Goal: Task Accomplishment & Management: Complete application form

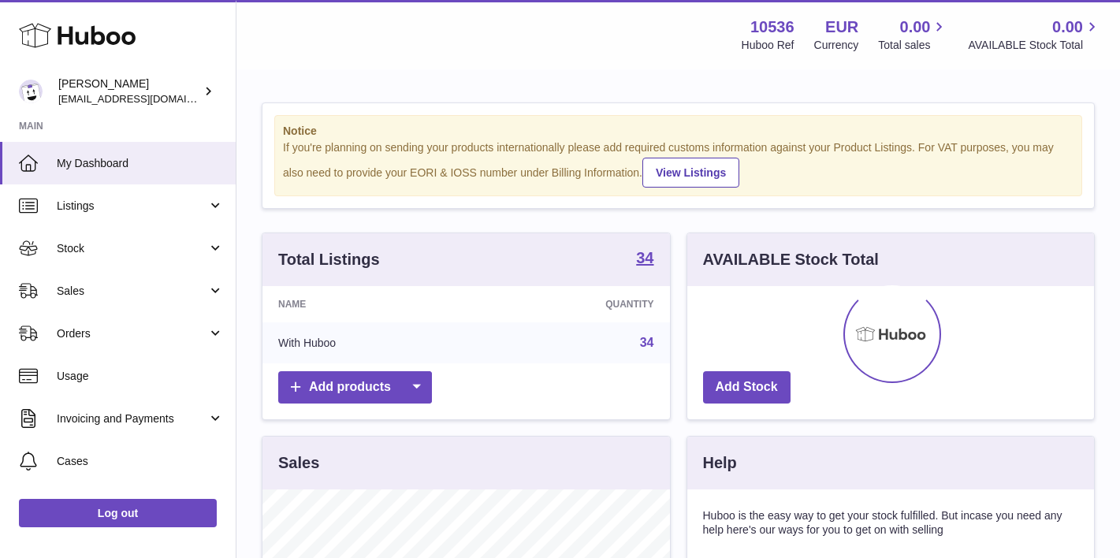
scroll to position [246, 407]
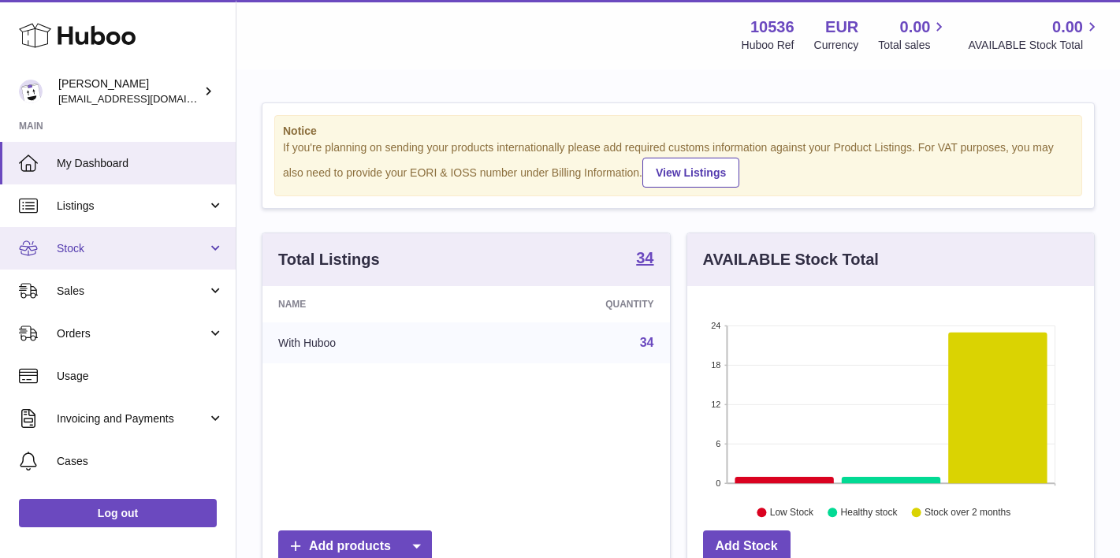
click at [130, 255] on link "Stock" at bounding box center [118, 248] width 236 height 43
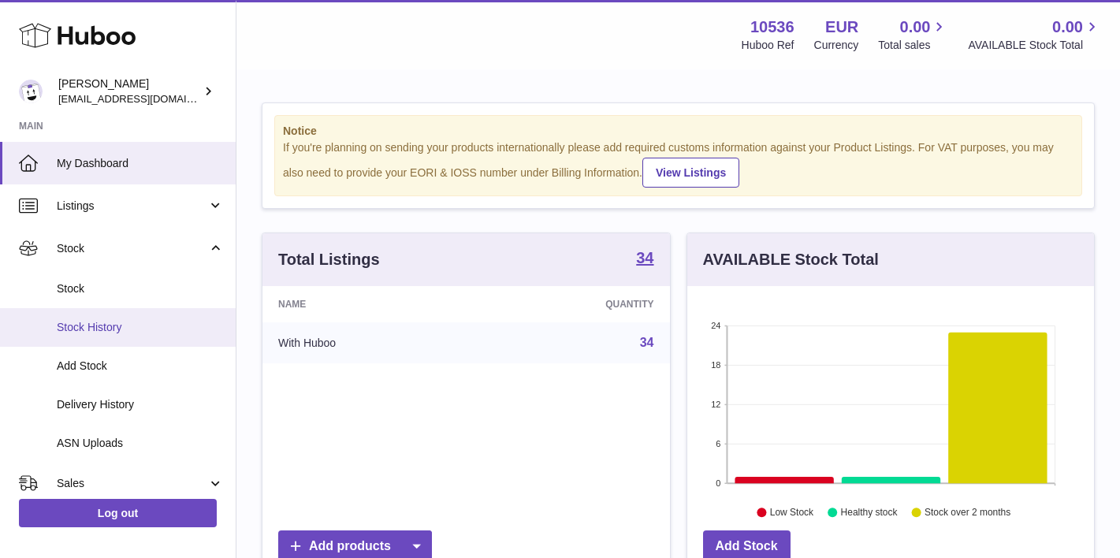
scroll to position [27, 0]
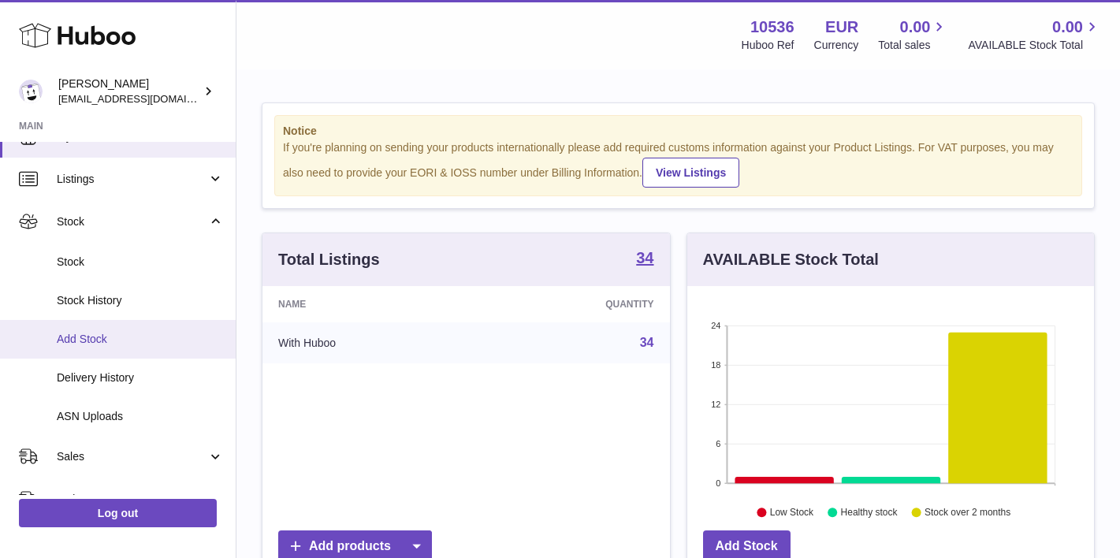
click at [121, 344] on link "Add Stock" at bounding box center [118, 339] width 236 height 39
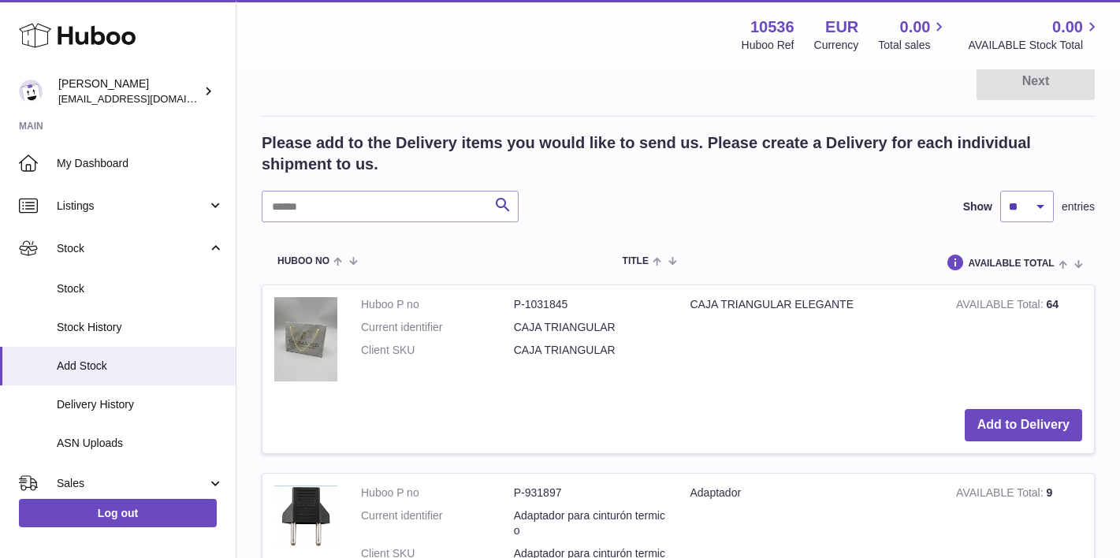
scroll to position [248, 0]
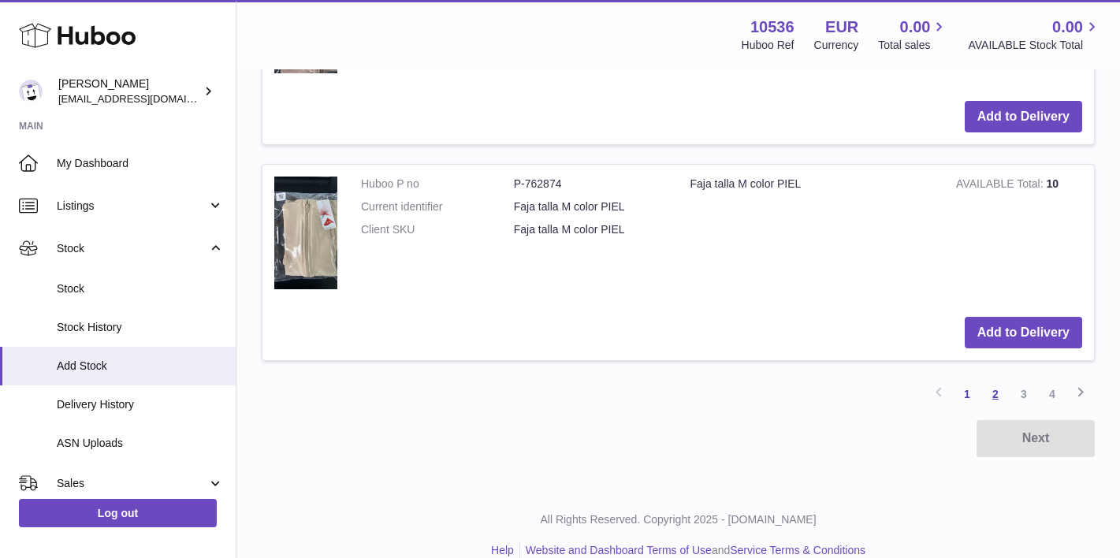
click at [997, 380] on link "2" at bounding box center [996, 394] width 28 height 28
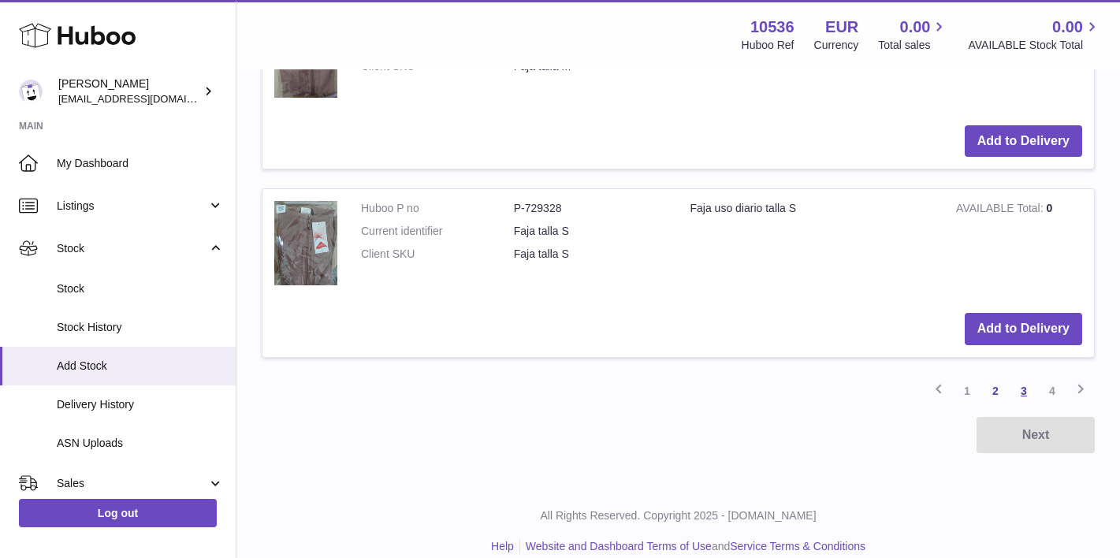
click at [1023, 377] on link "3" at bounding box center [1024, 391] width 28 height 28
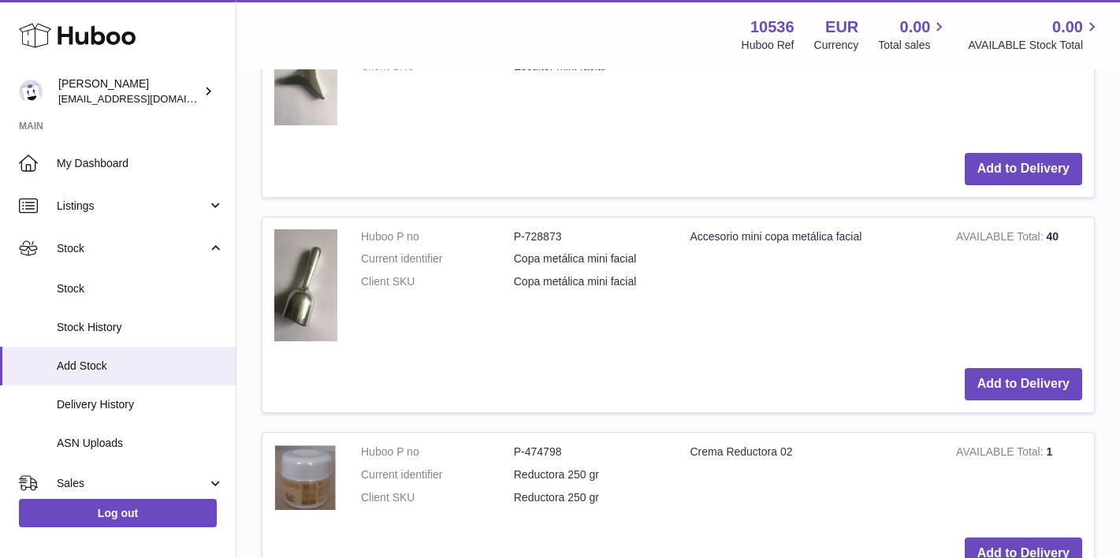
scroll to position [747, 1]
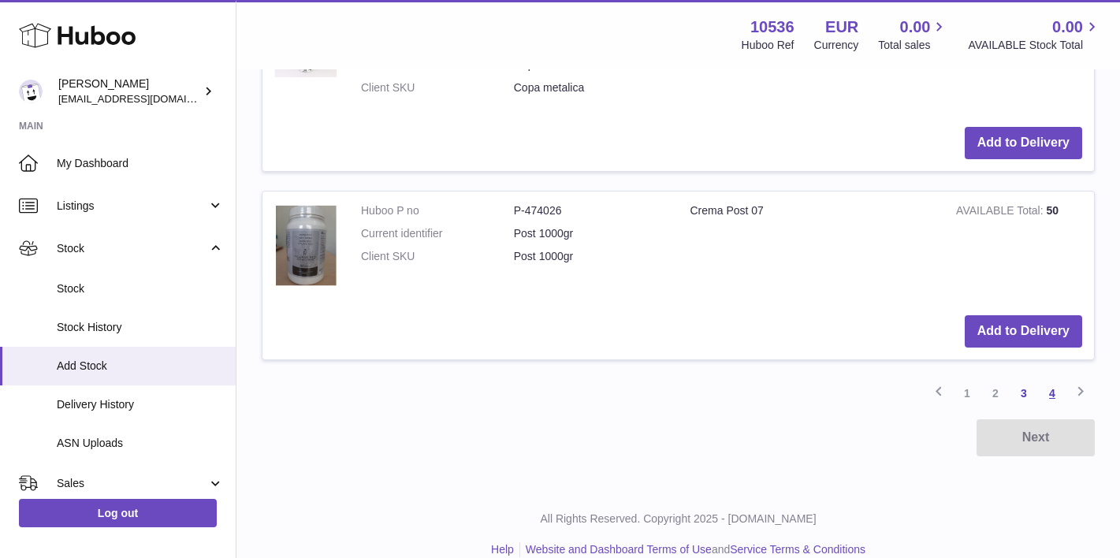
click at [1057, 379] on link "4" at bounding box center [1052, 393] width 28 height 28
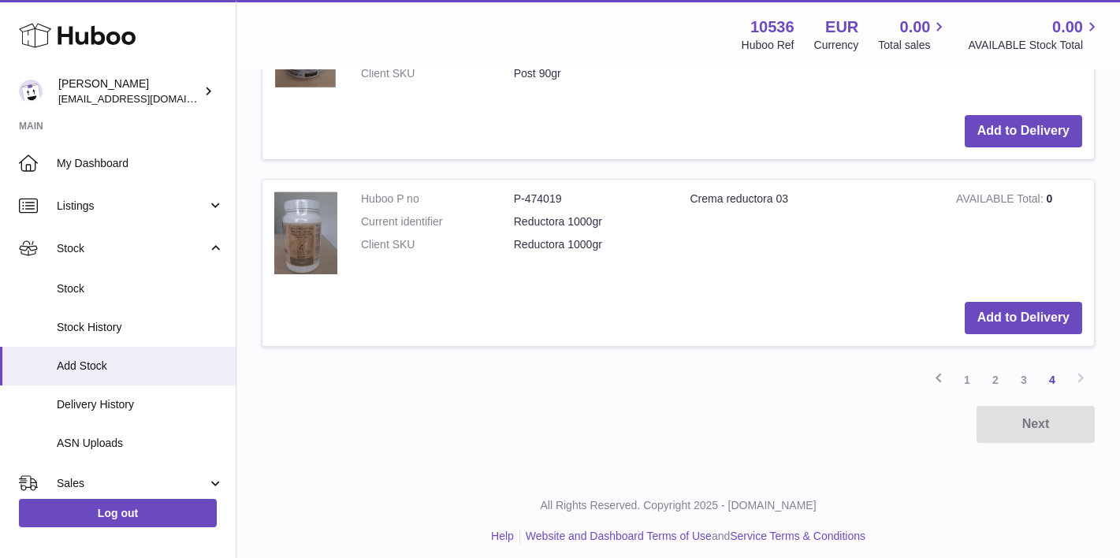
scroll to position [880, 0]
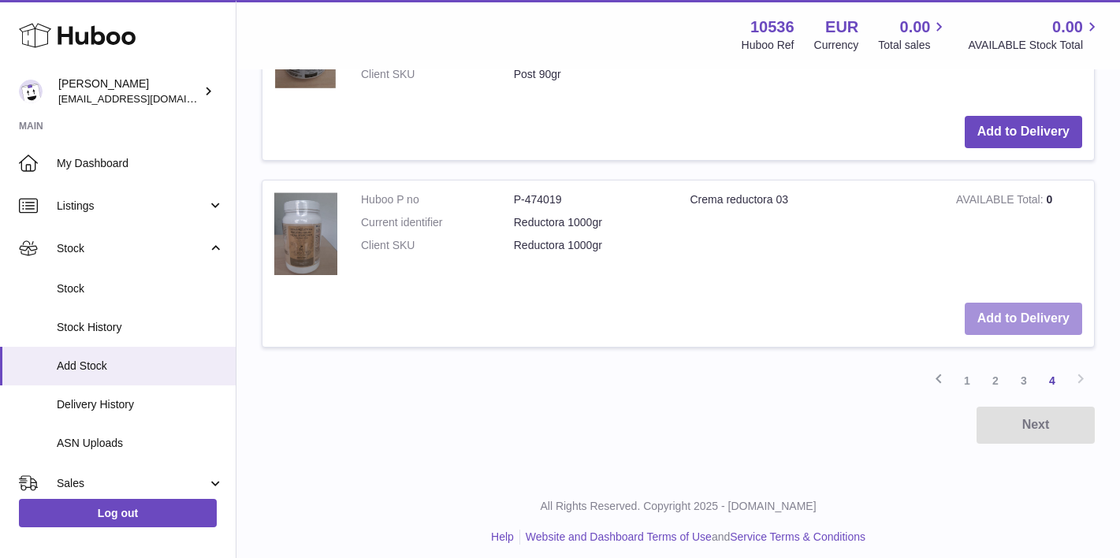
click at [1003, 307] on button "Add to Delivery" at bounding box center [1023, 319] width 117 height 32
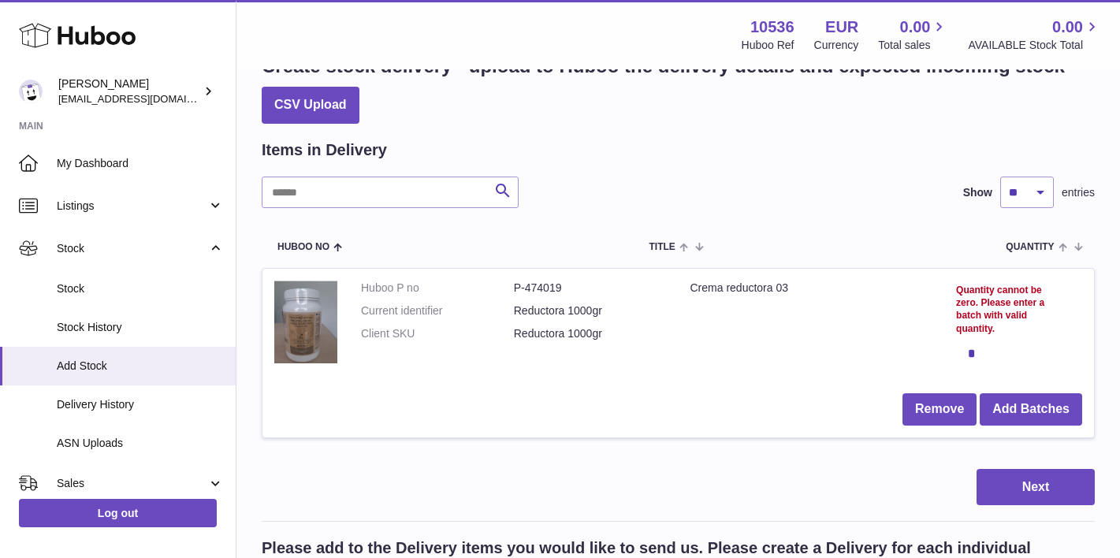
scroll to position [58, 0]
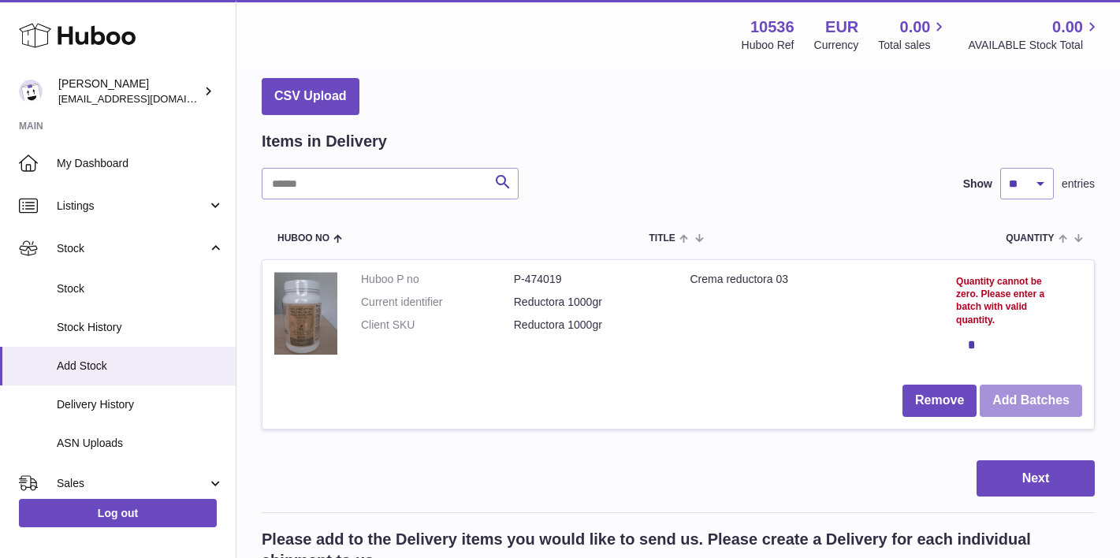
click at [1059, 403] on button "Add Batches" at bounding box center [1031, 401] width 103 height 32
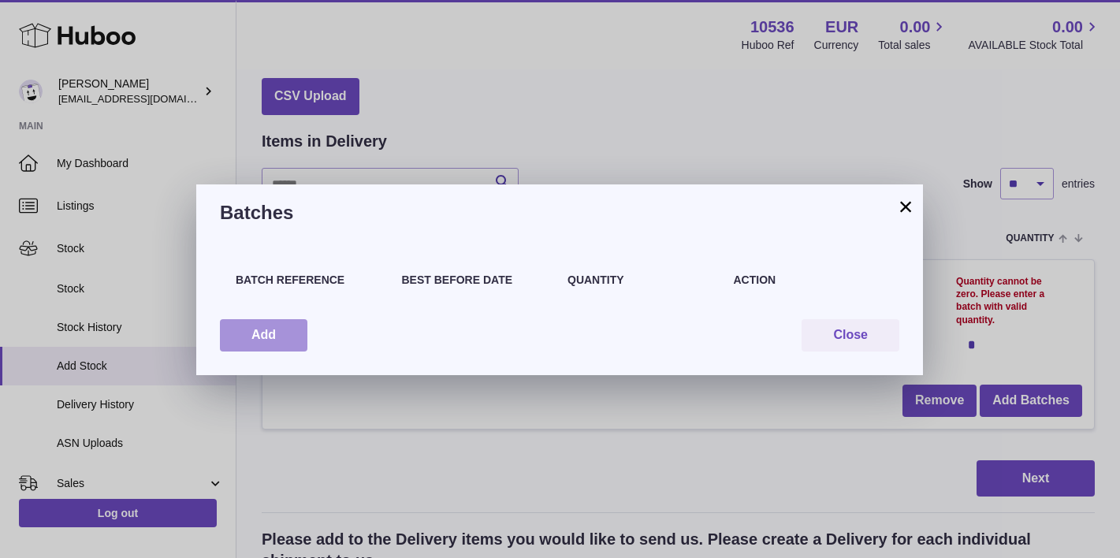
click at [271, 326] on button "Add" at bounding box center [264, 335] width 88 height 32
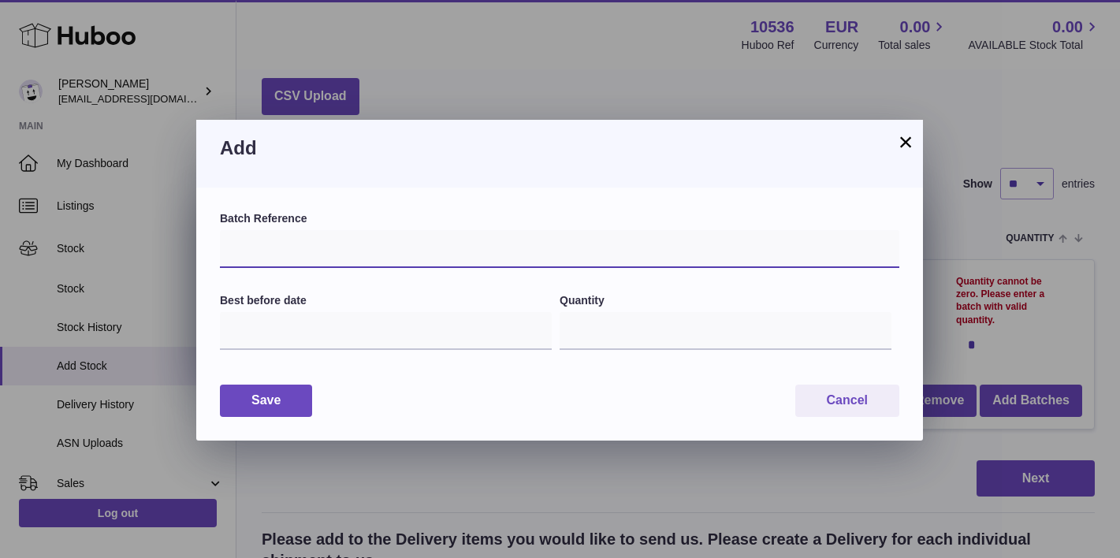
click at [326, 236] on input "text" at bounding box center [560, 249] width 680 height 38
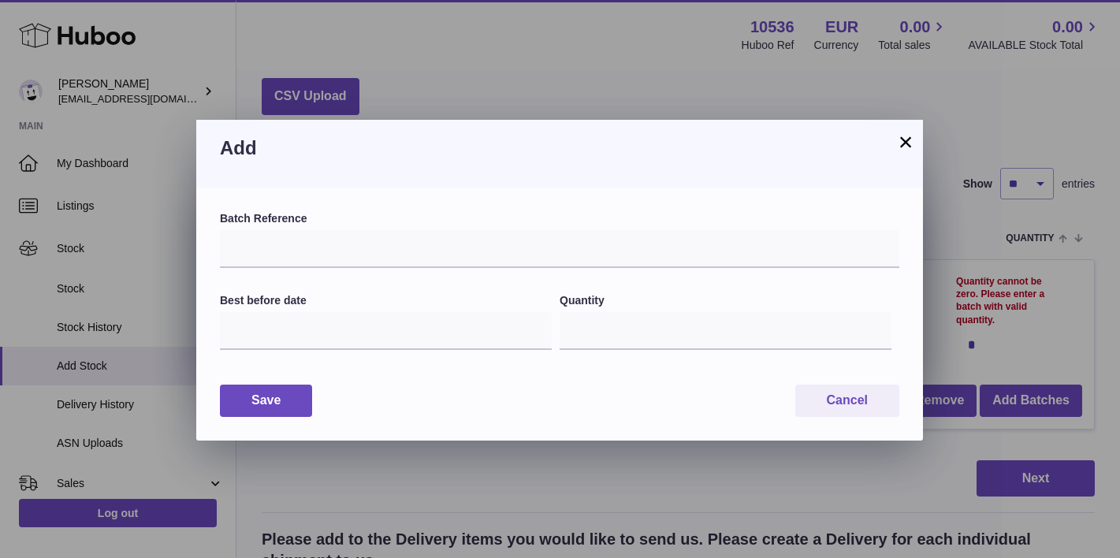
click at [297, 213] on label "Batch Reference" at bounding box center [560, 218] width 680 height 15
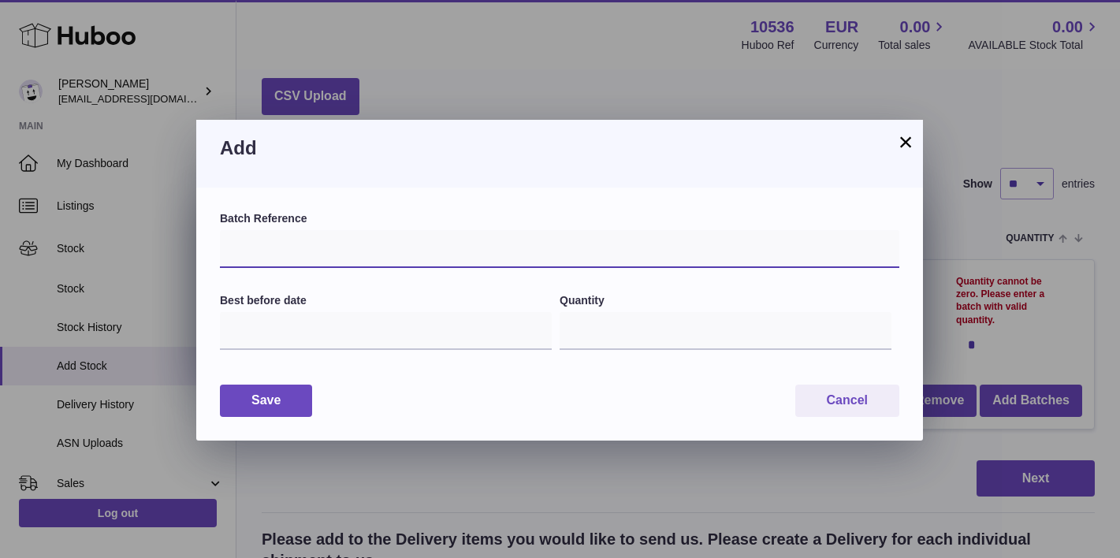
click at [296, 252] on input "text" at bounding box center [560, 249] width 680 height 38
type input "*******"
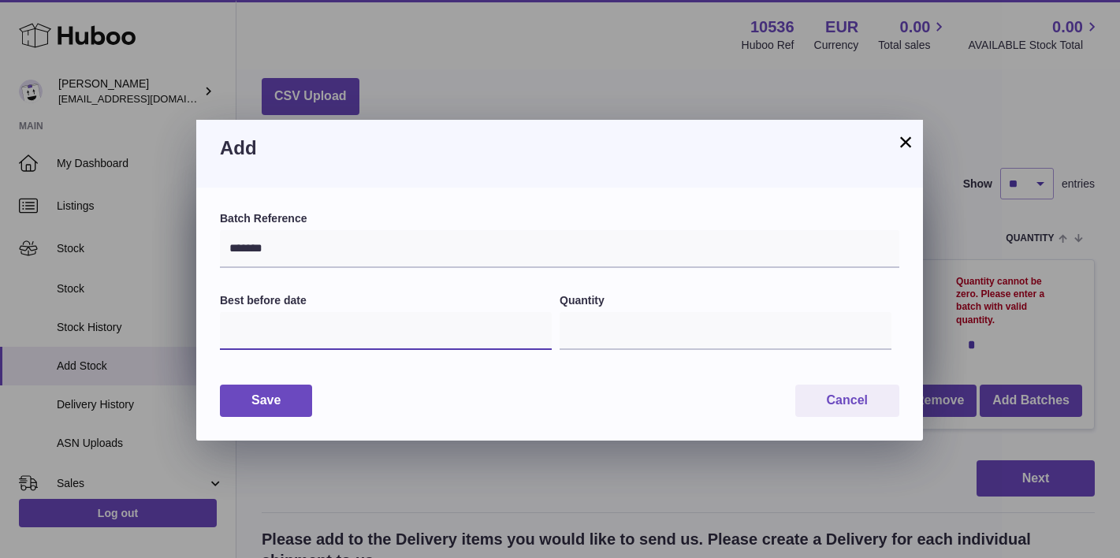
click at [450, 324] on input "text" at bounding box center [386, 331] width 332 height 38
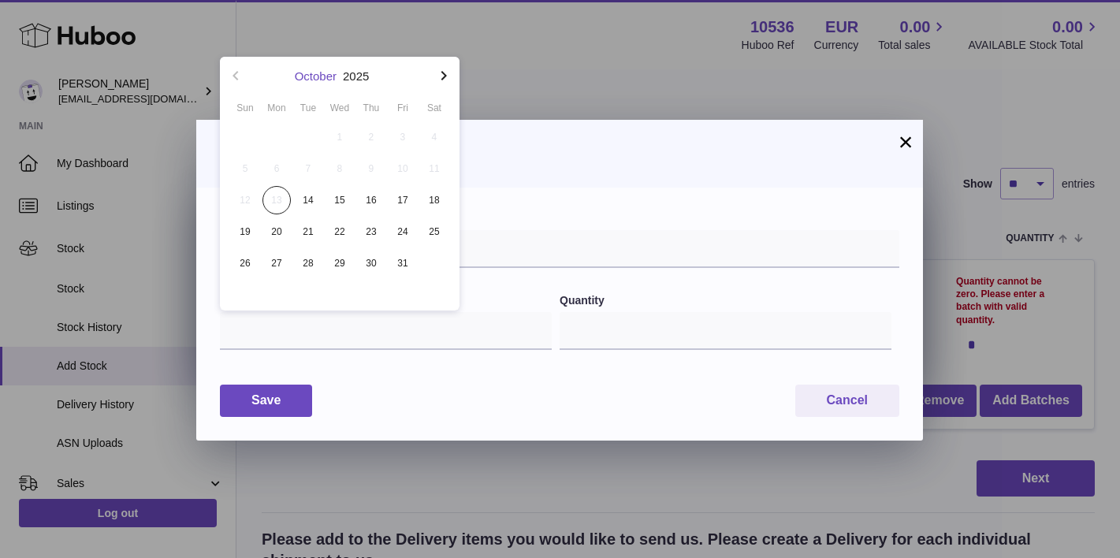
click at [331, 81] on button "October" at bounding box center [316, 76] width 42 height 12
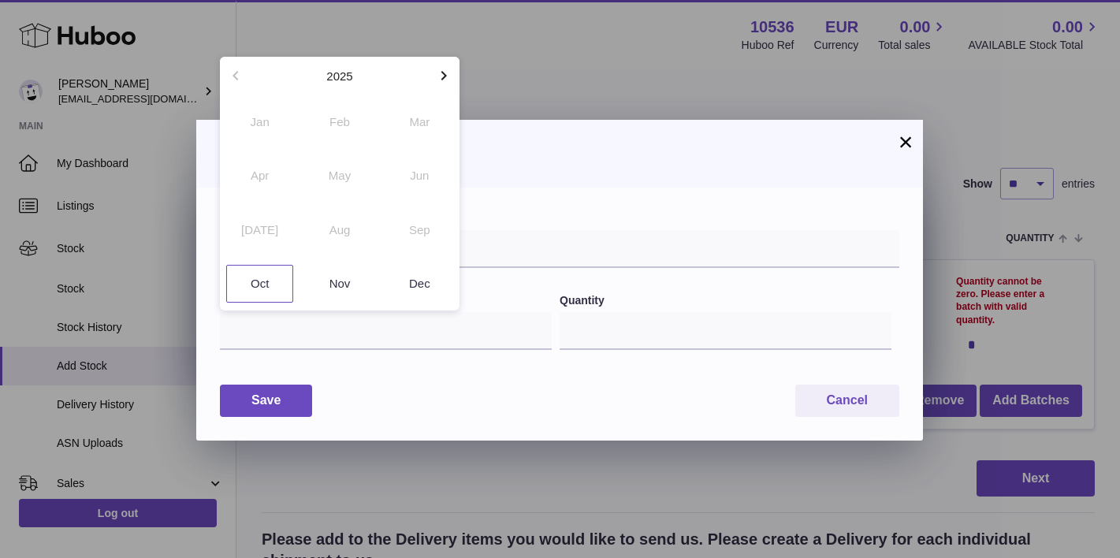
click at [343, 230] on div "Aug" at bounding box center [340, 230] width 80 height 54
click at [331, 233] on div "Aug" at bounding box center [340, 230] width 80 height 54
click at [344, 237] on div "Aug" at bounding box center [340, 230] width 80 height 54
click at [360, 229] on div "Aug" at bounding box center [340, 230] width 80 height 54
click at [371, 65] on span "2025" at bounding box center [340, 76] width 177 height 24
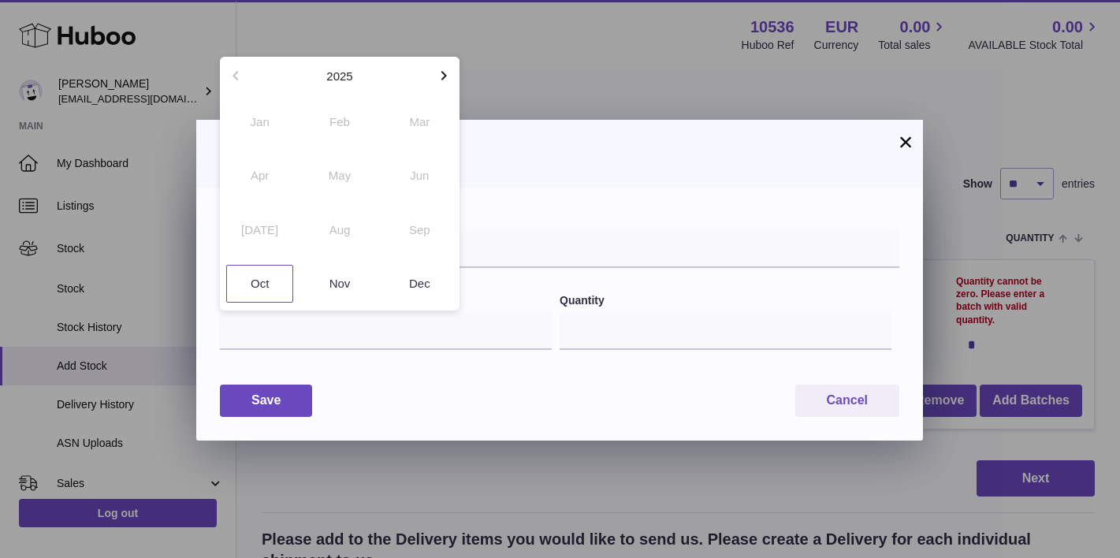
click at [354, 68] on div "2025" at bounding box center [339, 76] width 32 height 24
click at [345, 76] on button "2025" at bounding box center [339, 76] width 26 height 12
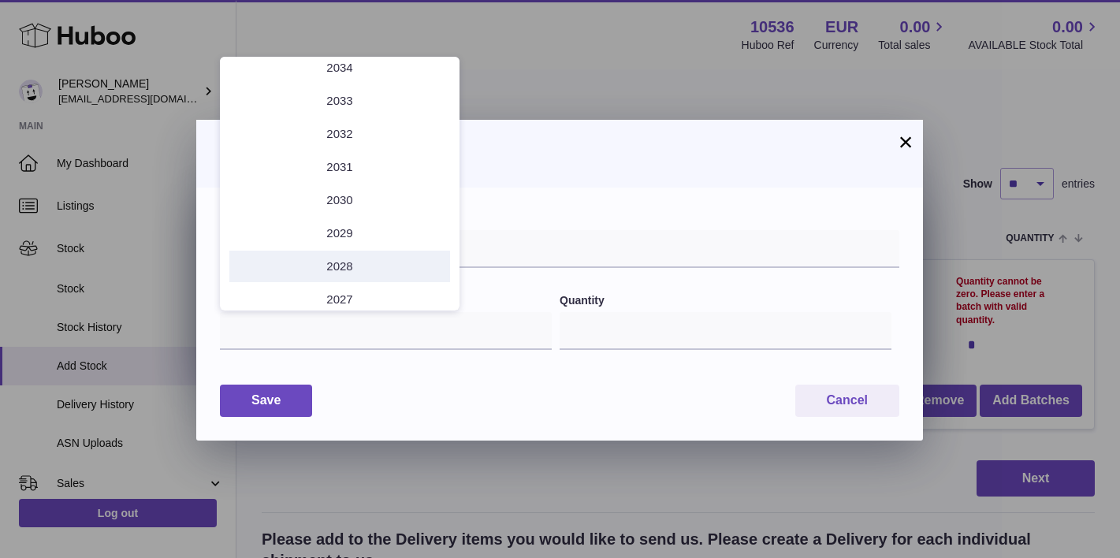
click at [346, 267] on li "2028" at bounding box center [339, 267] width 221 height 32
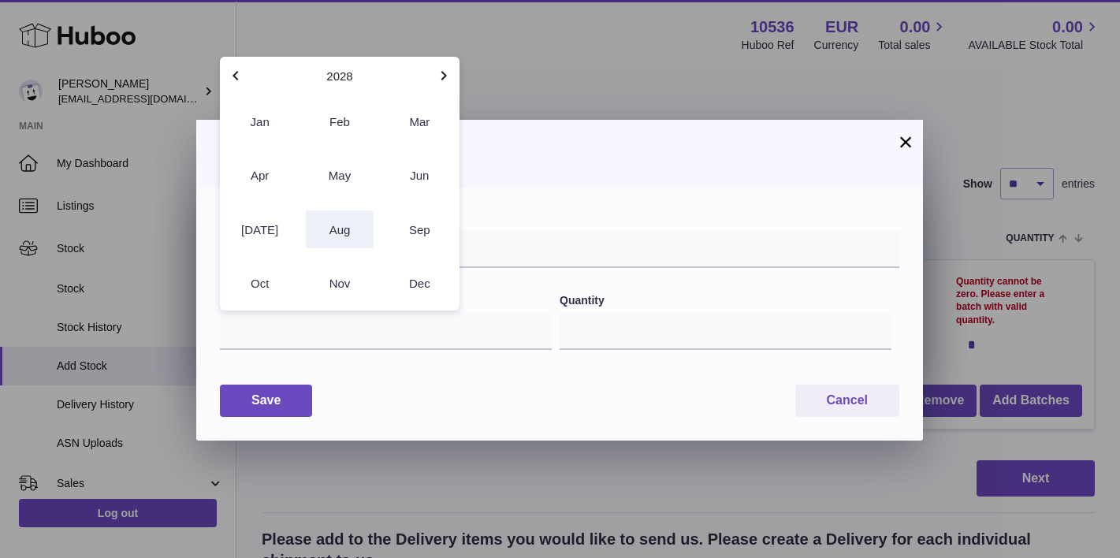
click at [329, 237] on button "Aug" at bounding box center [339, 230] width 67 height 38
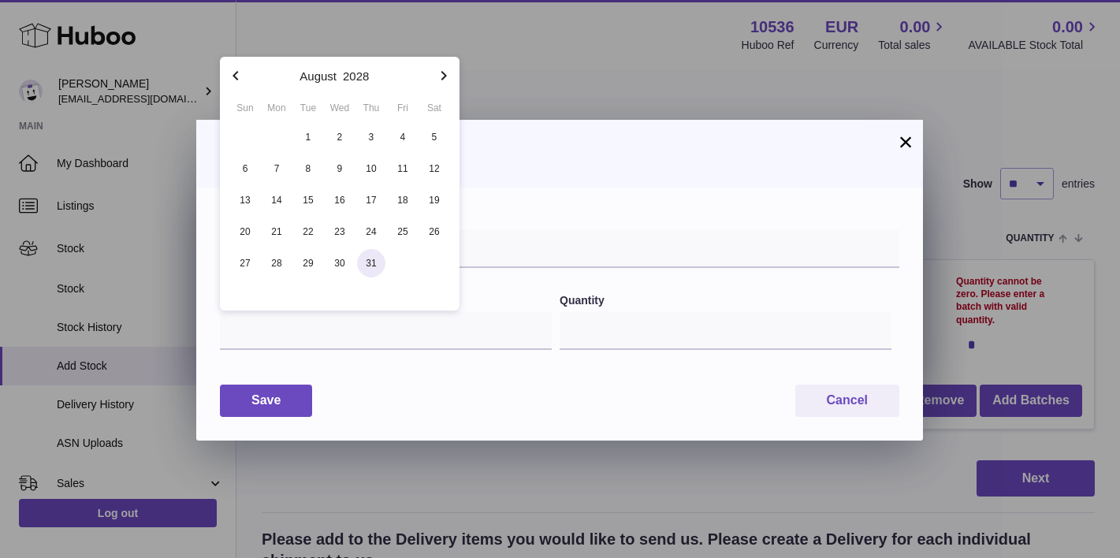
click at [378, 268] on span "31" at bounding box center [371, 263] width 28 height 28
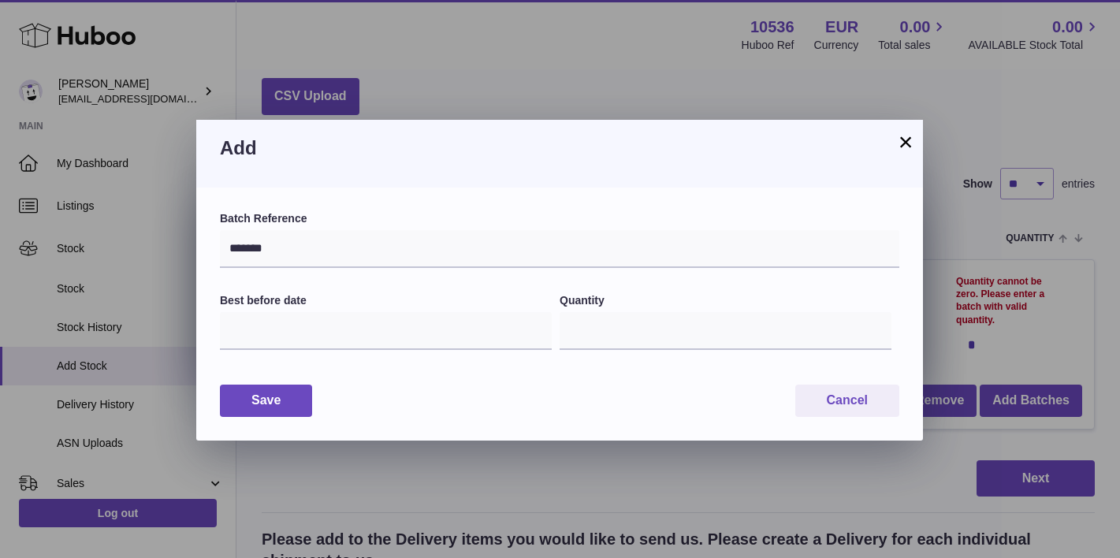
type input "**********"
click at [442, 224] on label "Batch Reference" at bounding box center [560, 218] width 680 height 15
click at [661, 322] on input "*" at bounding box center [726, 331] width 332 height 38
type input "***"
click at [679, 379] on div "**********" at bounding box center [559, 314] width 727 height 253
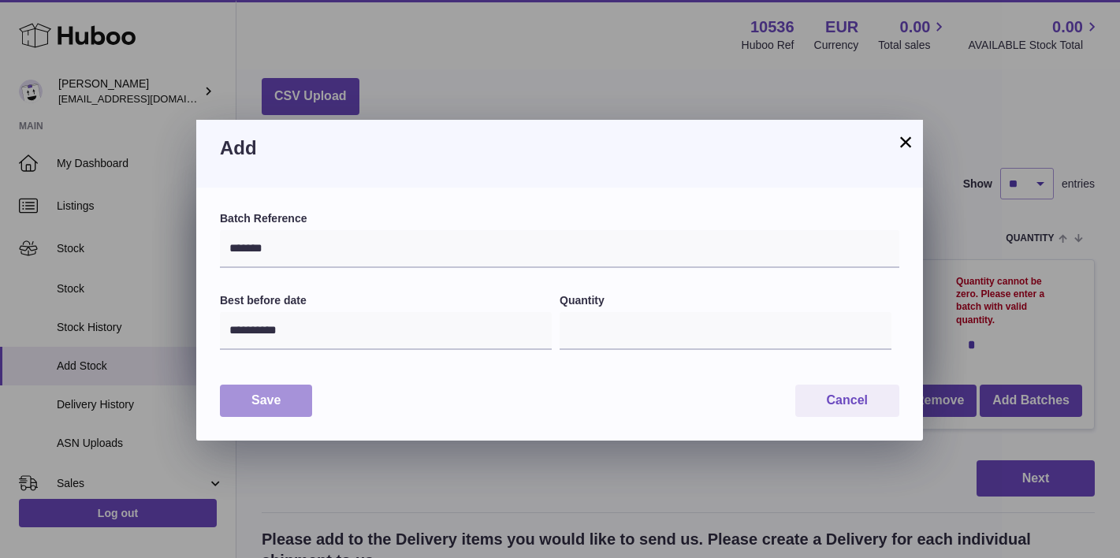
click at [293, 391] on button "Save" at bounding box center [266, 401] width 92 height 32
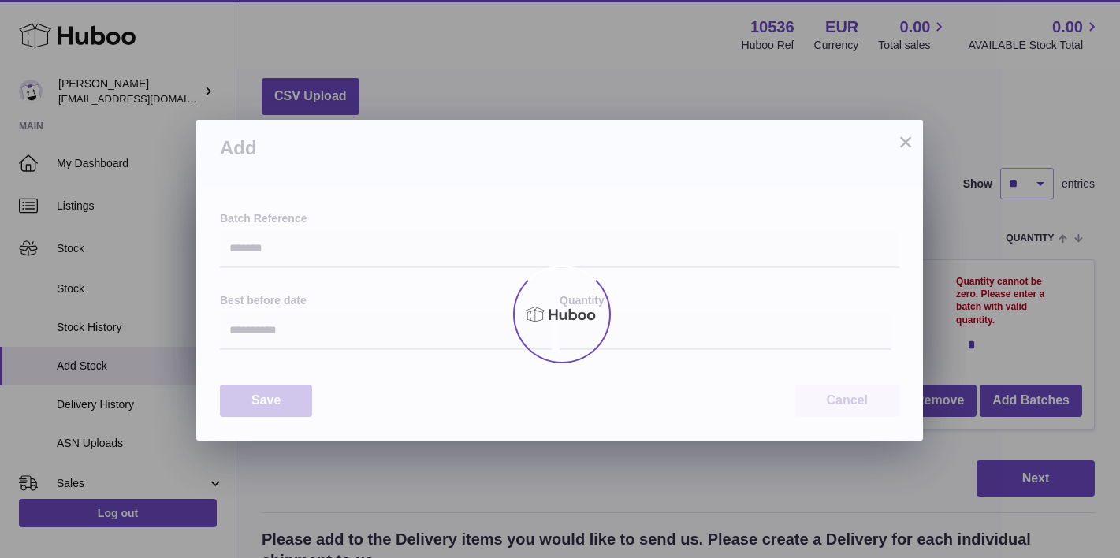
type input "***"
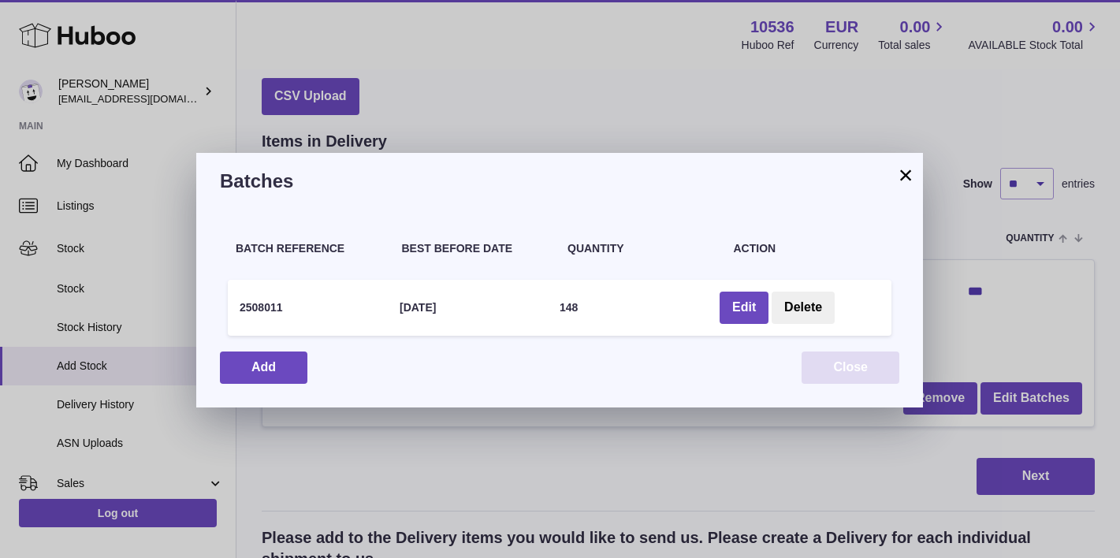
click at [881, 363] on button "Close" at bounding box center [851, 368] width 98 height 32
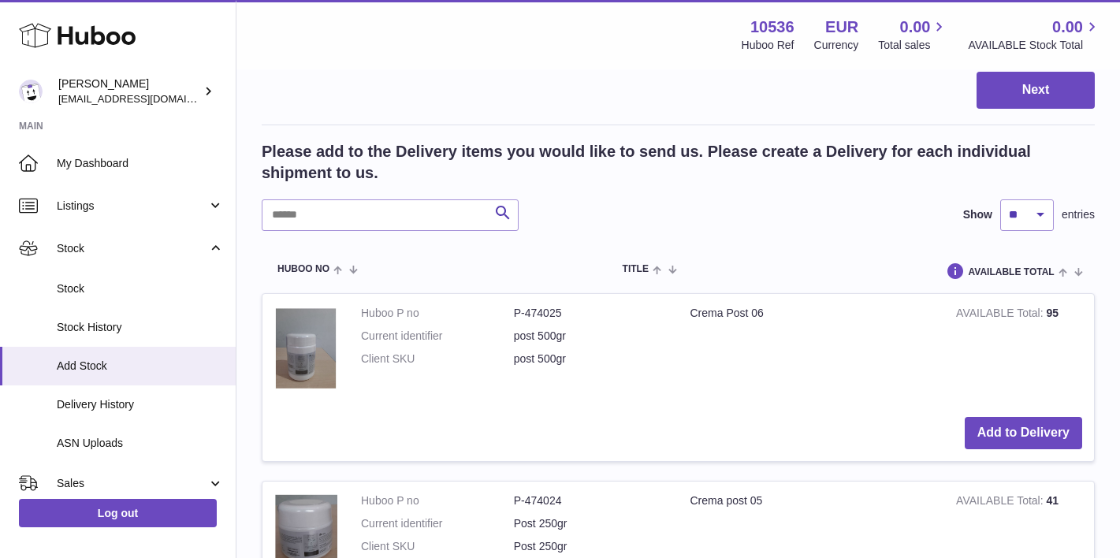
scroll to position [450, 0]
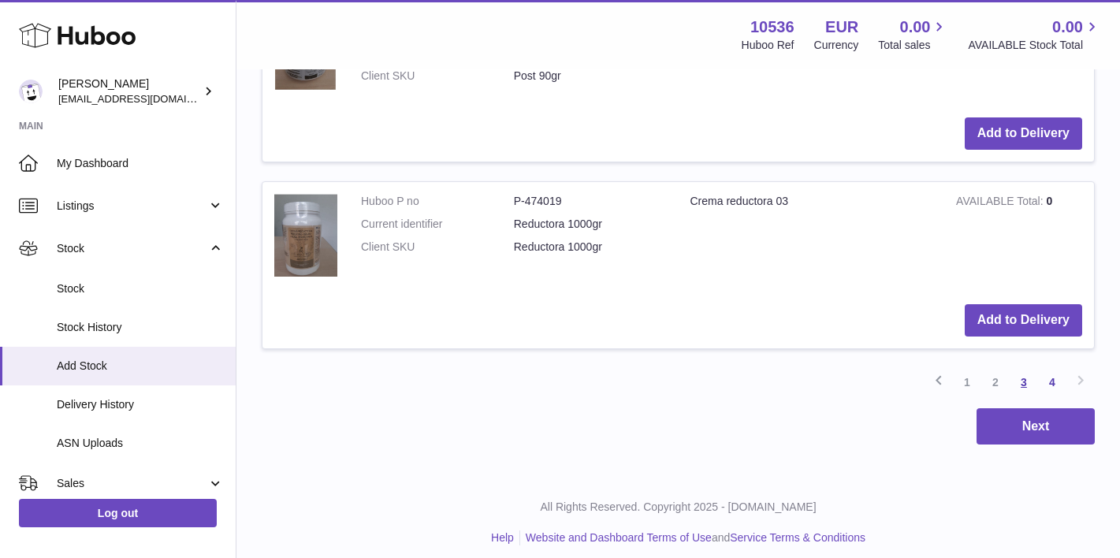
click at [1029, 371] on link "3" at bounding box center [1024, 382] width 28 height 28
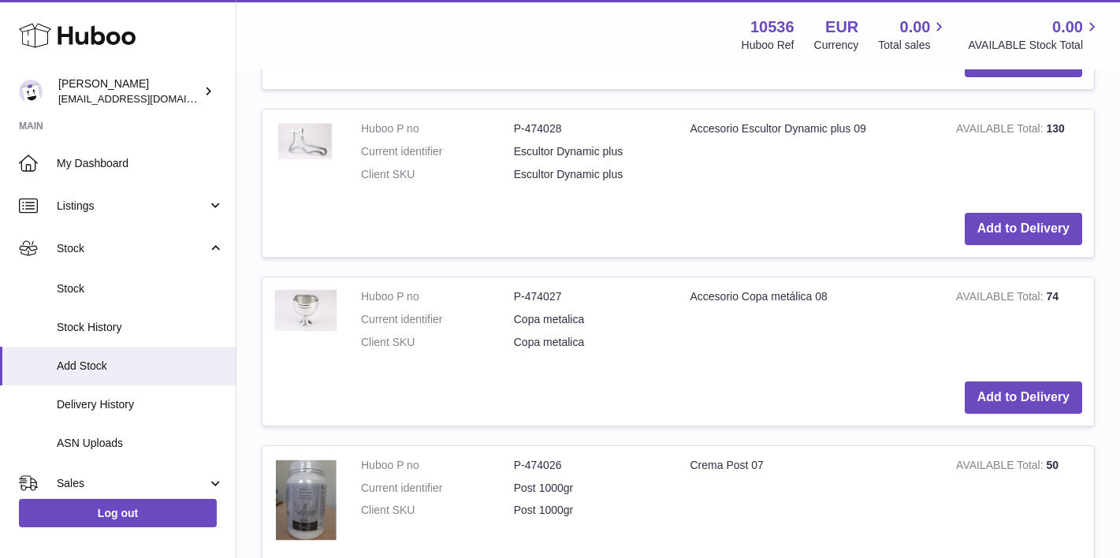
scroll to position [2250, 0]
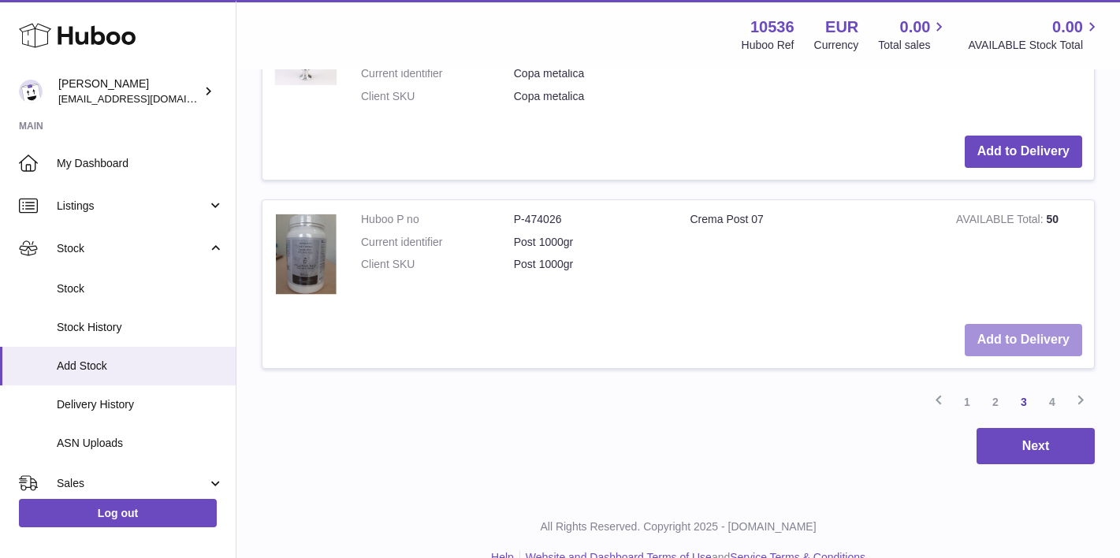
click at [1015, 324] on button "Add to Delivery" at bounding box center [1023, 340] width 117 height 32
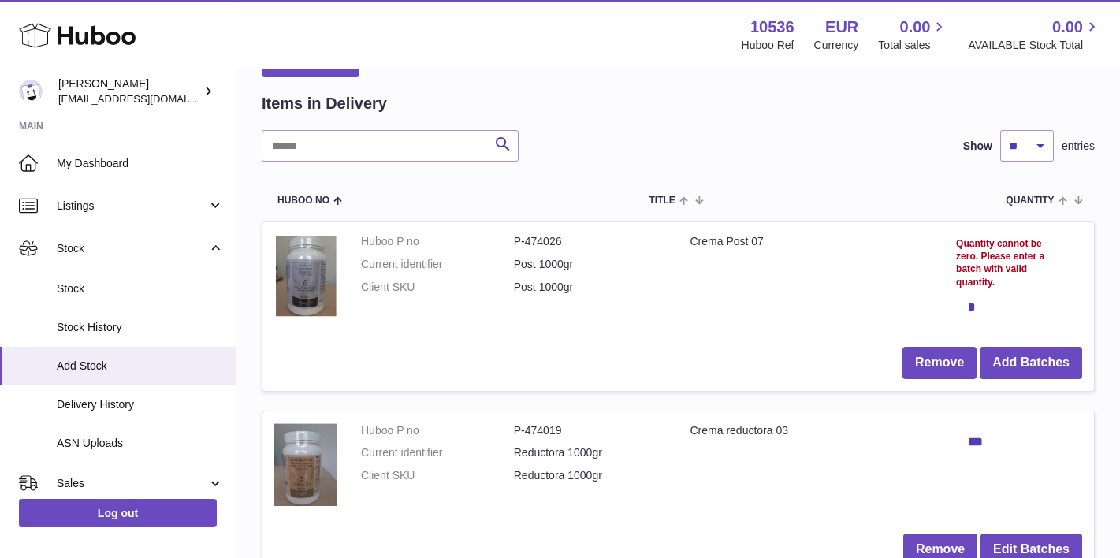
scroll to position [113, 0]
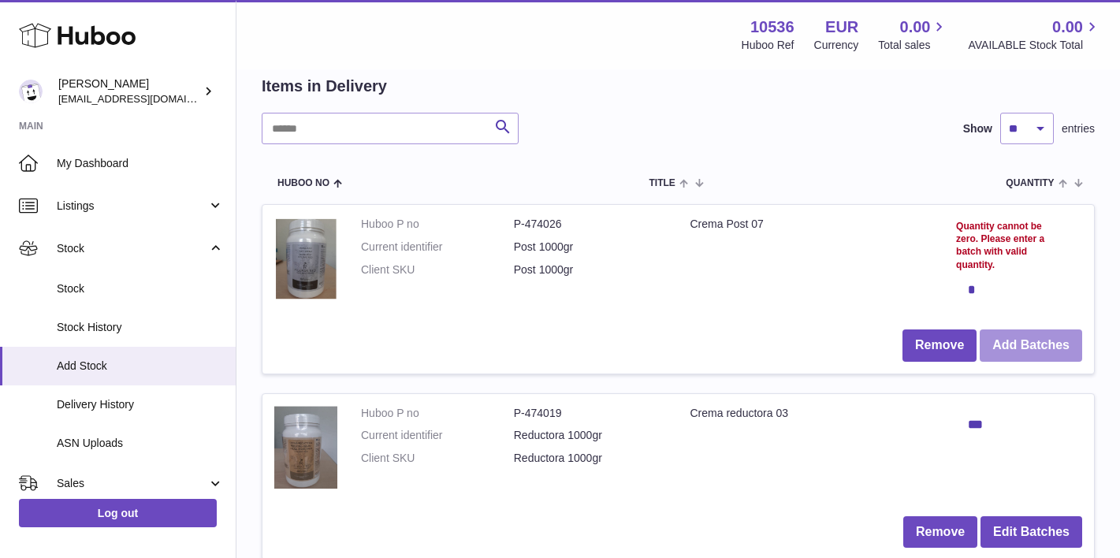
click at [1046, 341] on button "Add Batches" at bounding box center [1031, 346] width 103 height 32
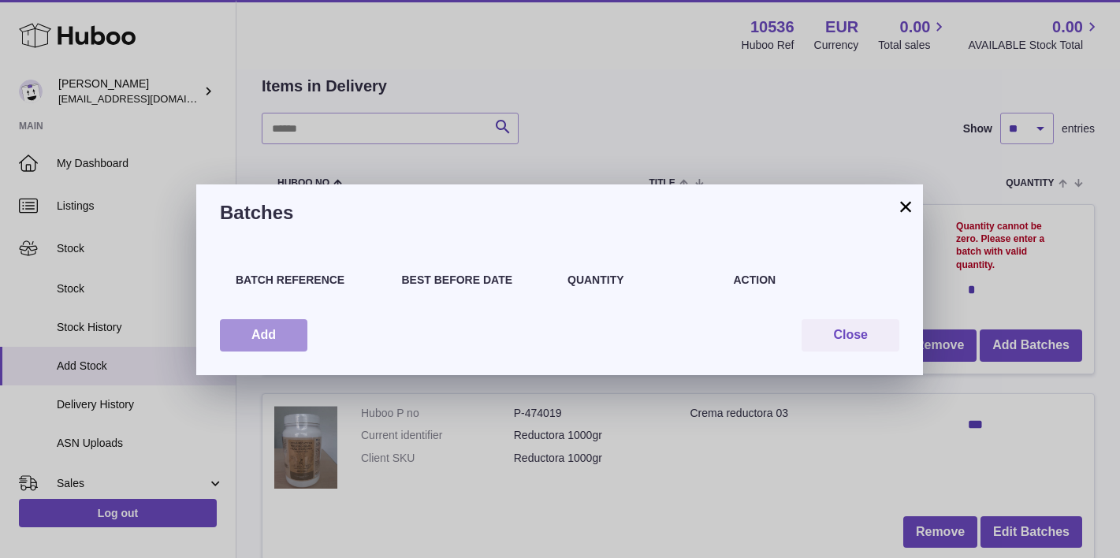
click at [293, 334] on button "Add" at bounding box center [264, 335] width 88 height 32
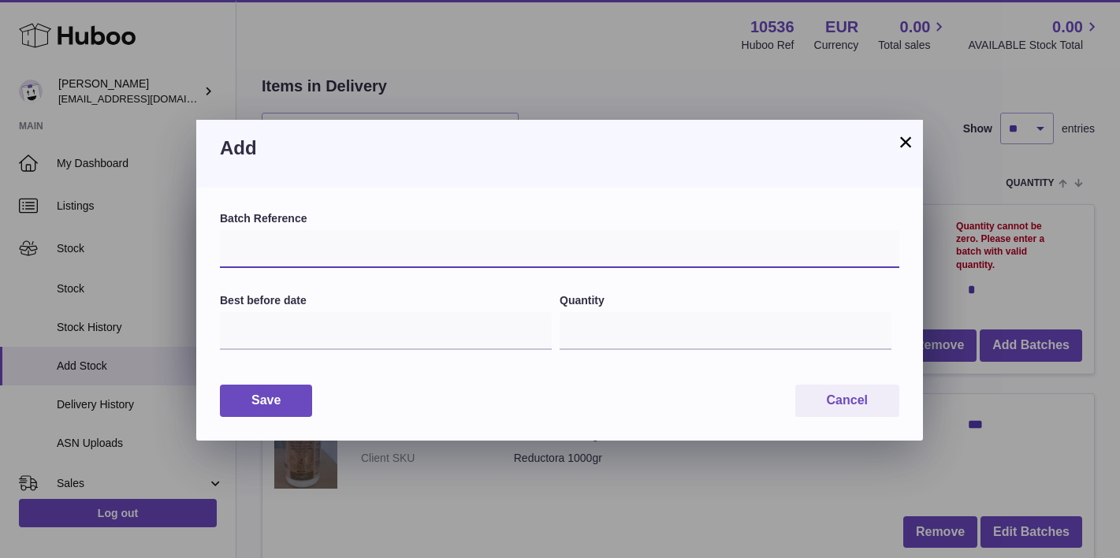
click at [347, 251] on input "text" at bounding box center [560, 249] width 680 height 38
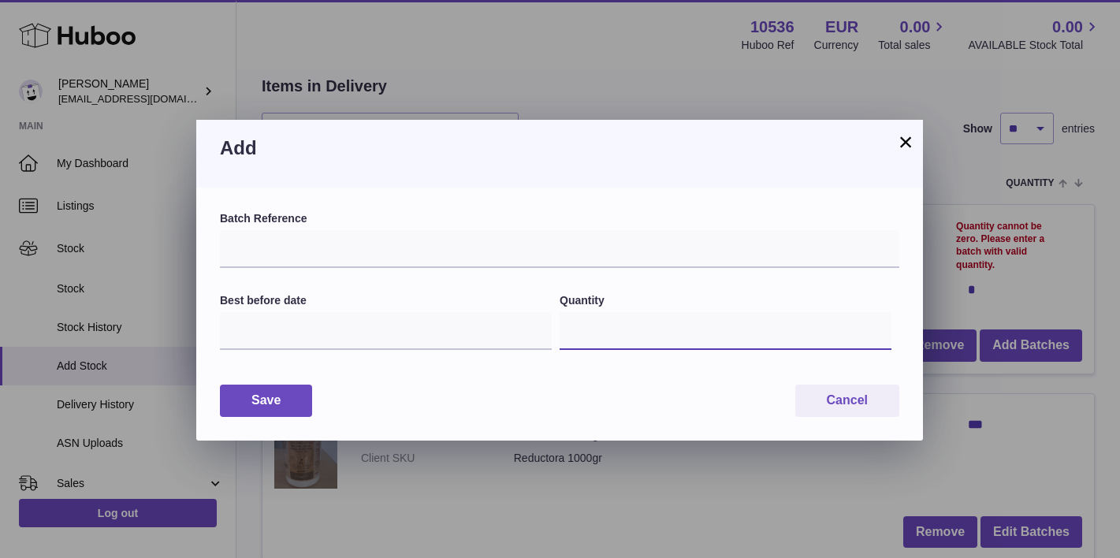
click at [653, 328] on input "*" at bounding box center [726, 331] width 332 height 38
type input "**"
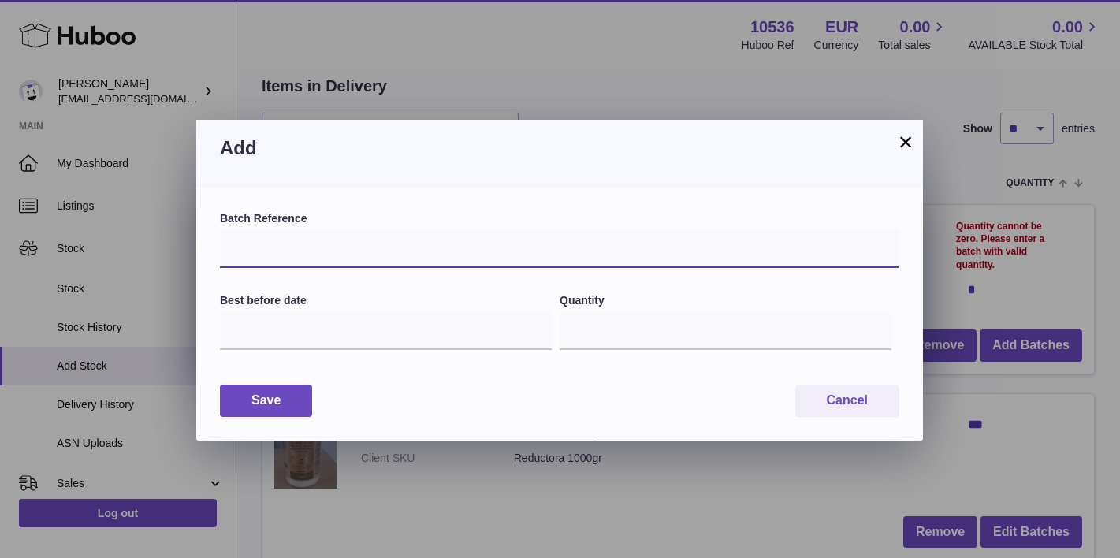
click at [606, 241] on input "text" at bounding box center [560, 249] width 680 height 38
type input "*******"
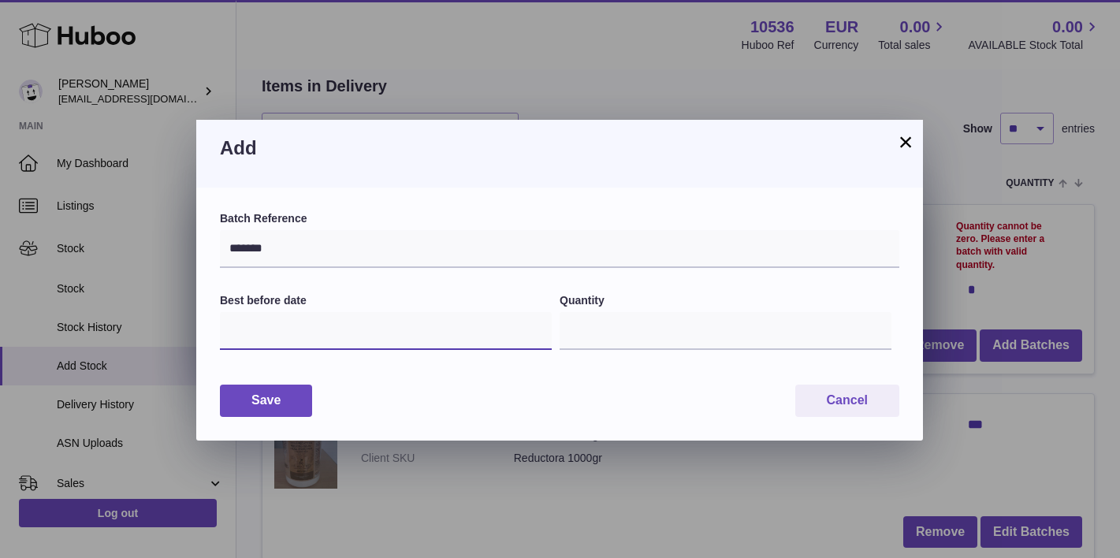
click at [414, 337] on input "text" at bounding box center [386, 331] width 332 height 38
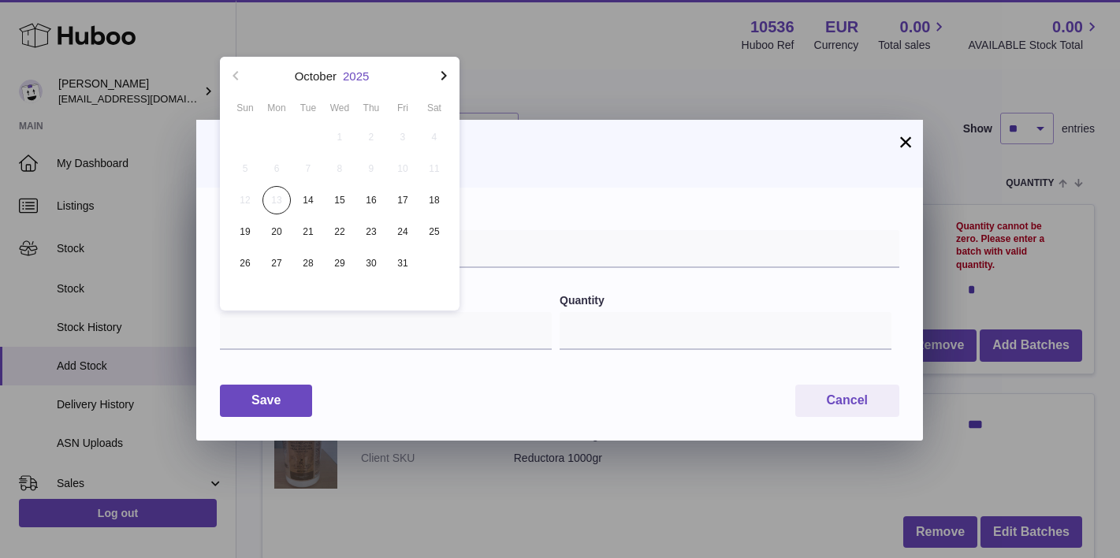
click at [360, 70] on button "2025" at bounding box center [356, 76] width 26 height 12
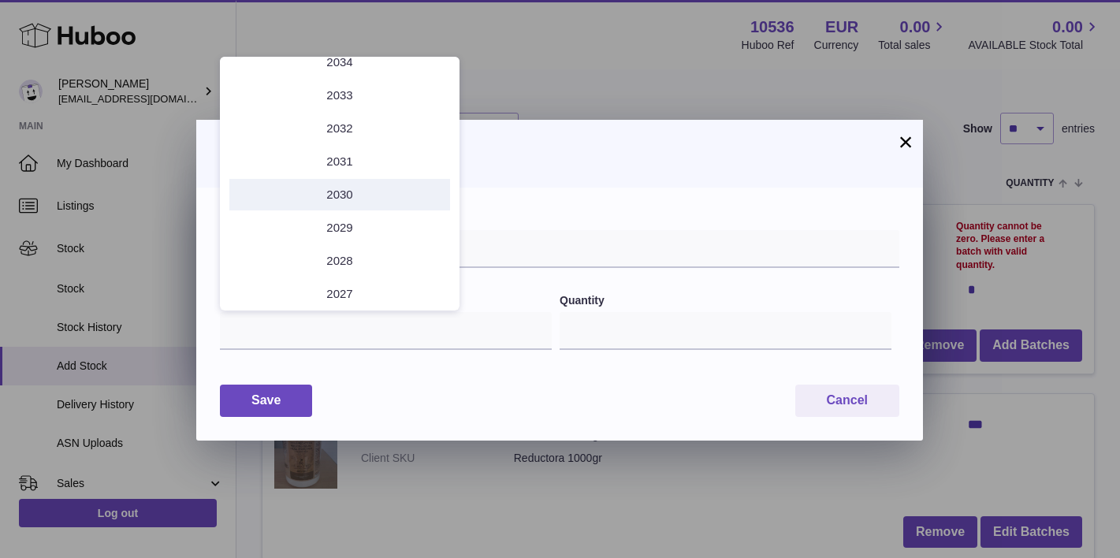
scroll to position [51, 0]
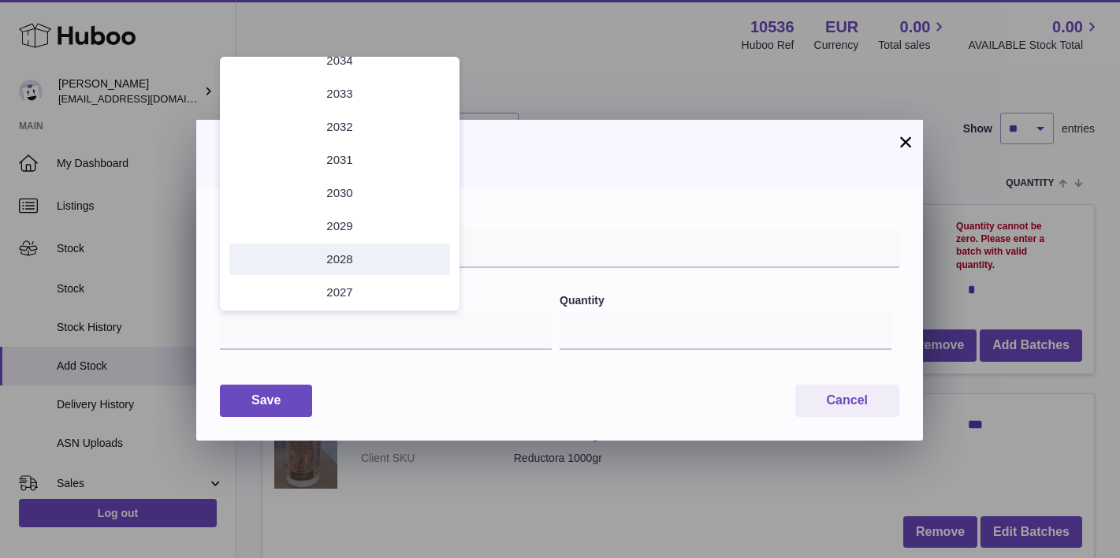
click at [352, 261] on li "2028" at bounding box center [339, 260] width 221 height 32
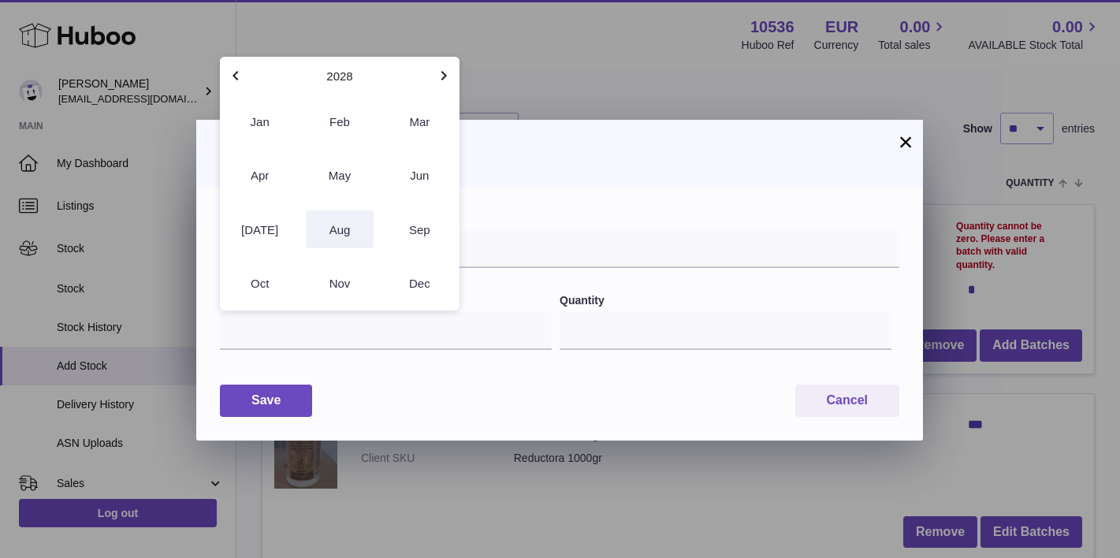
click at [340, 232] on button "Aug" at bounding box center [339, 230] width 67 height 38
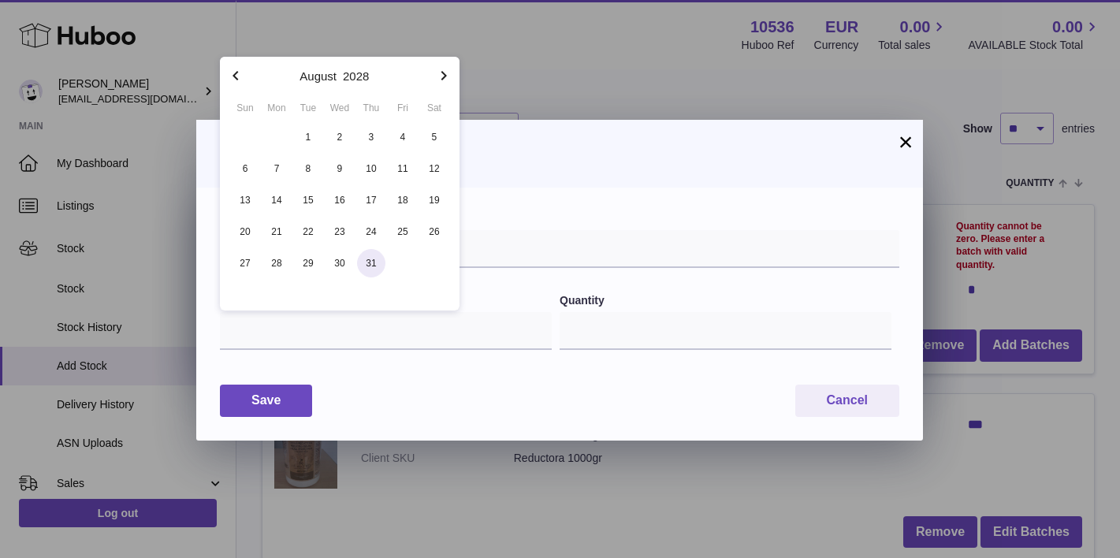
click at [371, 270] on span "31" at bounding box center [371, 263] width 28 height 28
type input "**********"
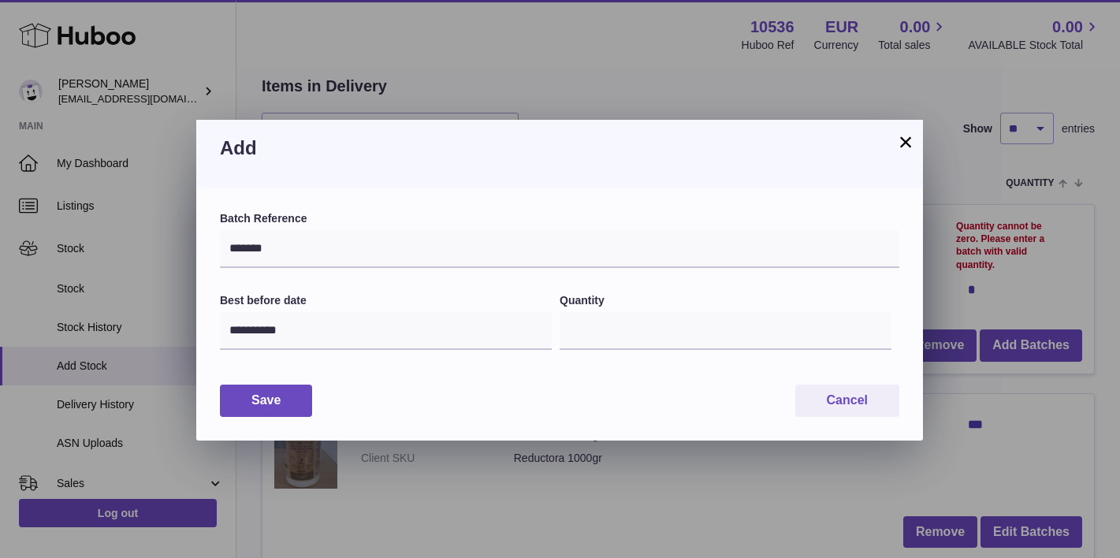
click at [395, 367] on div "**********" at bounding box center [559, 314] width 727 height 253
click at [295, 405] on button "Save" at bounding box center [266, 401] width 92 height 32
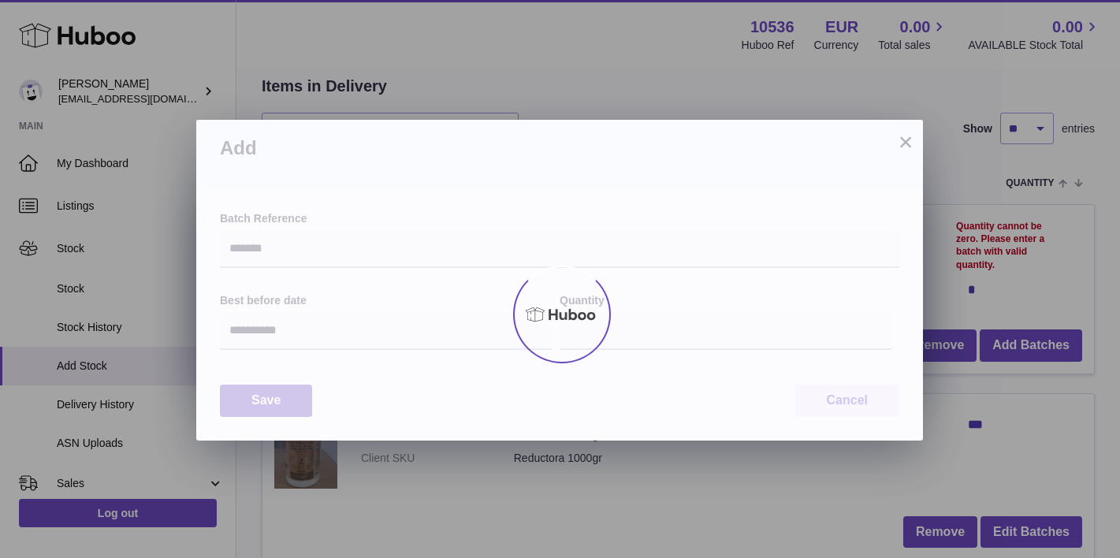
type input "**"
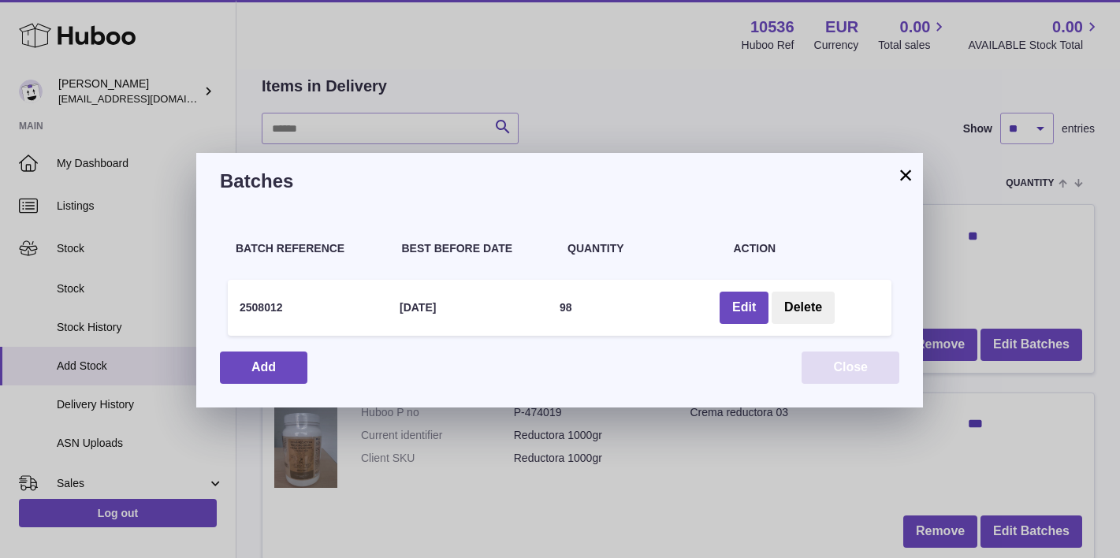
click at [867, 357] on button "Close" at bounding box center [851, 368] width 98 height 32
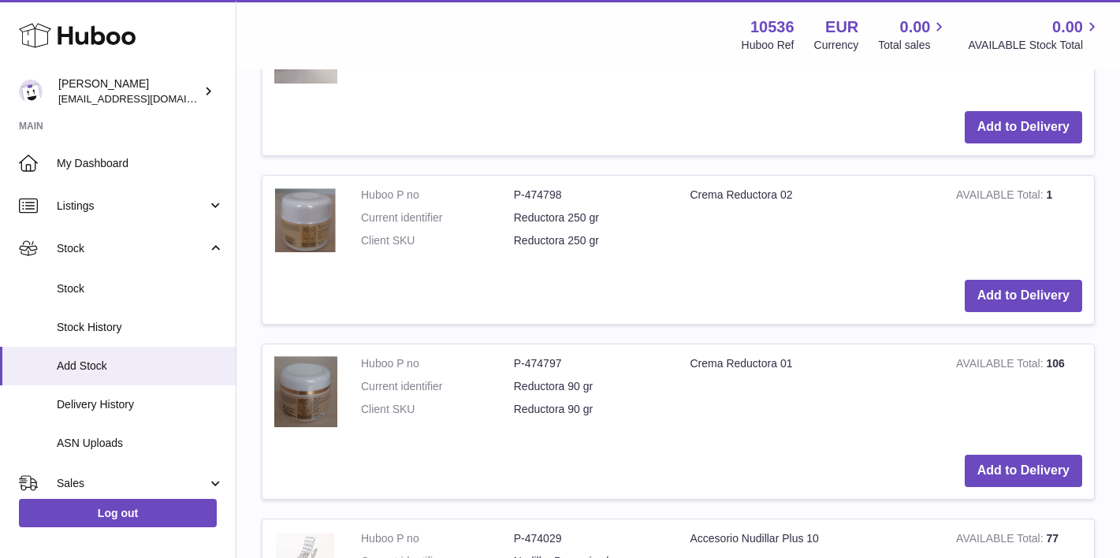
scroll to position [1720, 0]
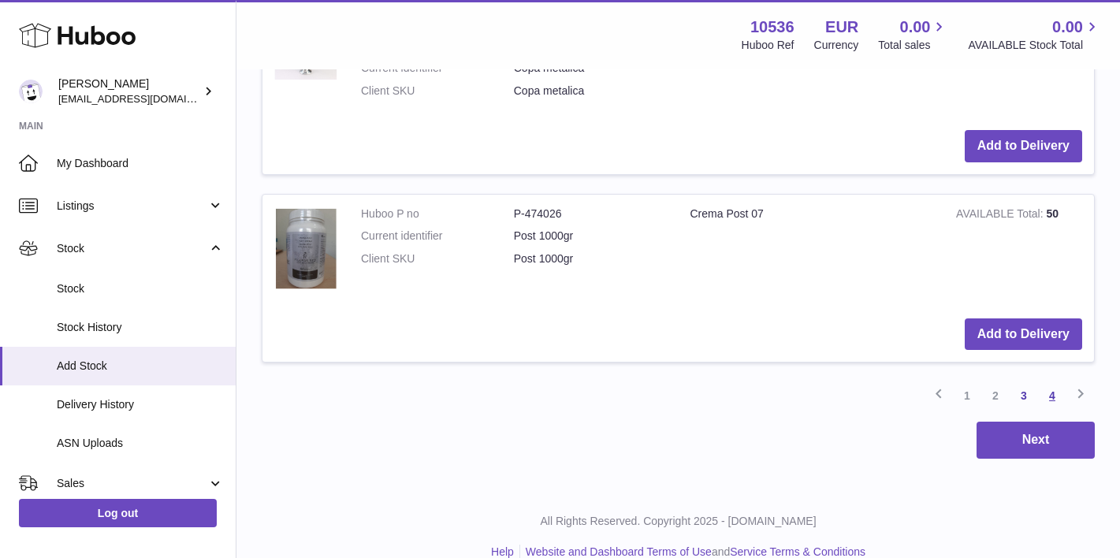
click at [1047, 382] on link "4" at bounding box center [1052, 396] width 28 height 28
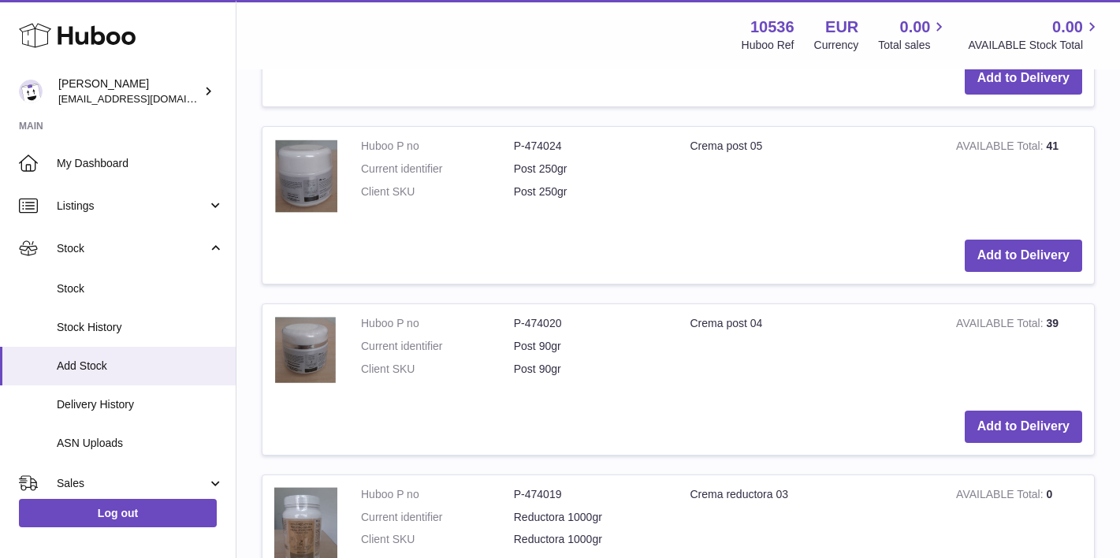
scroll to position [985, 0]
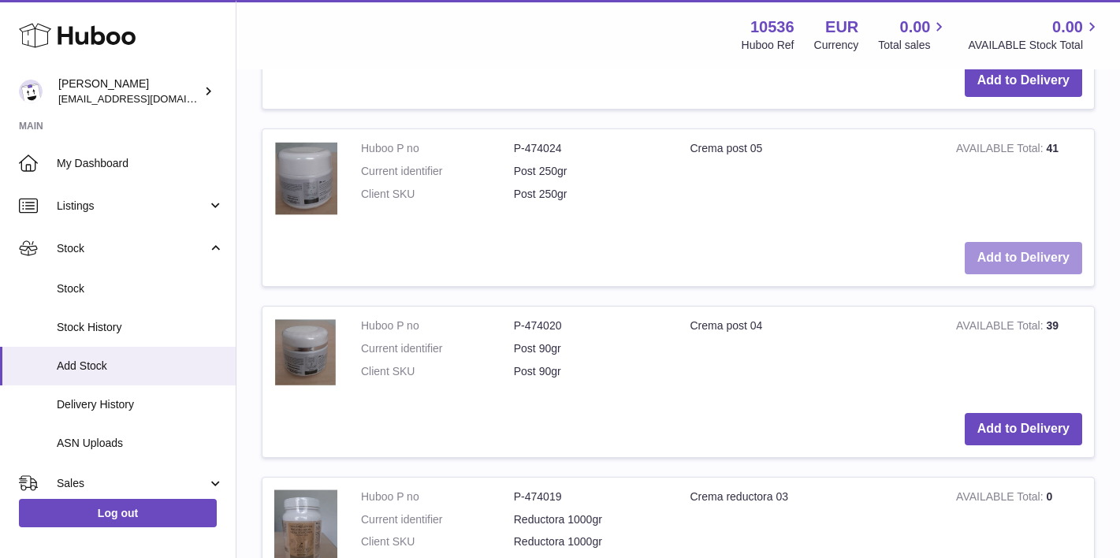
click at [976, 244] on button "Add to Delivery" at bounding box center [1023, 258] width 117 height 32
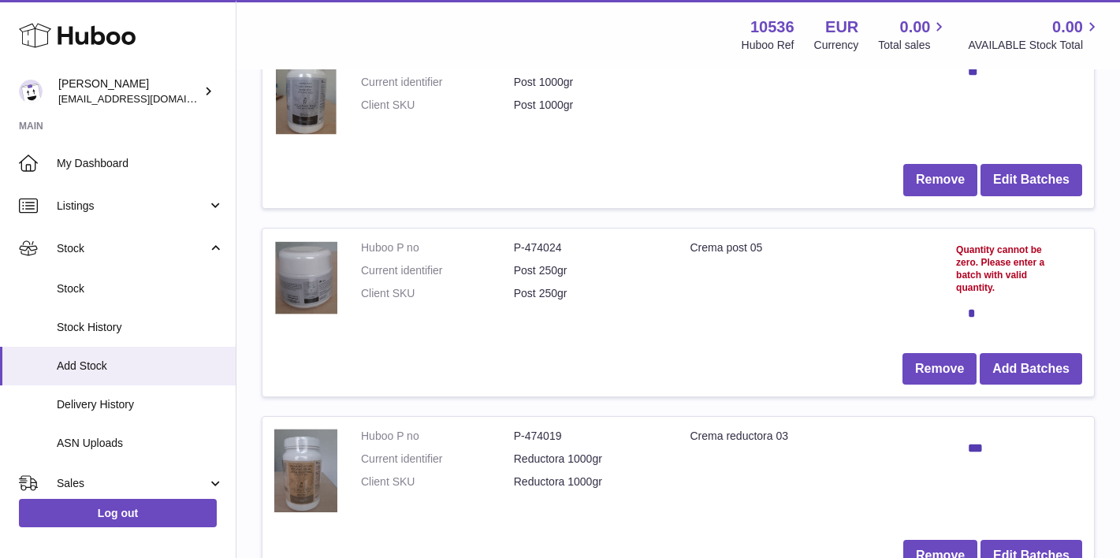
scroll to position [330, 0]
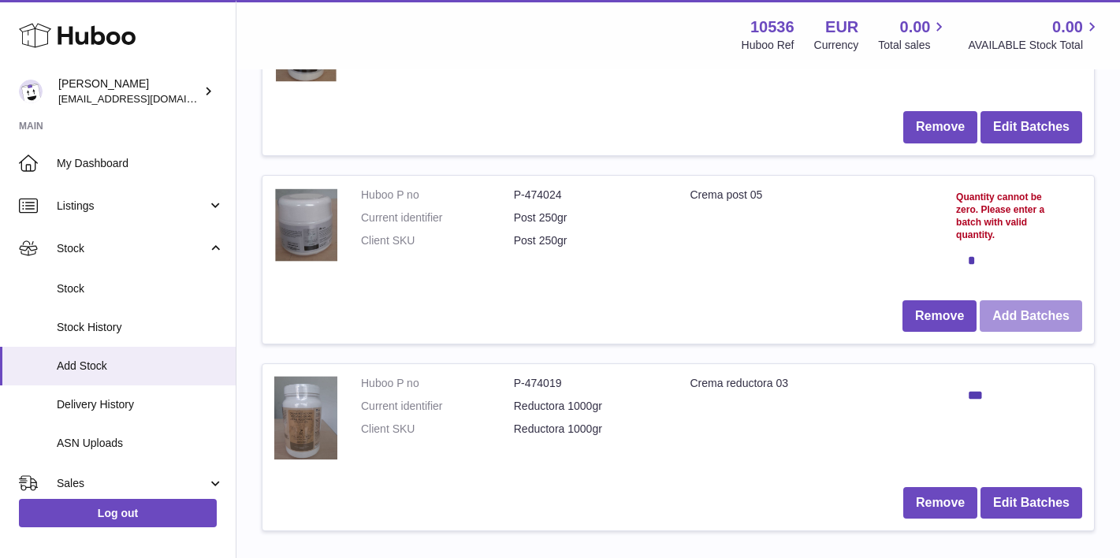
click at [1017, 308] on button "Add Batches" at bounding box center [1031, 316] width 103 height 32
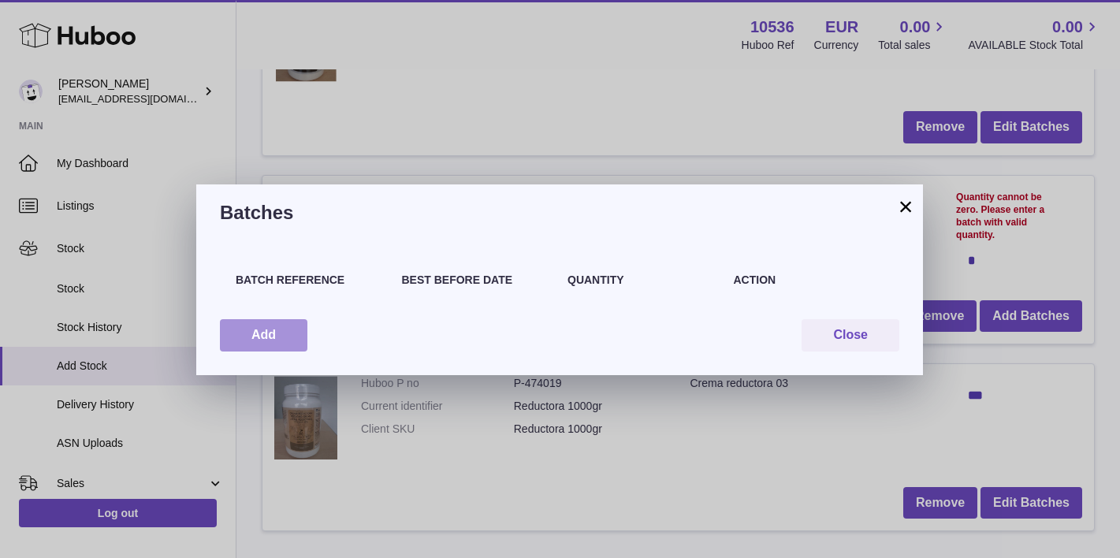
click at [261, 329] on button "Add" at bounding box center [264, 335] width 88 height 32
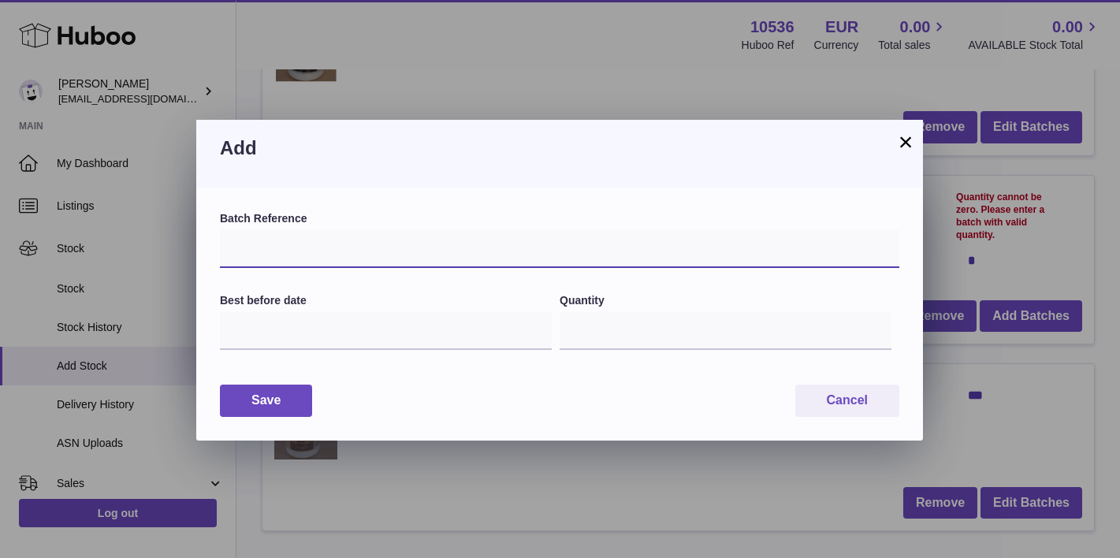
click at [337, 252] on input "text" at bounding box center [560, 249] width 680 height 38
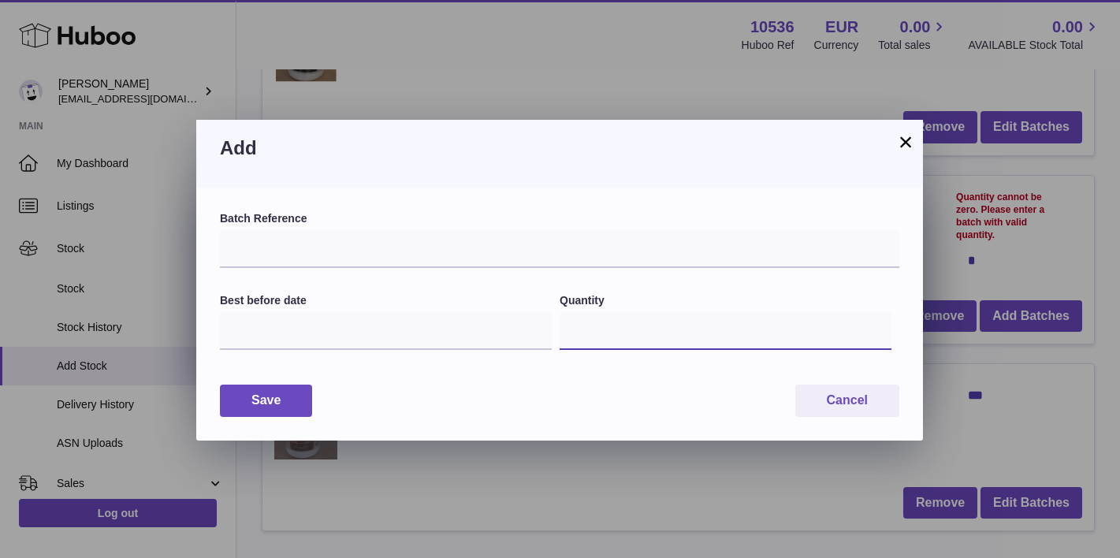
click at [613, 337] on input "*" at bounding box center [726, 331] width 332 height 38
type input "**"
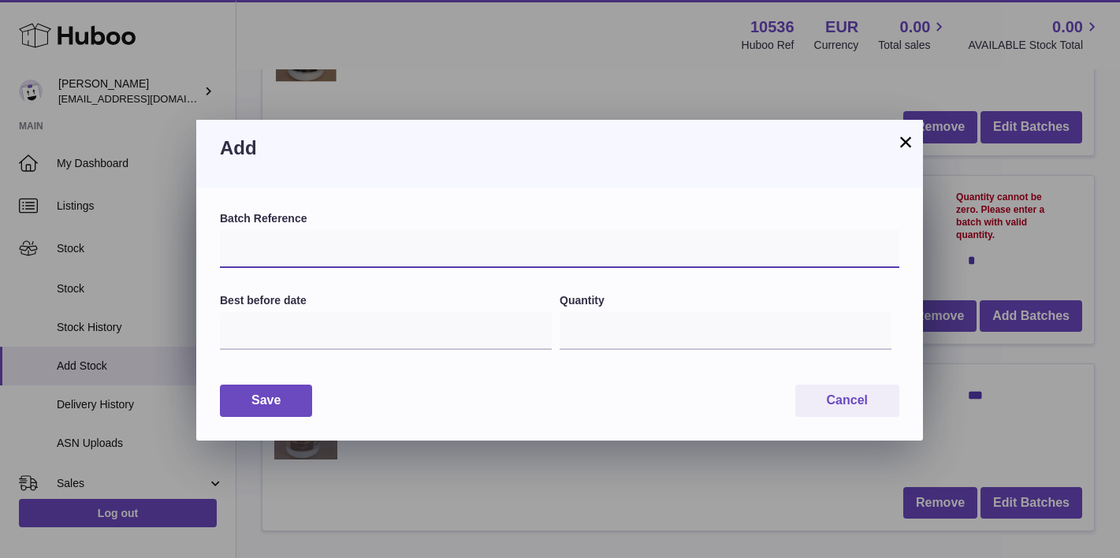
click at [483, 237] on input "text" at bounding box center [560, 249] width 680 height 38
type input "*******"
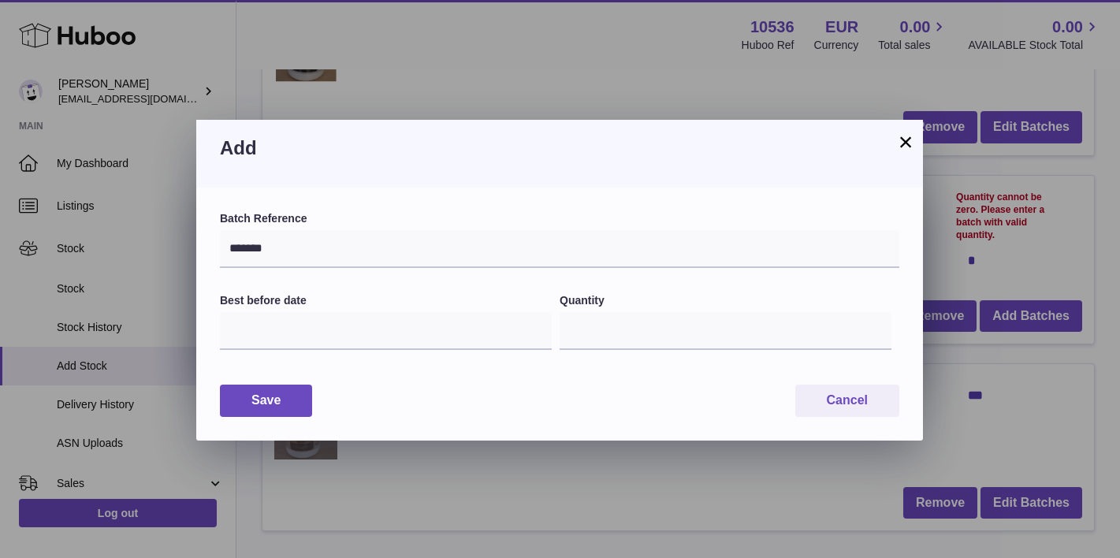
click at [386, 218] on label "Batch Reference" at bounding box center [560, 218] width 680 height 15
click at [293, 325] on input "text" at bounding box center [386, 331] width 332 height 38
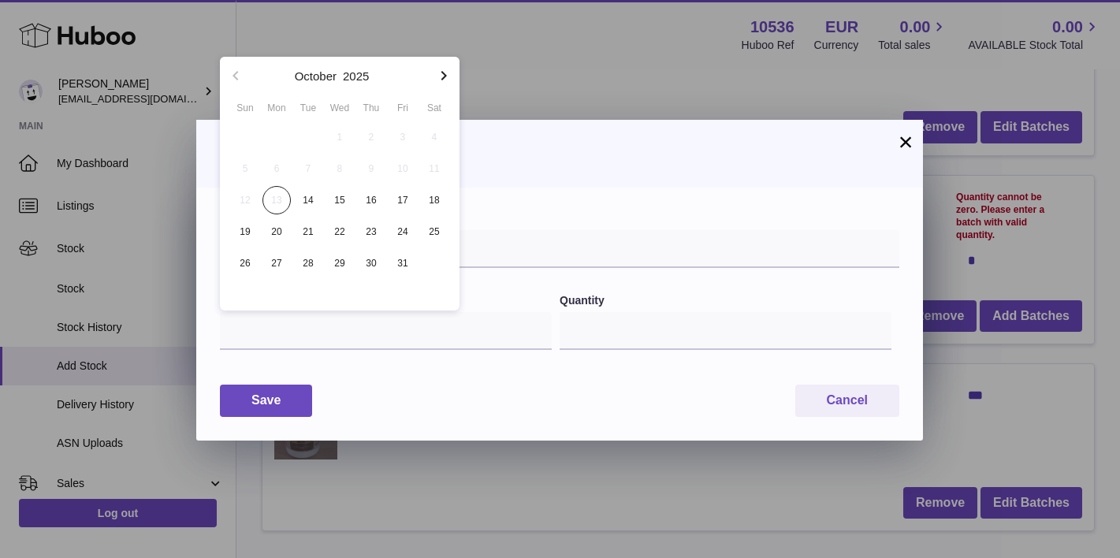
click at [364, 68] on div "2025" at bounding box center [356, 76] width 32 height 24
click at [362, 70] on button "2025" at bounding box center [356, 76] width 26 height 12
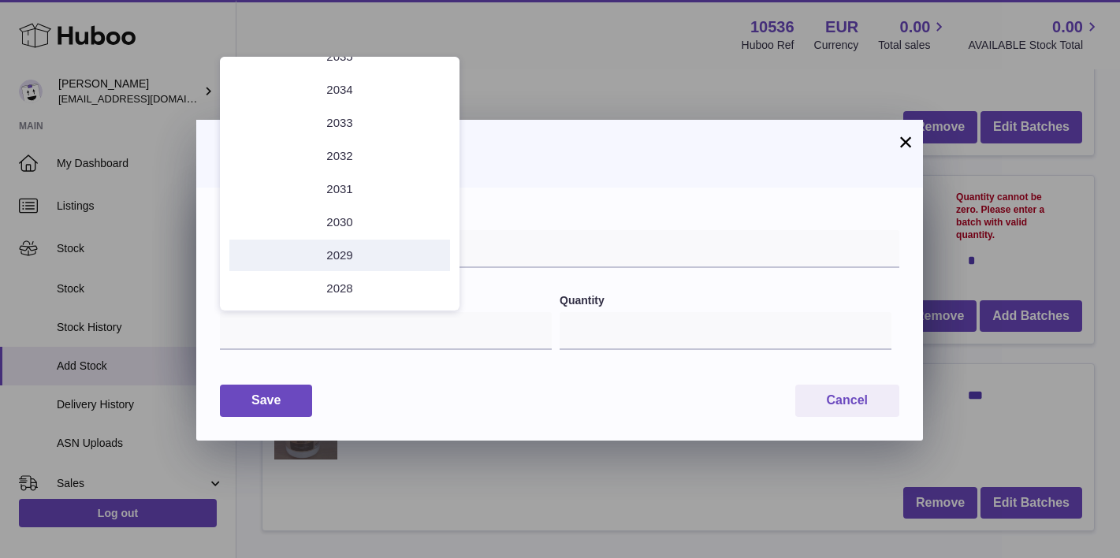
scroll to position [25, 0]
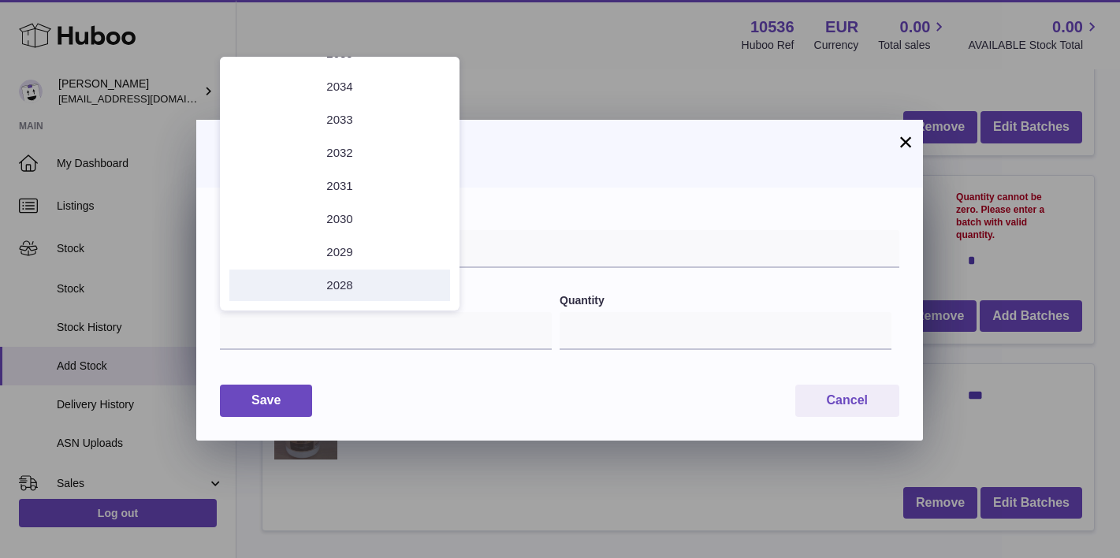
click at [344, 281] on li "2028" at bounding box center [339, 286] width 221 height 32
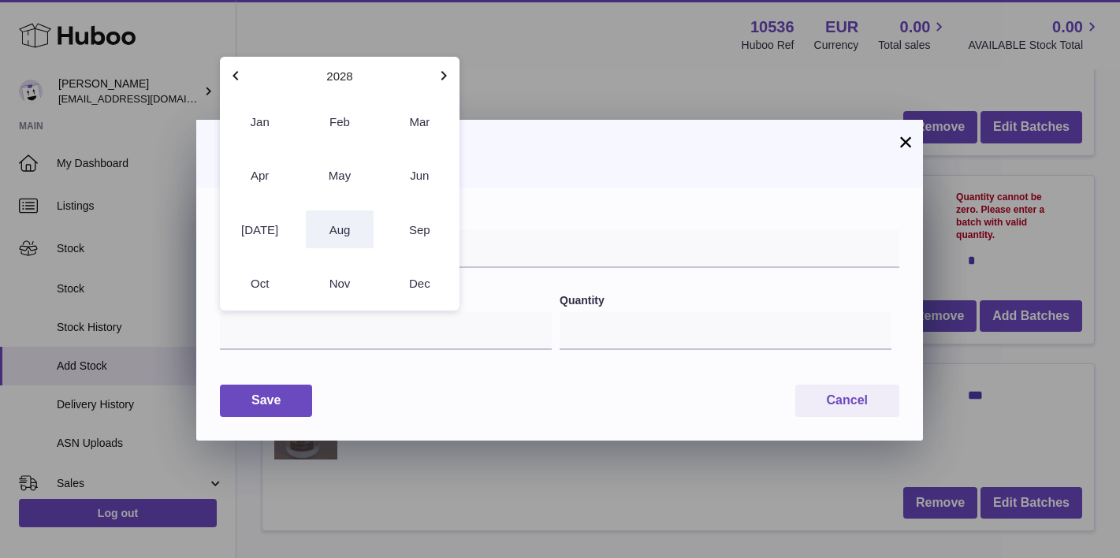
click at [351, 232] on button "Aug" at bounding box center [339, 230] width 67 height 38
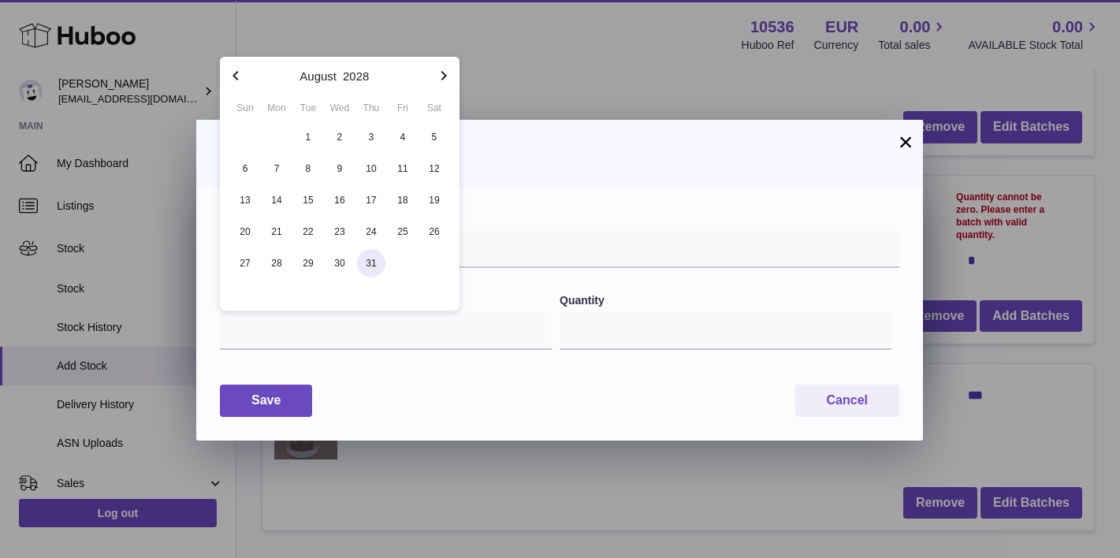
click at [373, 272] on span "31" at bounding box center [371, 263] width 28 height 28
type input "**********"
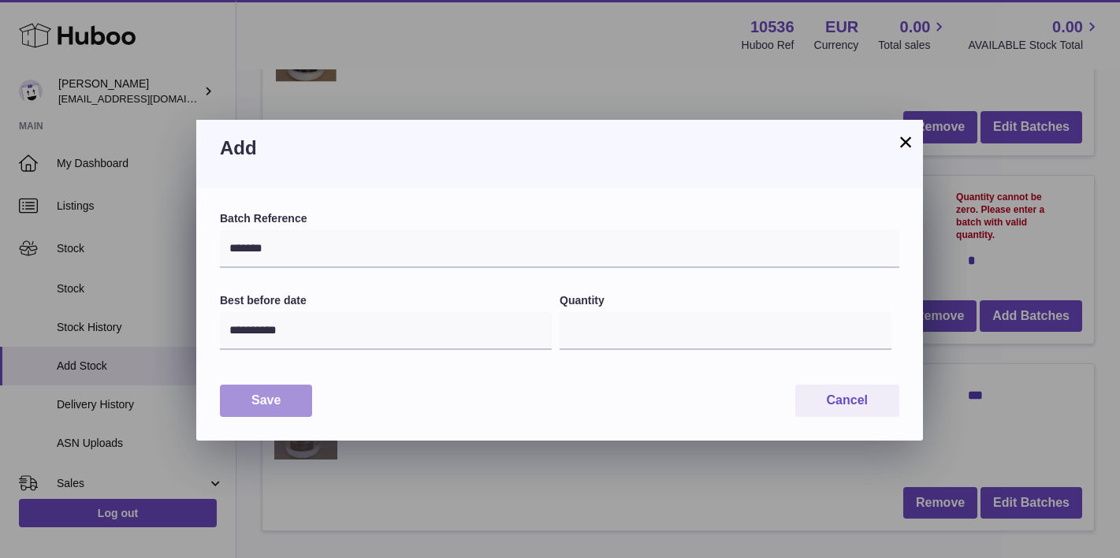
click at [265, 396] on button "Save" at bounding box center [266, 401] width 92 height 32
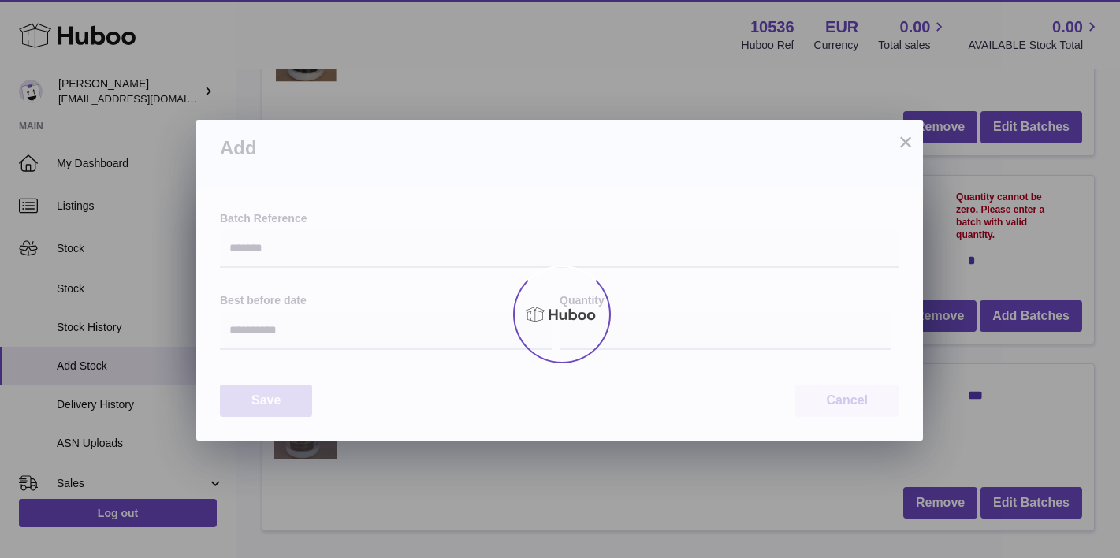
type input "**"
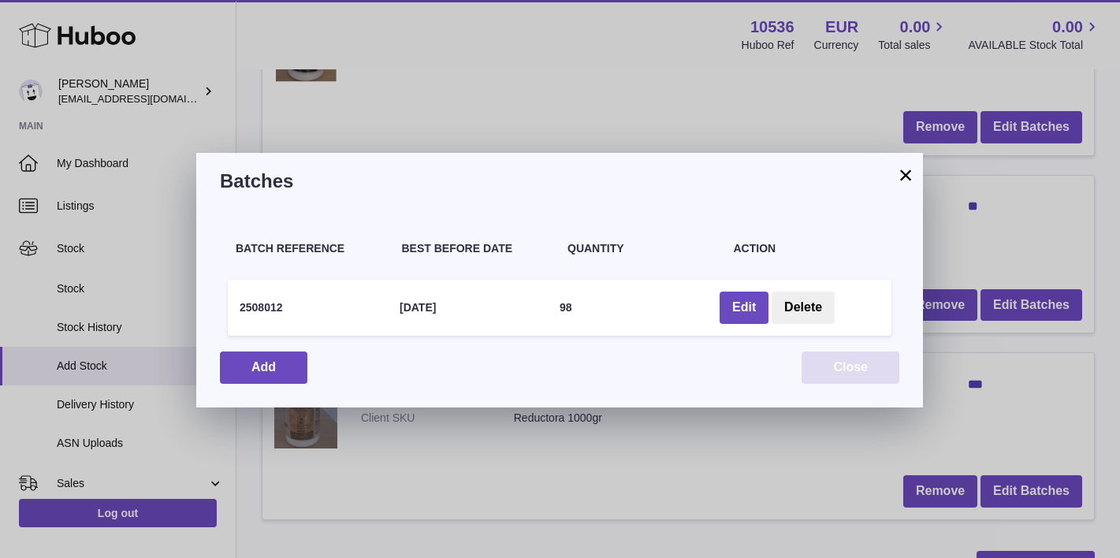
click at [830, 364] on button "Close" at bounding box center [851, 368] width 98 height 32
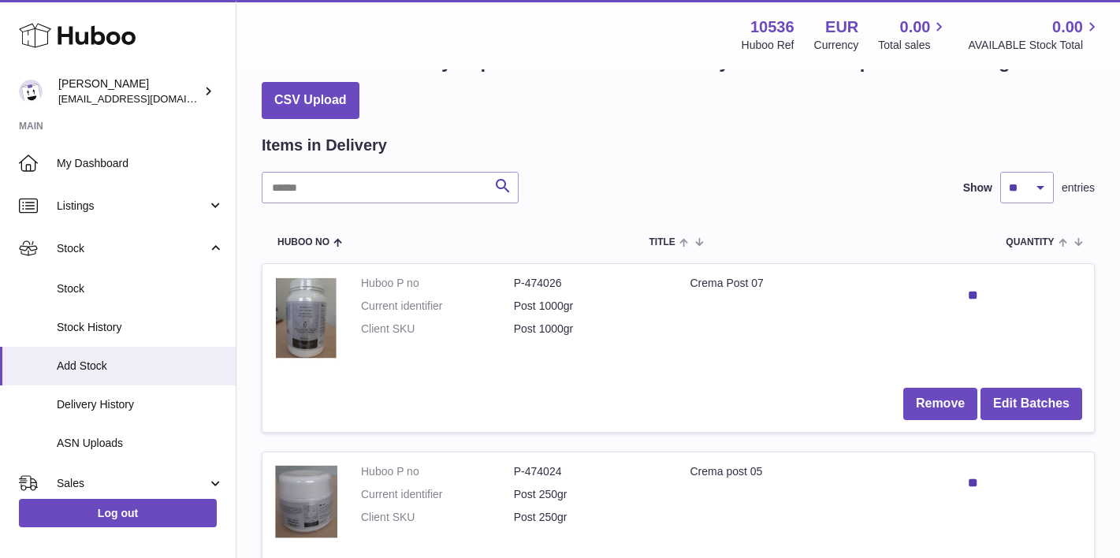
scroll to position [250, 0]
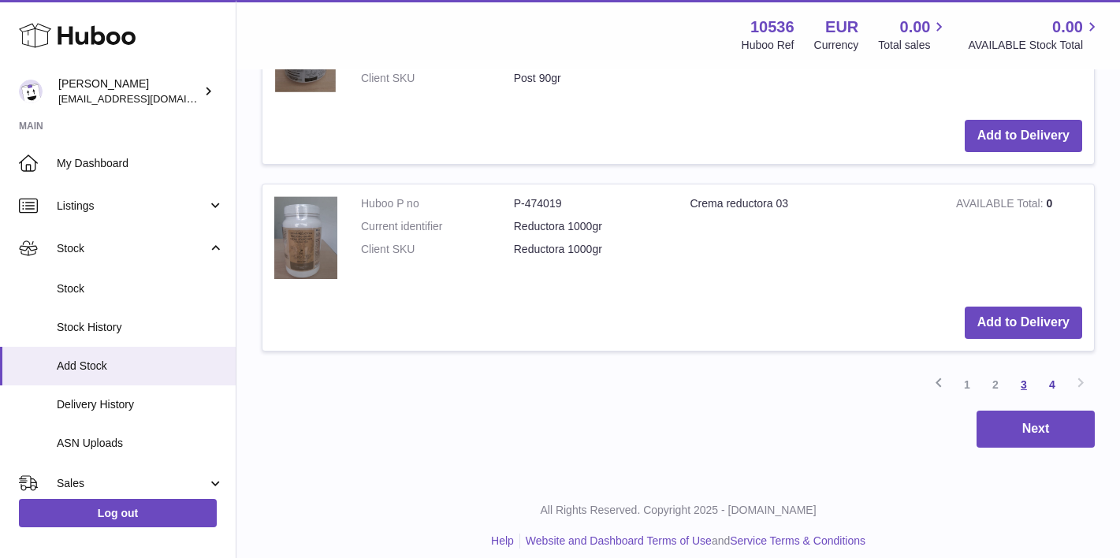
click at [1012, 371] on link "3" at bounding box center [1024, 385] width 28 height 28
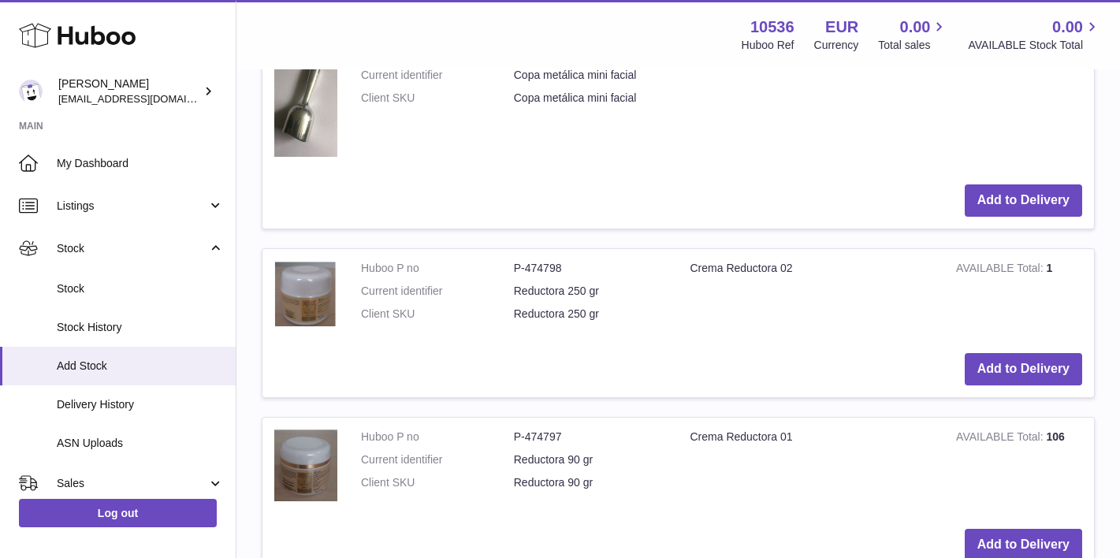
scroll to position [1697, 0]
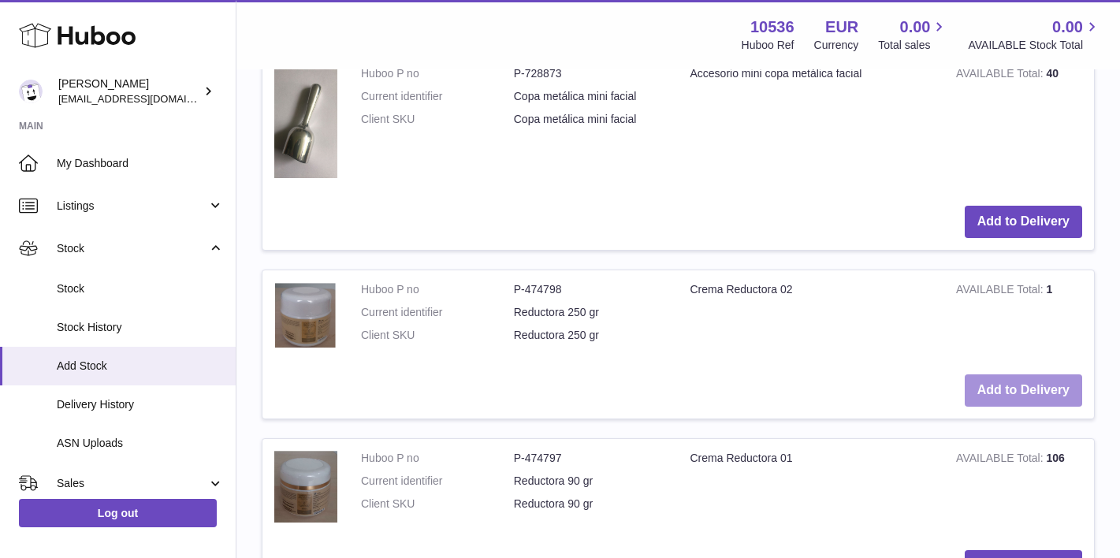
click at [992, 375] on button "Add to Delivery" at bounding box center [1023, 391] width 117 height 32
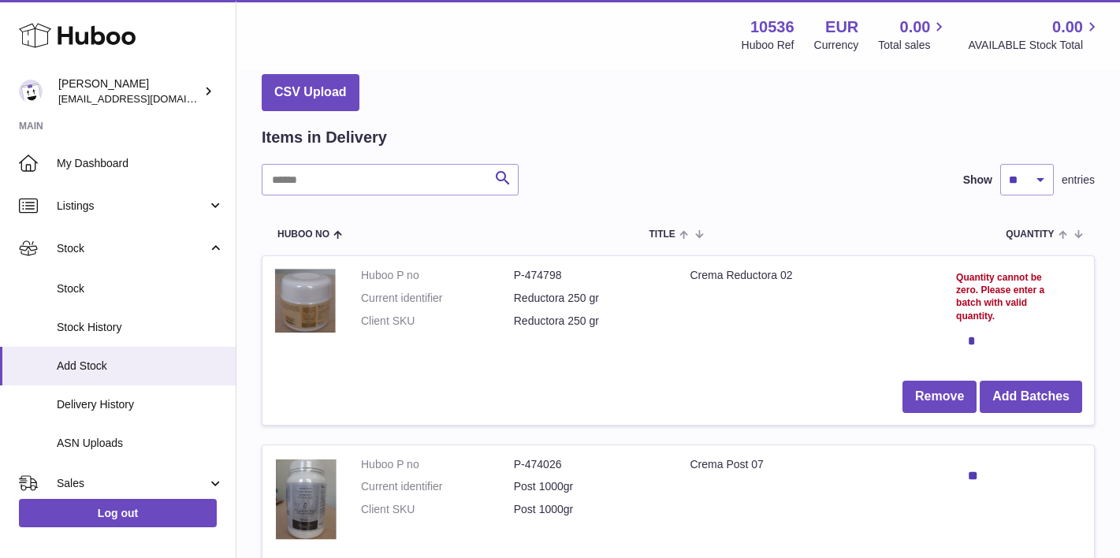
scroll to position [103, 0]
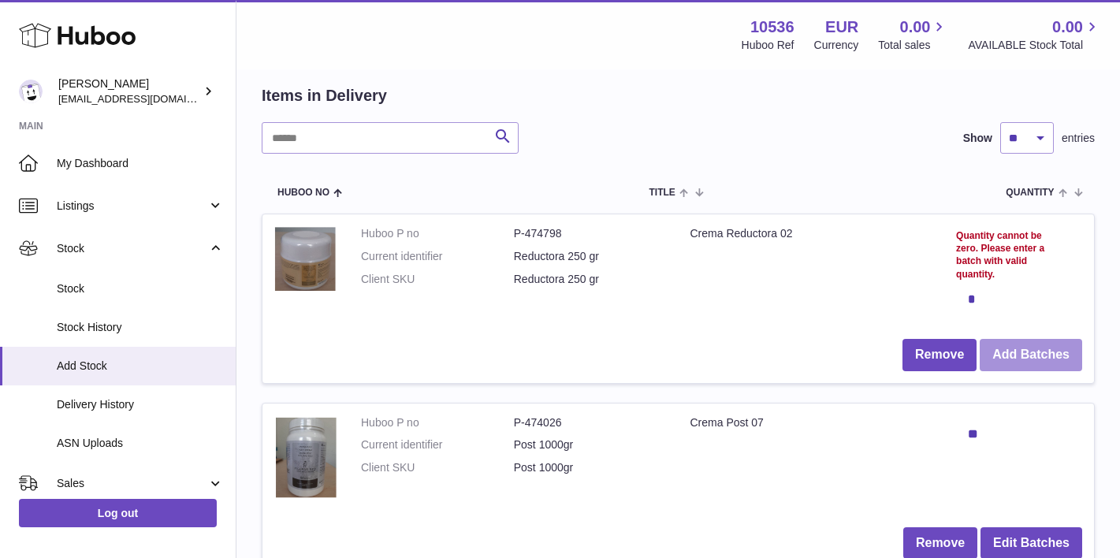
click at [1002, 349] on button "Add Batches" at bounding box center [1031, 355] width 103 height 32
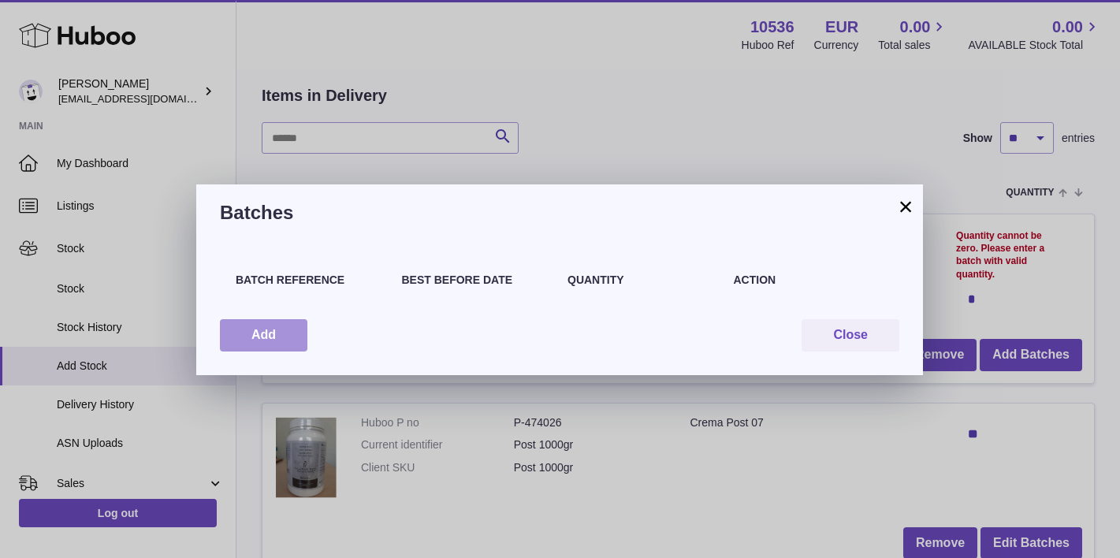
click at [271, 333] on button "Add" at bounding box center [264, 335] width 88 height 32
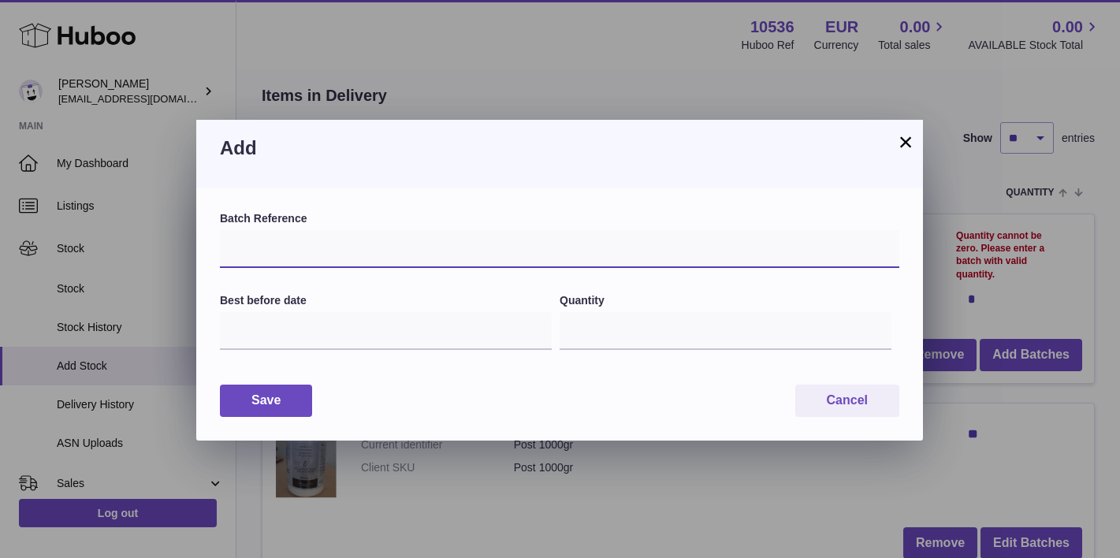
click at [386, 248] on input "text" at bounding box center [560, 249] width 680 height 38
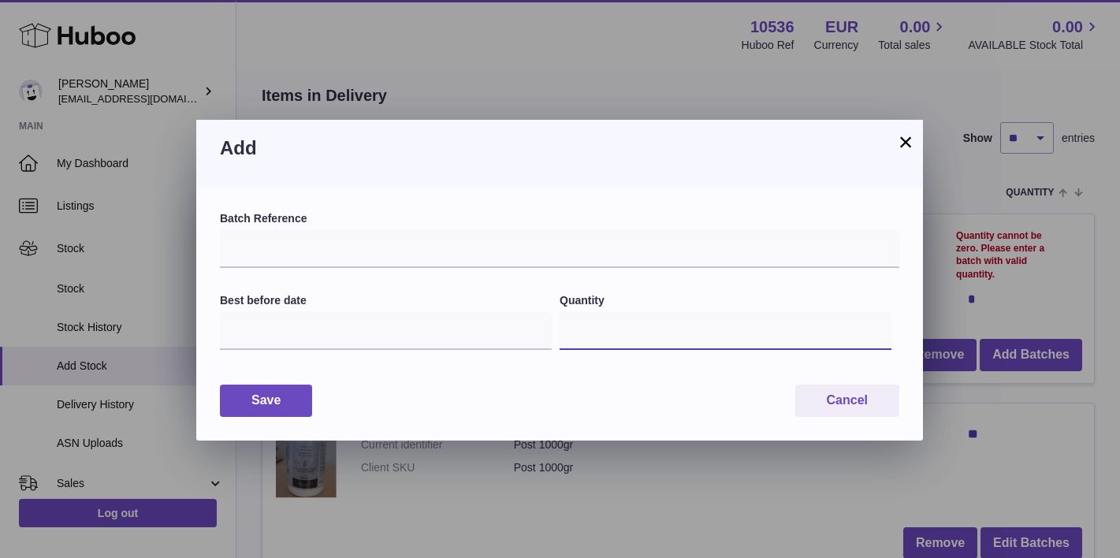
click at [648, 337] on input "*" at bounding box center [726, 331] width 332 height 38
click at [906, 142] on button "×" at bounding box center [906, 141] width 19 height 19
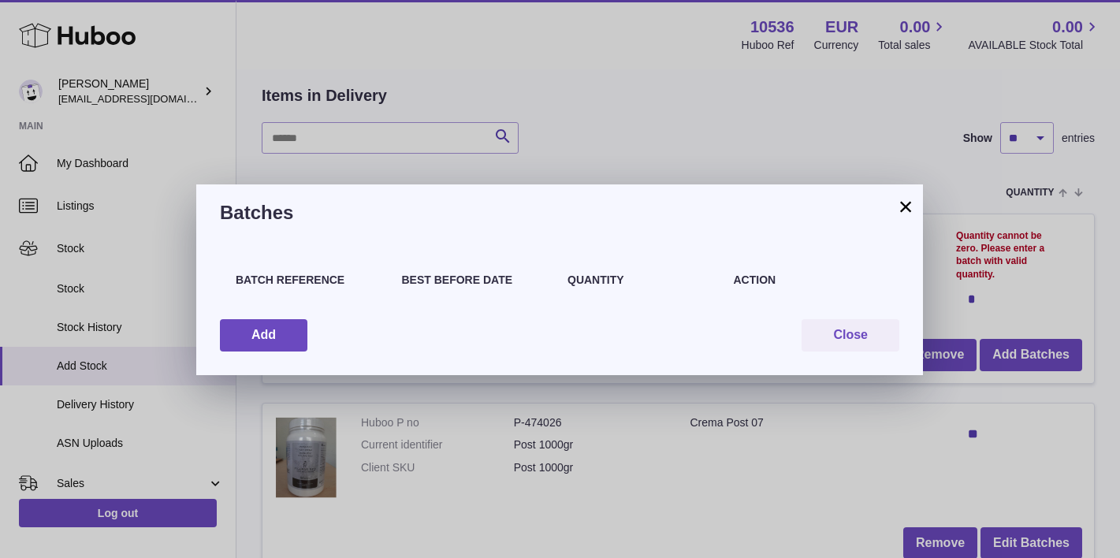
click at [905, 208] on button "×" at bounding box center [906, 206] width 19 height 19
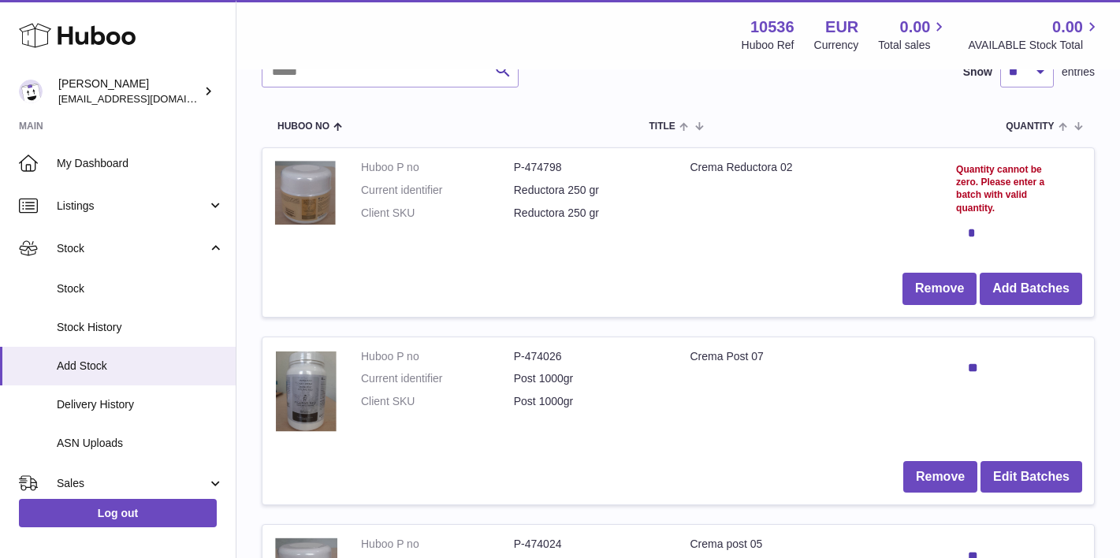
scroll to position [100, 0]
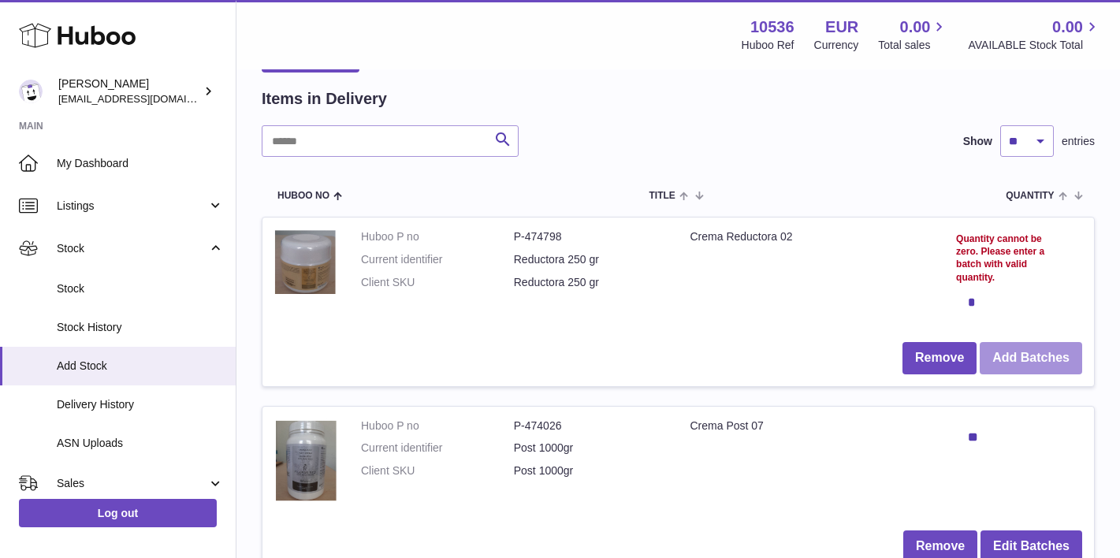
click at [1056, 345] on button "Add Batches" at bounding box center [1031, 358] width 103 height 32
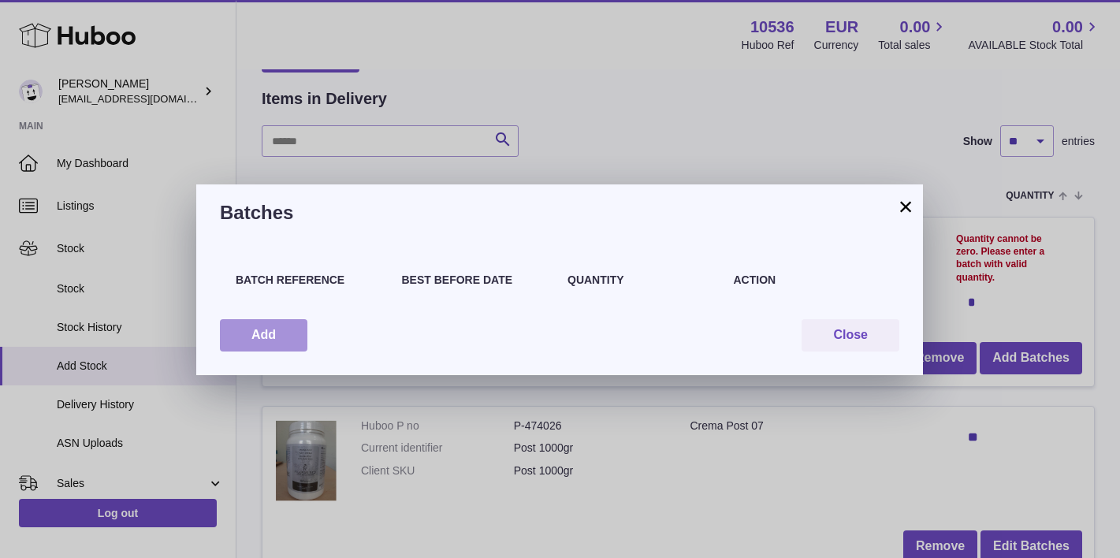
click at [239, 324] on button "Add" at bounding box center [264, 335] width 88 height 32
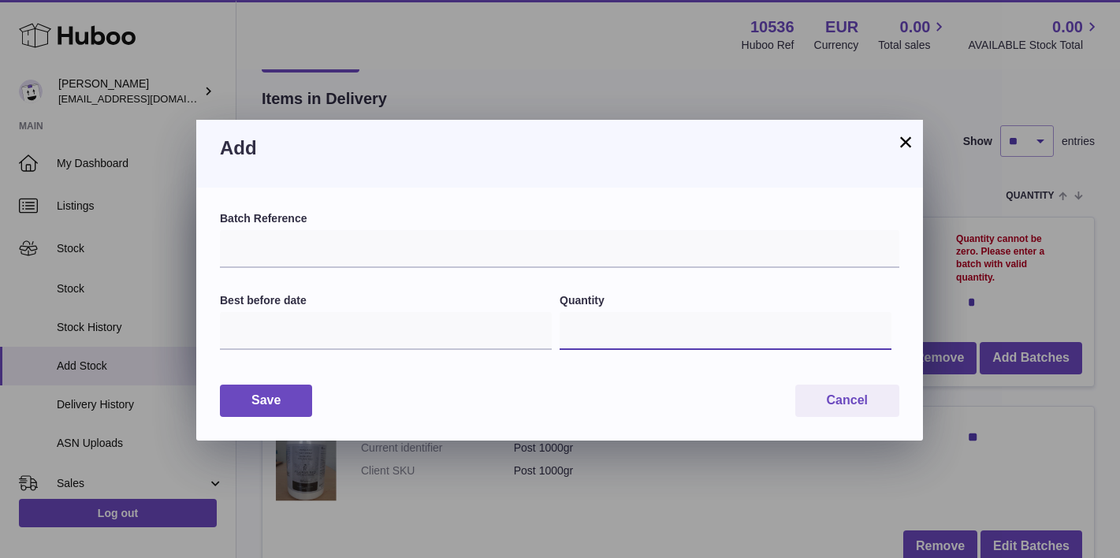
click at [621, 328] on input "*" at bounding box center [726, 331] width 332 height 38
type input "***"
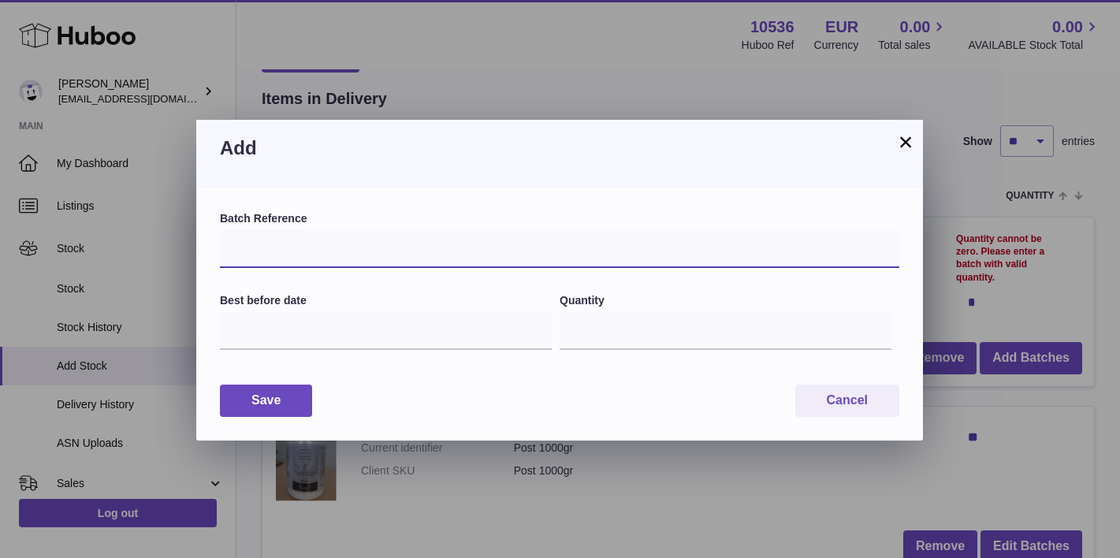
click at [525, 241] on input "text" at bounding box center [560, 249] width 680 height 38
type input "*******"
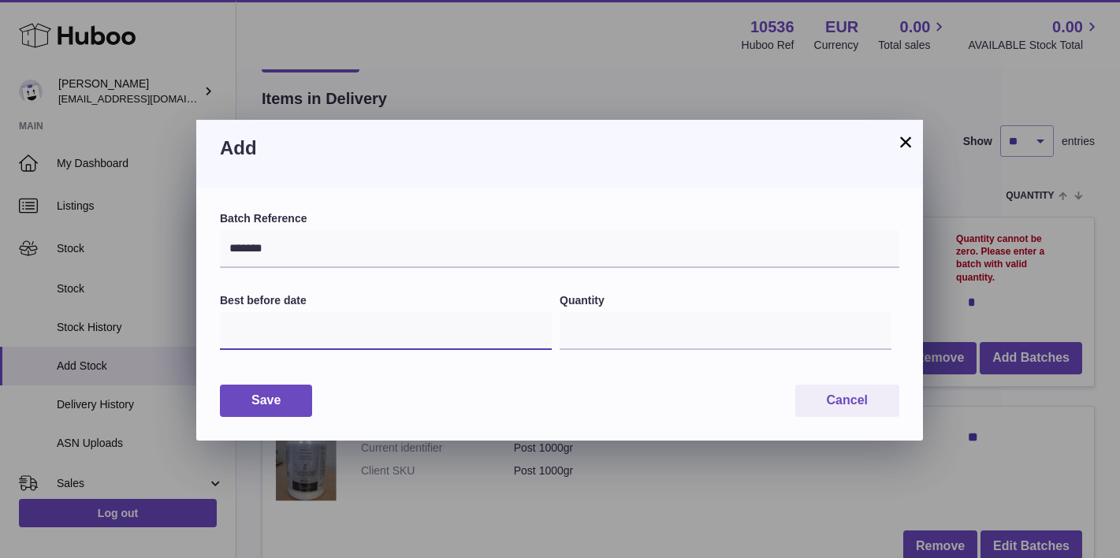
click at [331, 319] on input "text" at bounding box center [386, 331] width 332 height 38
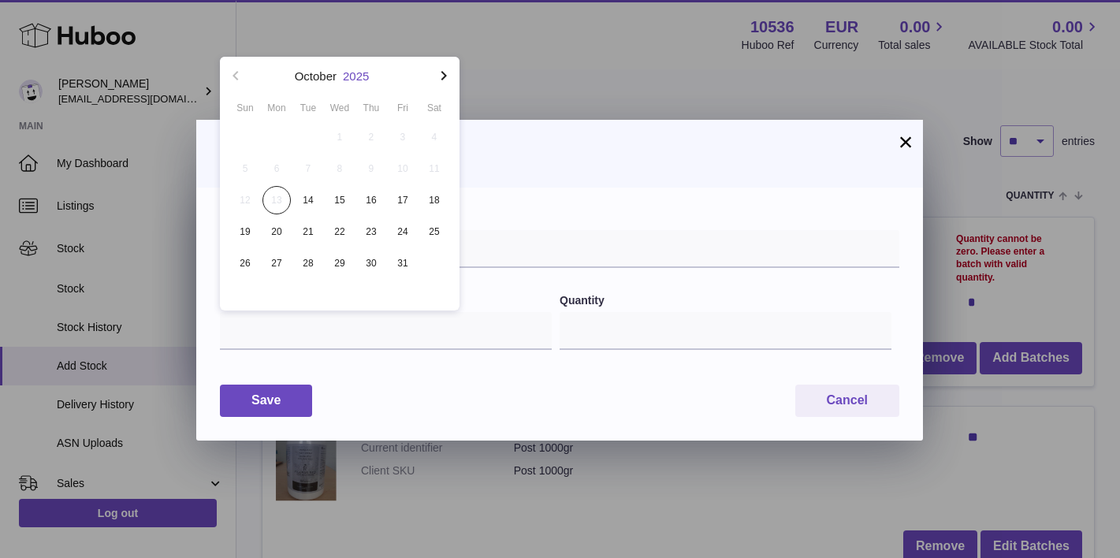
click at [361, 75] on button "2025" at bounding box center [356, 76] width 26 height 12
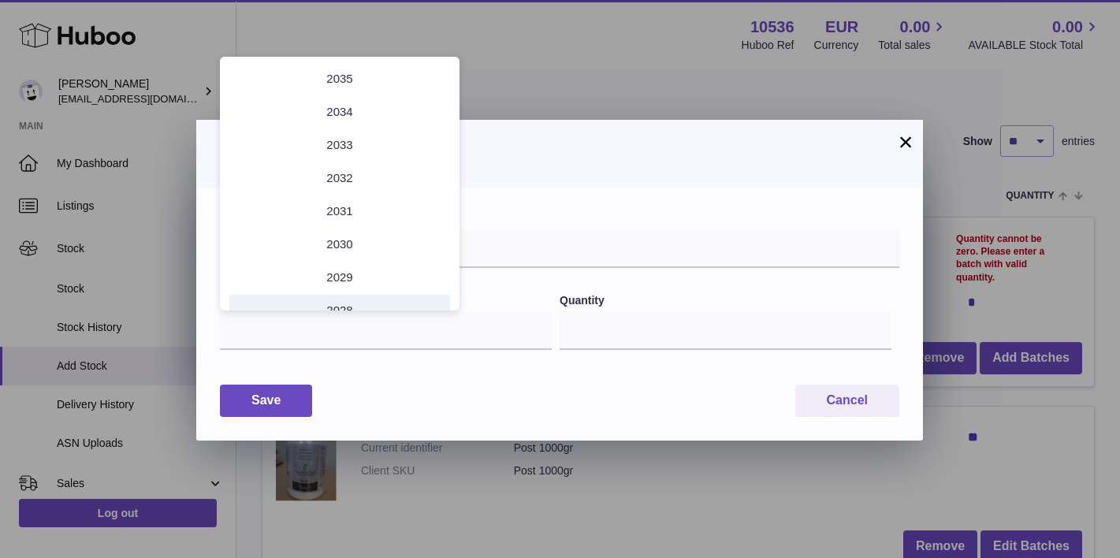
click at [349, 302] on li "2028" at bounding box center [339, 311] width 221 height 32
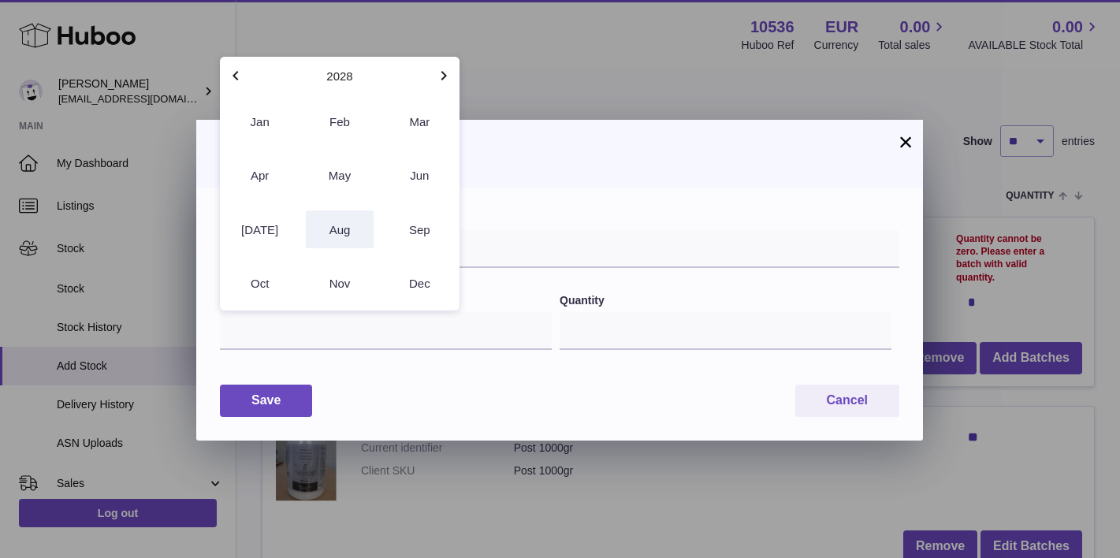
click at [340, 236] on button "Aug" at bounding box center [339, 230] width 67 height 38
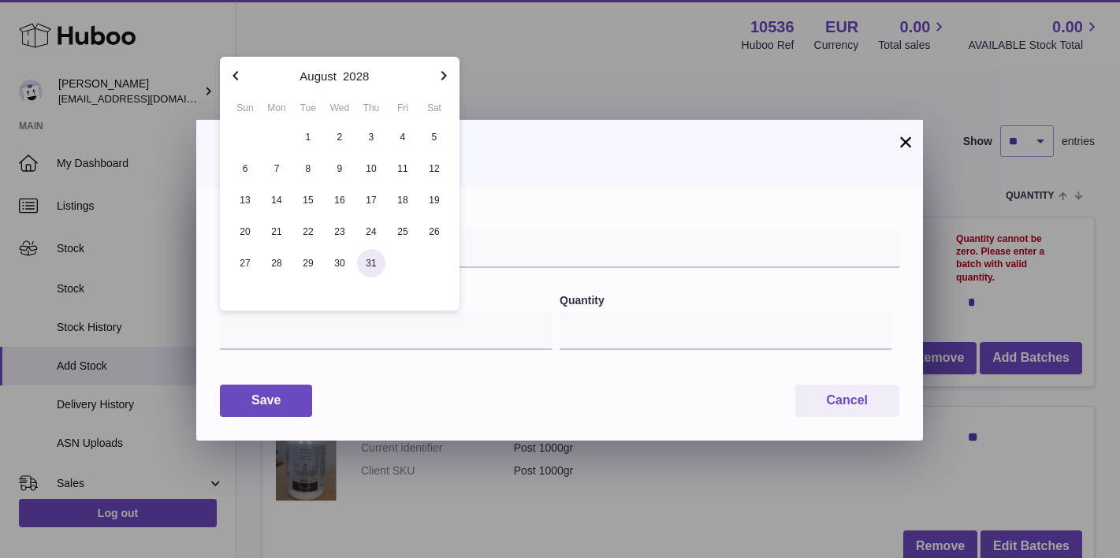
click at [378, 262] on span "31" at bounding box center [371, 263] width 28 height 28
type input "**********"
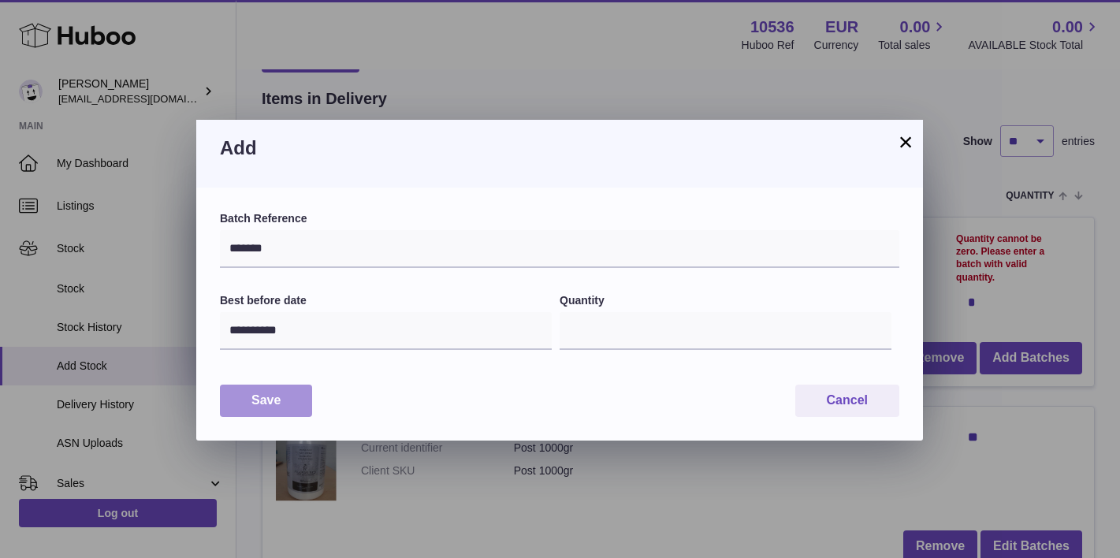
click at [288, 391] on button "Save" at bounding box center [266, 401] width 92 height 32
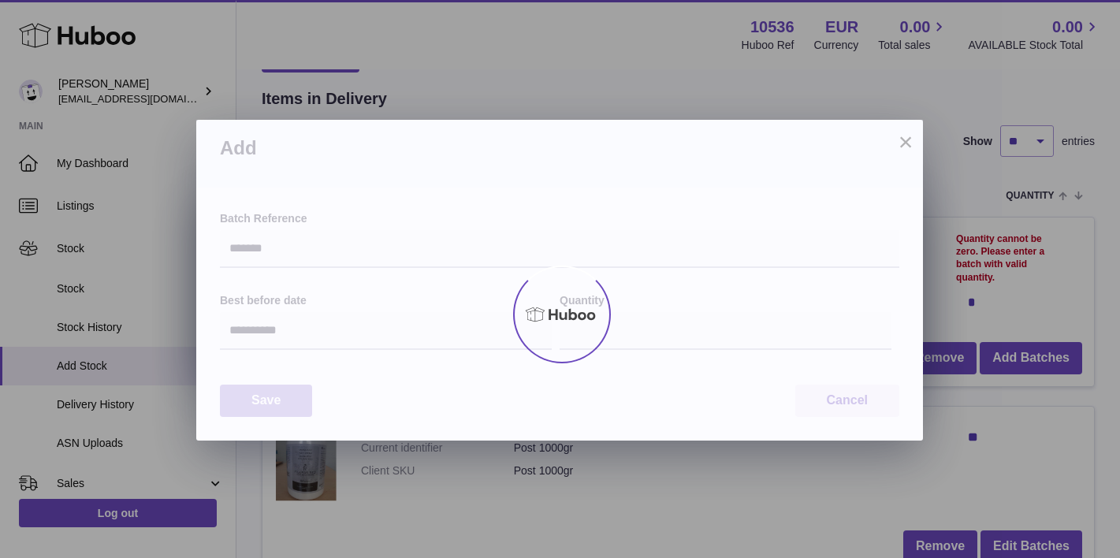
type input "***"
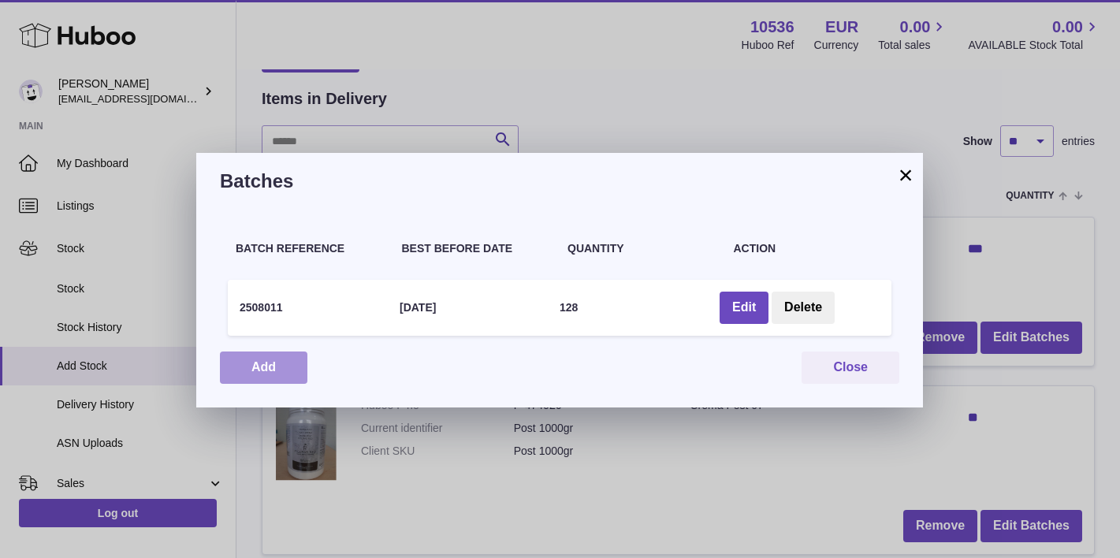
click at [295, 369] on button "Add" at bounding box center [264, 368] width 88 height 32
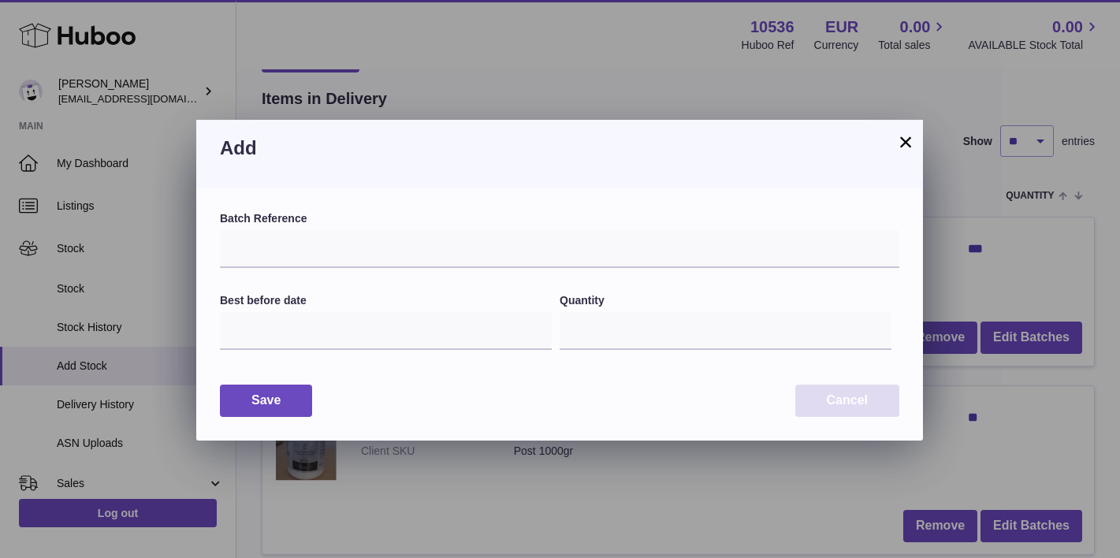
click at [890, 409] on button "Cancel" at bounding box center [848, 401] width 104 height 32
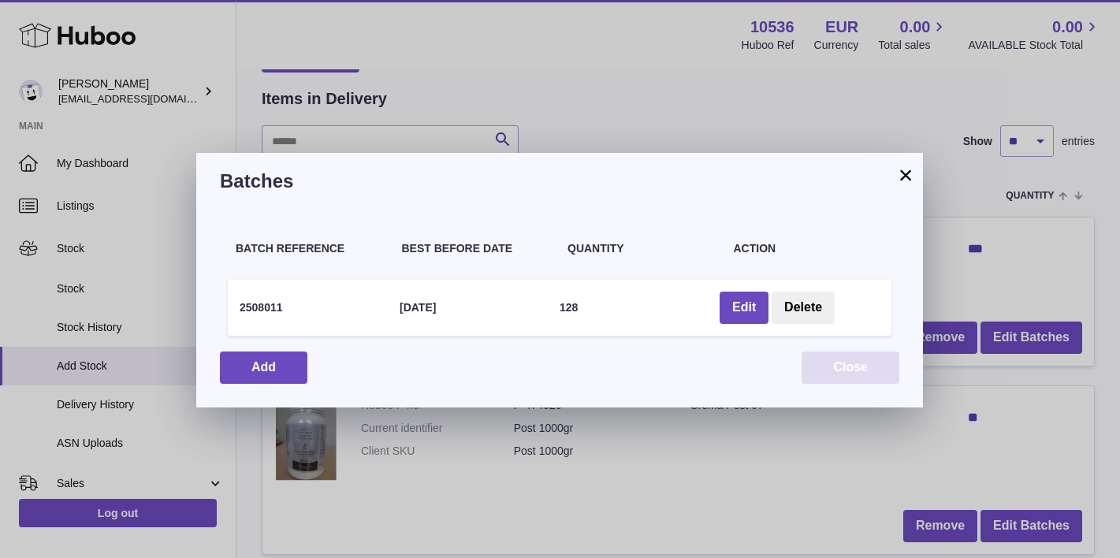
click at [845, 364] on button "Close" at bounding box center [851, 368] width 98 height 32
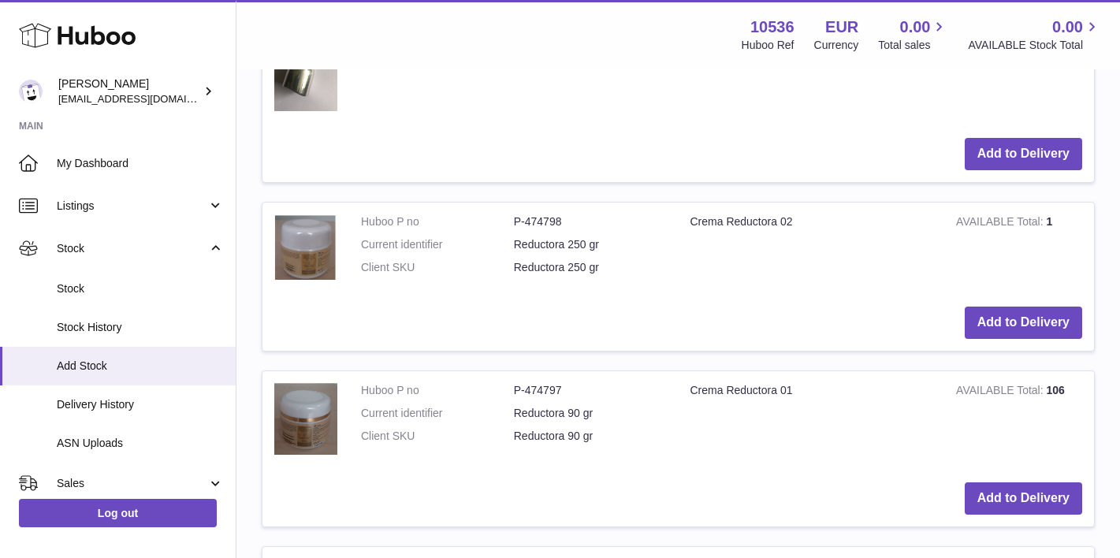
scroll to position [1933, 0]
click at [994, 483] on button "Add to Delivery" at bounding box center [1023, 499] width 117 height 32
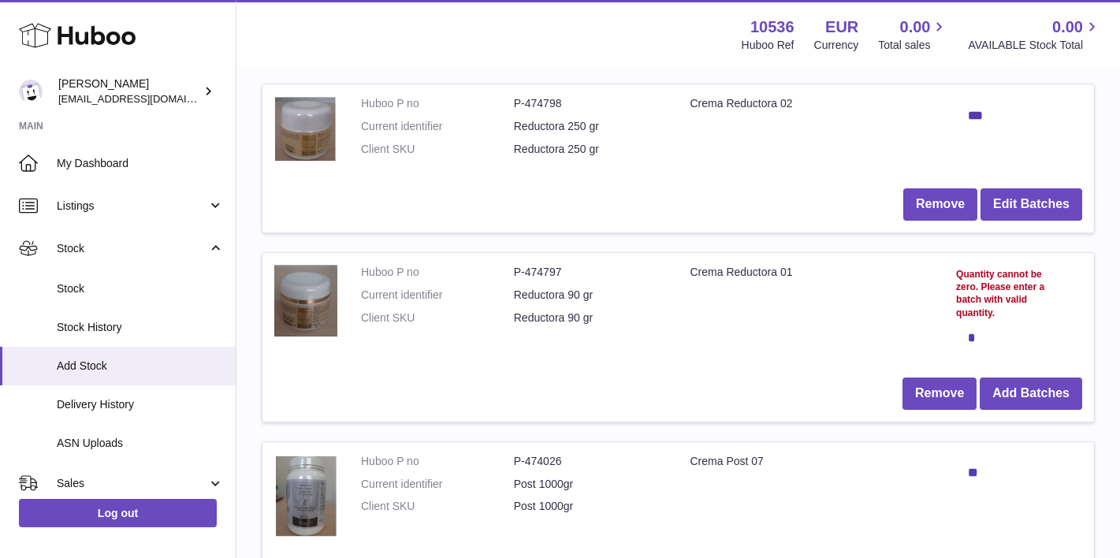
scroll to position [164, 0]
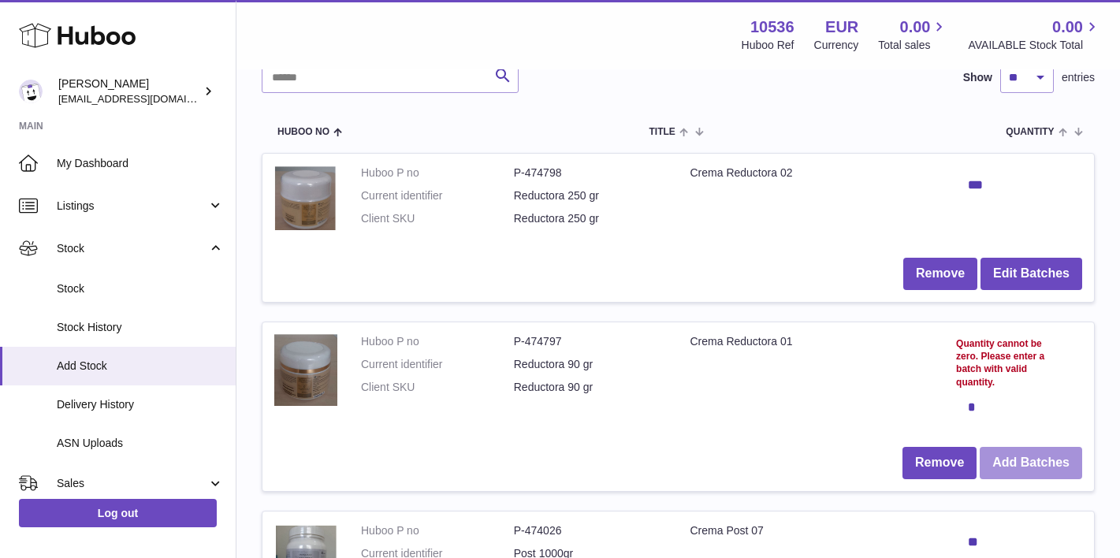
click at [1019, 455] on button "Add Batches" at bounding box center [1031, 463] width 103 height 32
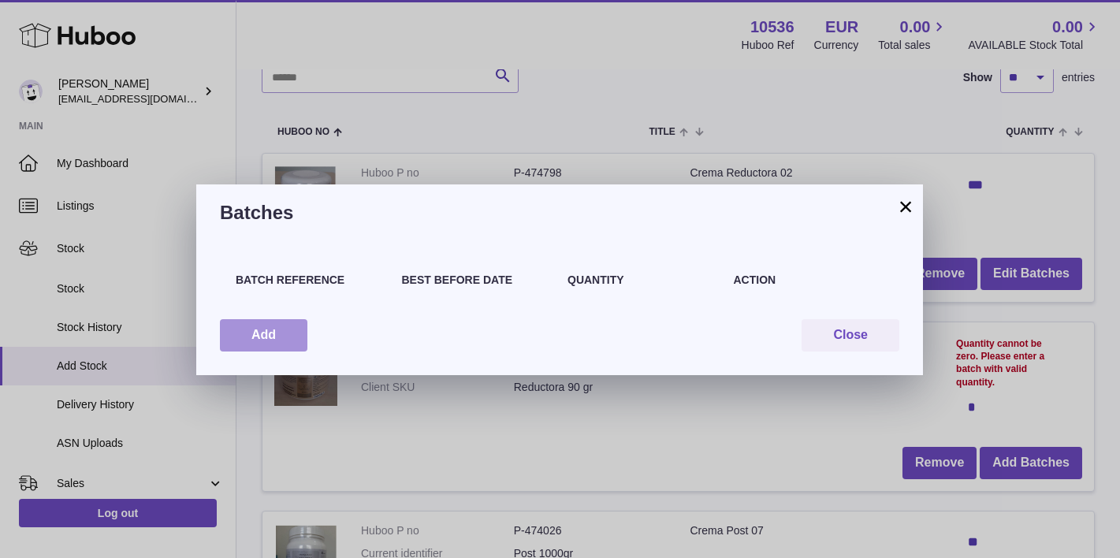
click at [289, 334] on button "Add" at bounding box center [264, 335] width 88 height 32
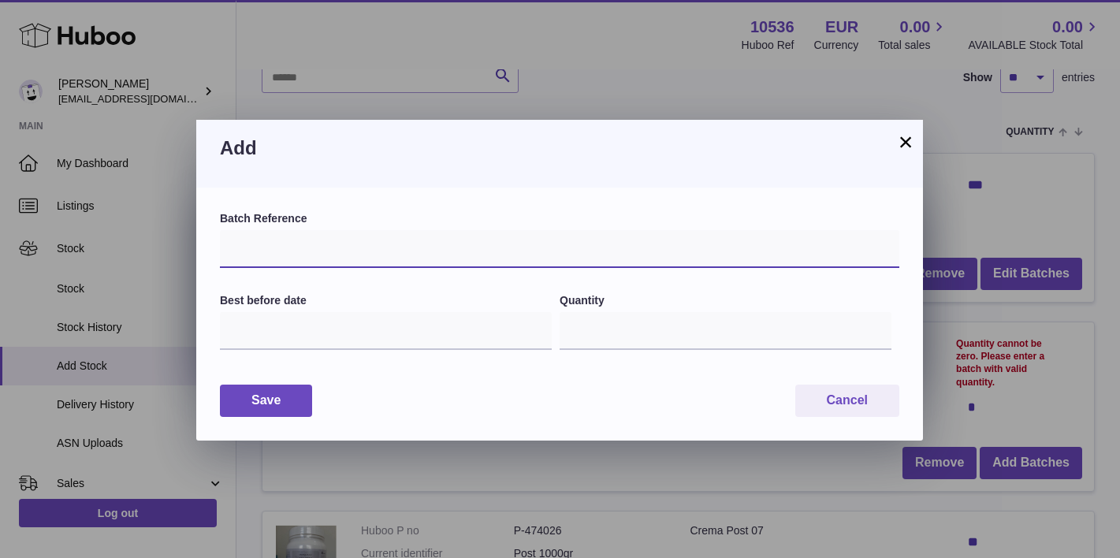
click at [299, 242] on input "text" at bounding box center [560, 249] width 680 height 38
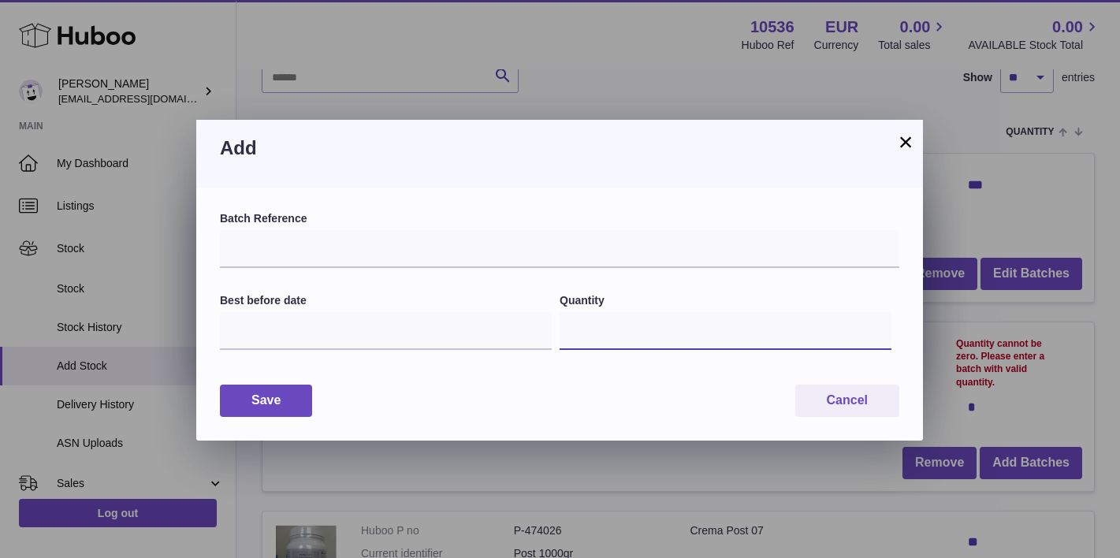
click at [633, 324] on input "*" at bounding box center [726, 331] width 332 height 38
type input "***"
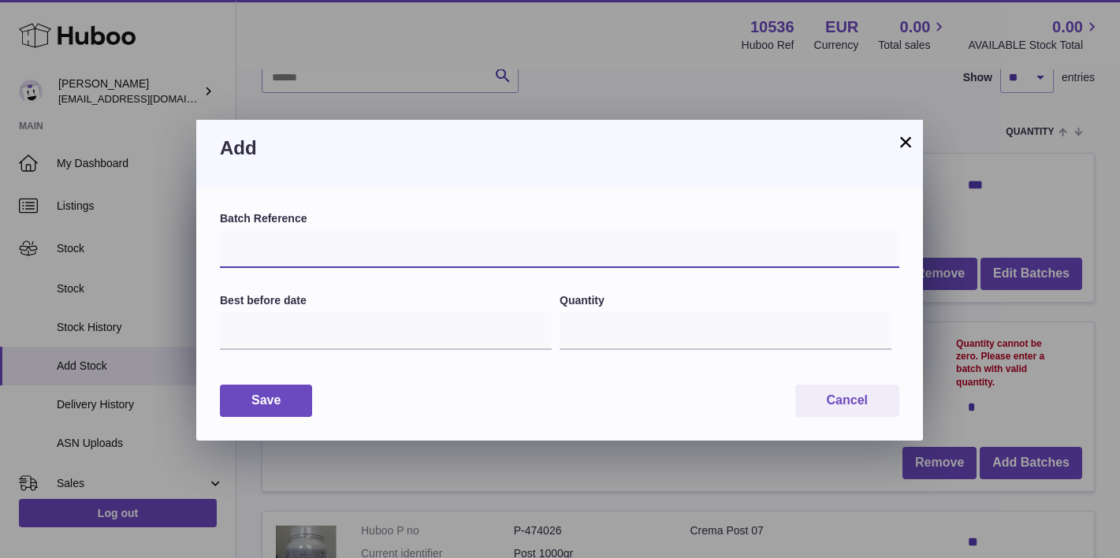
click at [498, 242] on input "text" at bounding box center [560, 249] width 680 height 38
type input "*******"
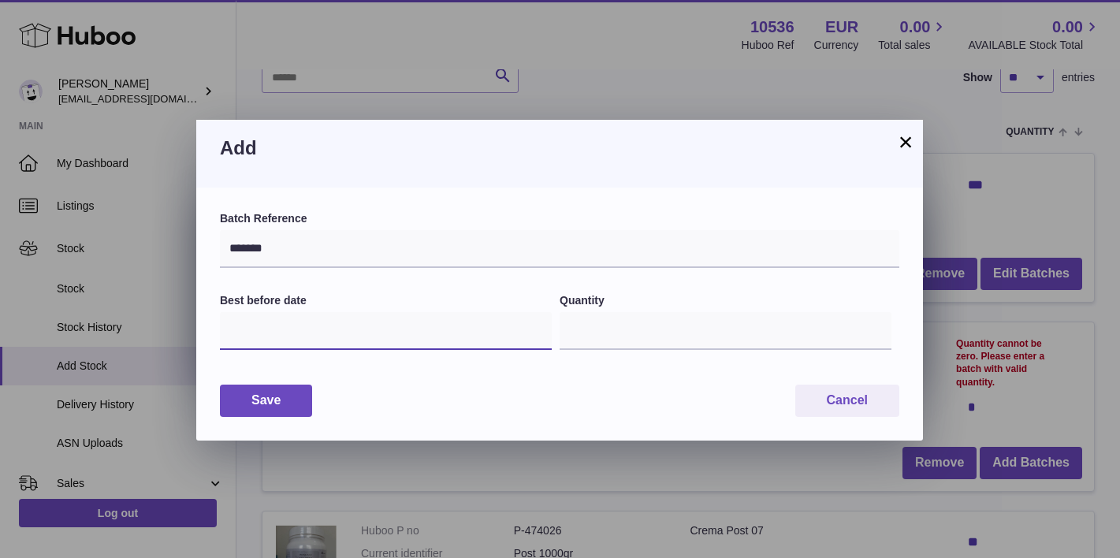
click at [351, 328] on input "text" at bounding box center [386, 331] width 332 height 38
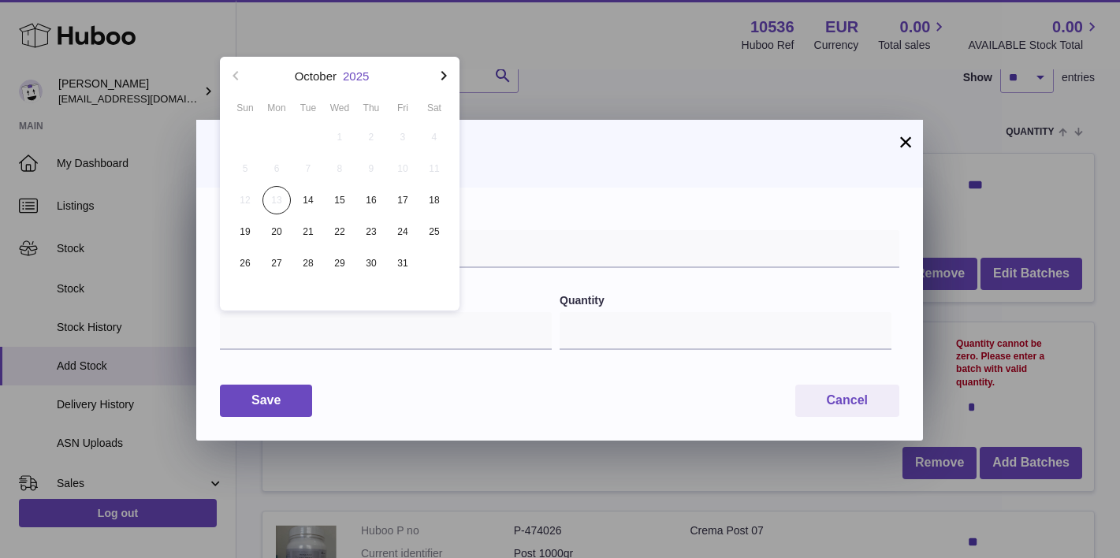
click at [355, 74] on button "2025" at bounding box center [356, 76] width 26 height 12
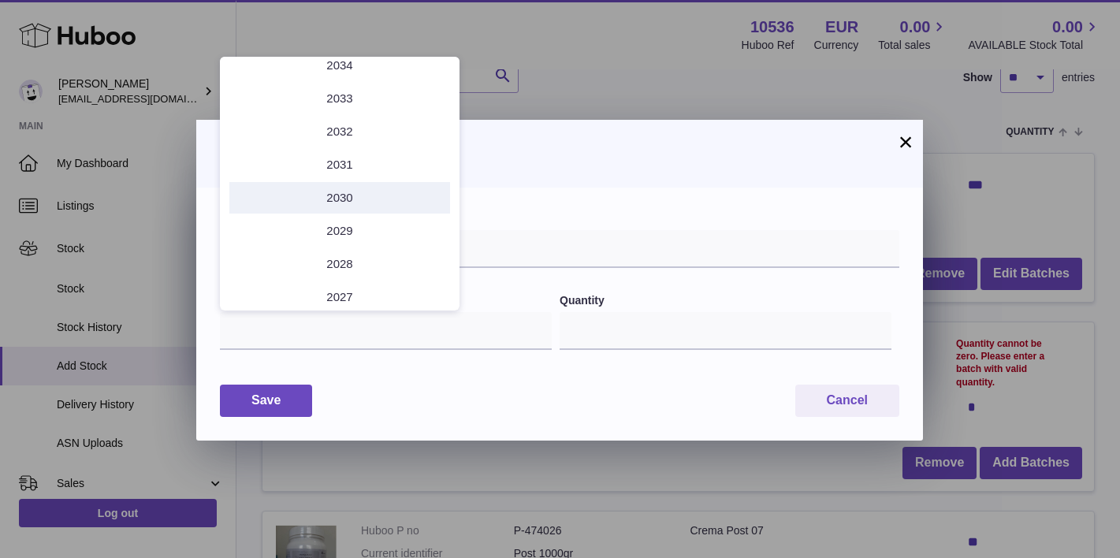
scroll to position [53, 0]
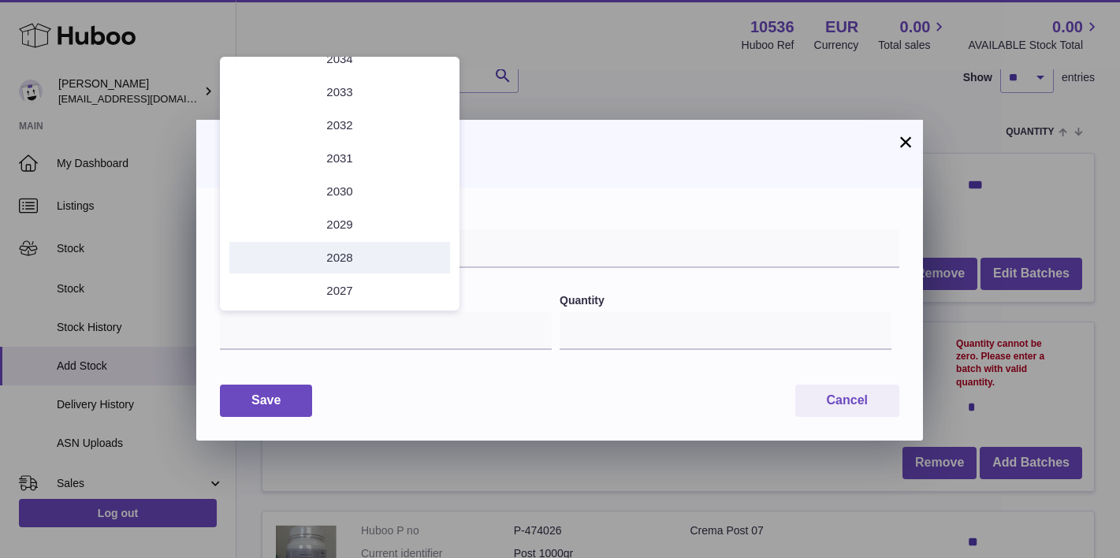
click at [344, 253] on li "2028" at bounding box center [339, 258] width 221 height 32
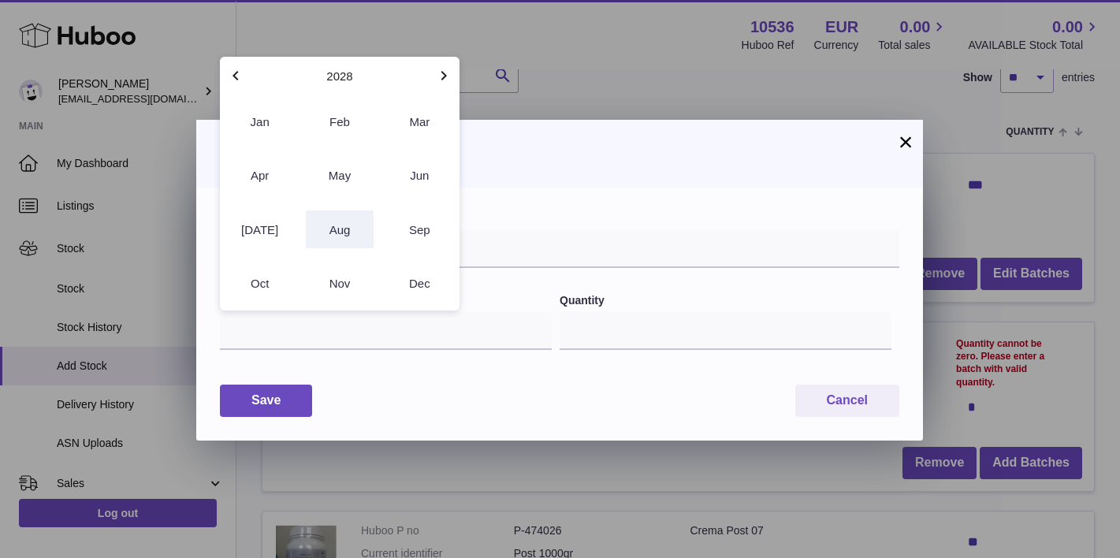
click at [340, 230] on button "Aug" at bounding box center [339, 230] width 67 height 38
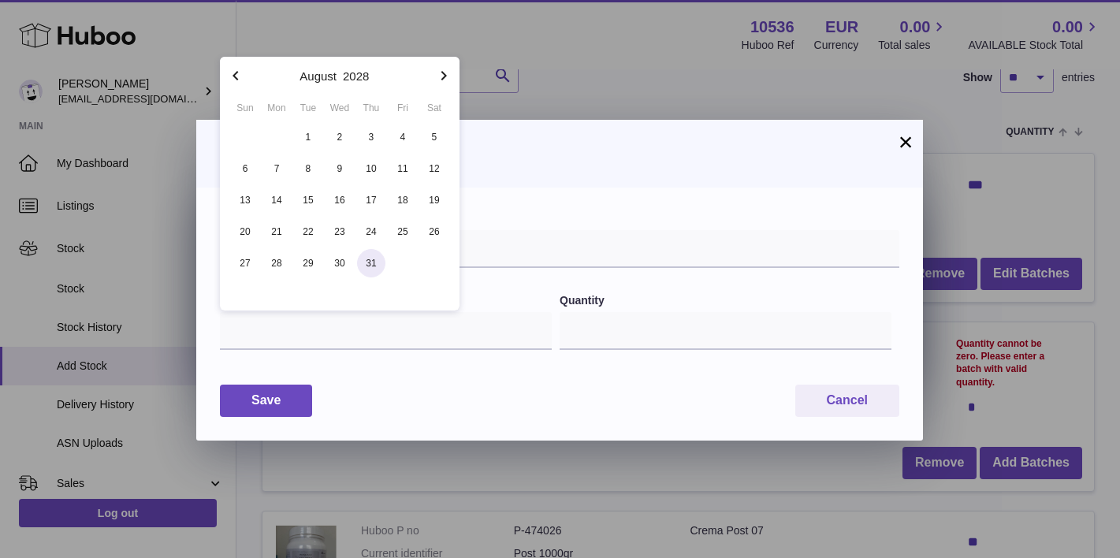
click at [378, 248] on button "31" at bounding box center [372, 264] width 32 height 32
type input "**********"
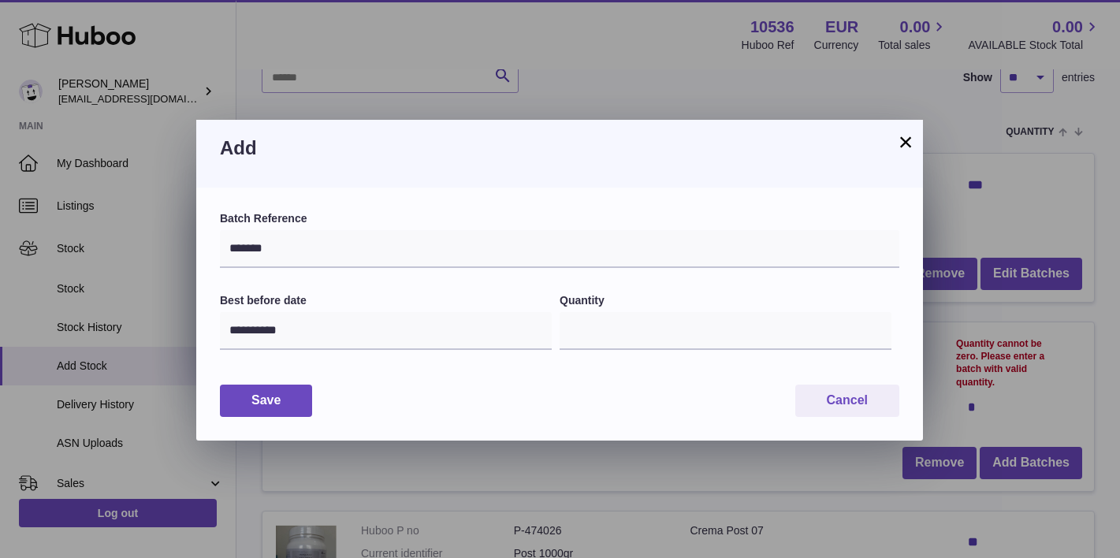
click at [360, 385] on div "Save Cancel" at bounding box center [560, 401] width 680 height 32
click at [255, 398] on button "Save" at bounding box center [266, 401] width 92 height 32
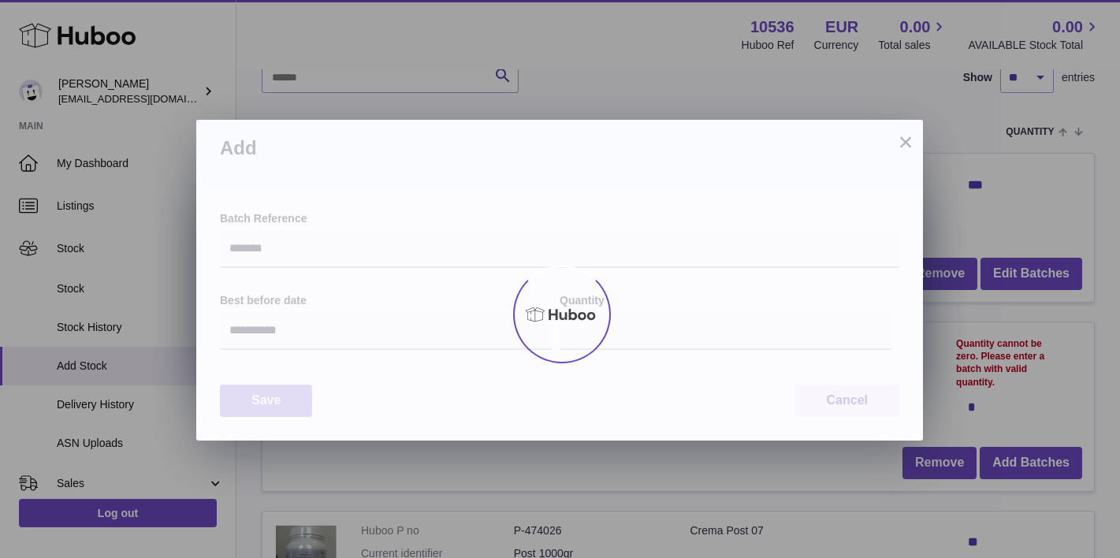
type input "***"
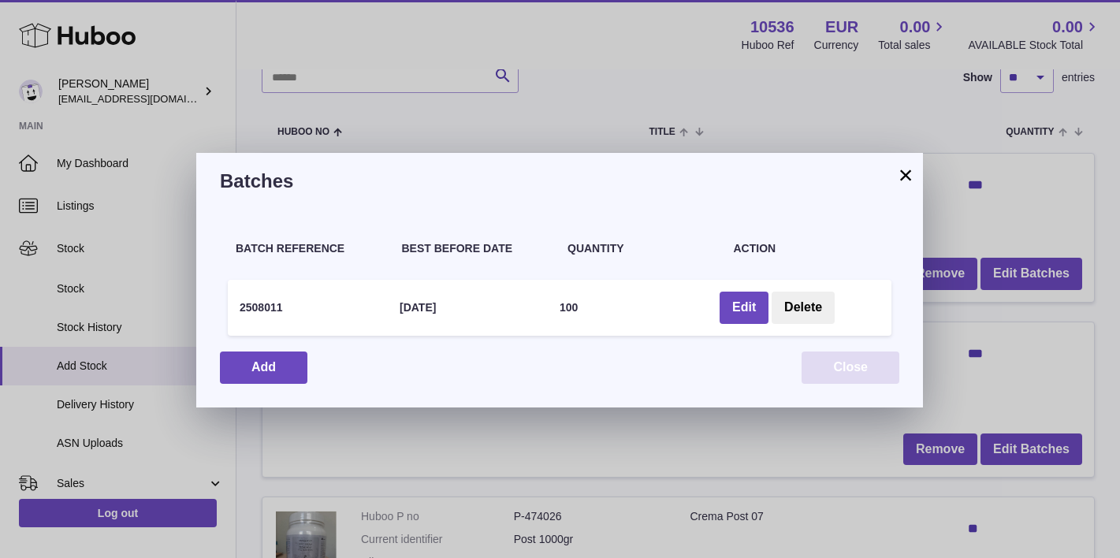
click at [868, 364] on button "Close" at bounding box center [851, 368] width 98 height 32
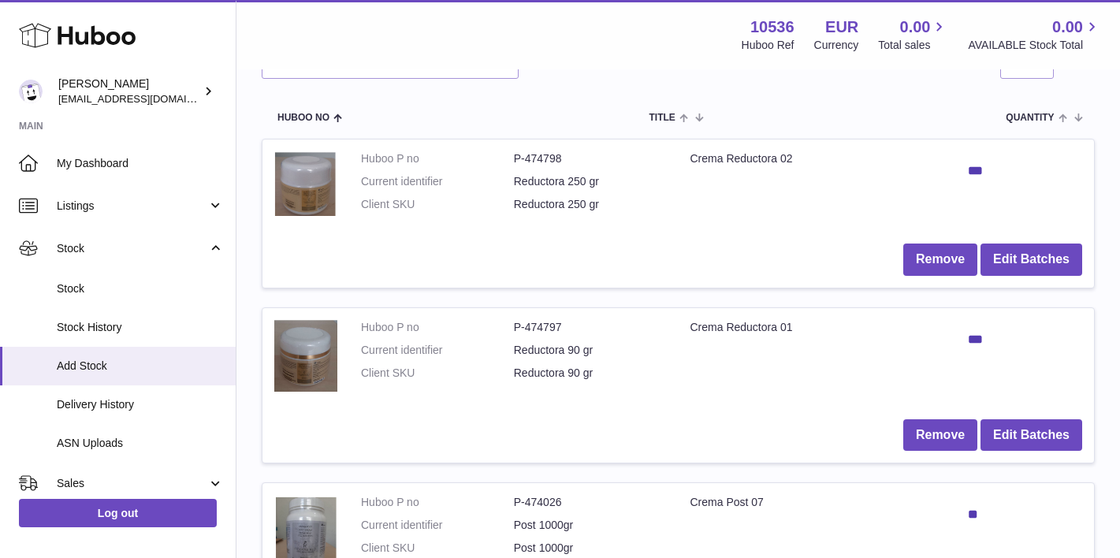
scroll to position [185, 0]
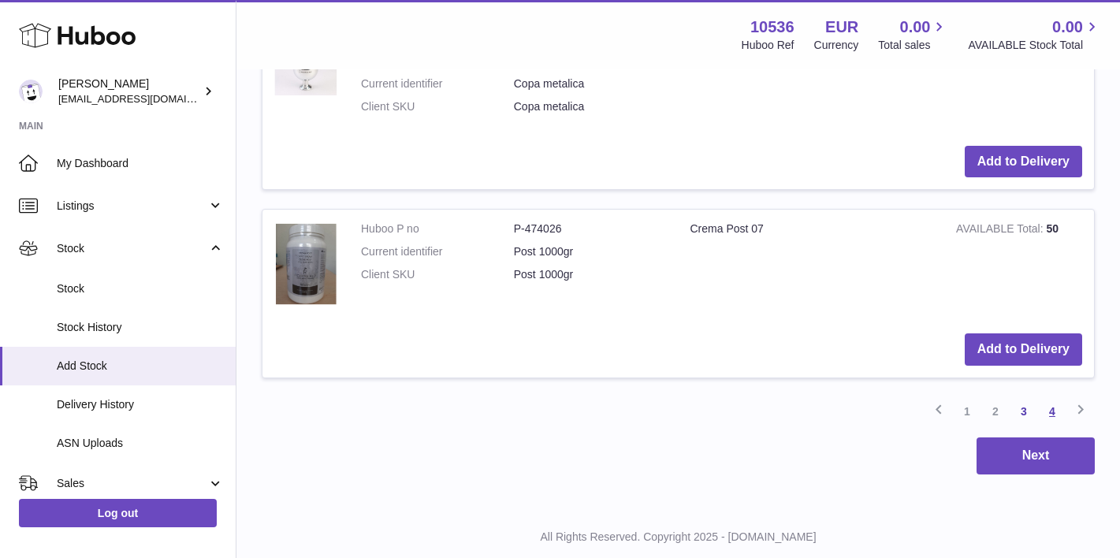
click at [1054, 397] on link "4" at bounding box center [1052, 411] width 28 height 28
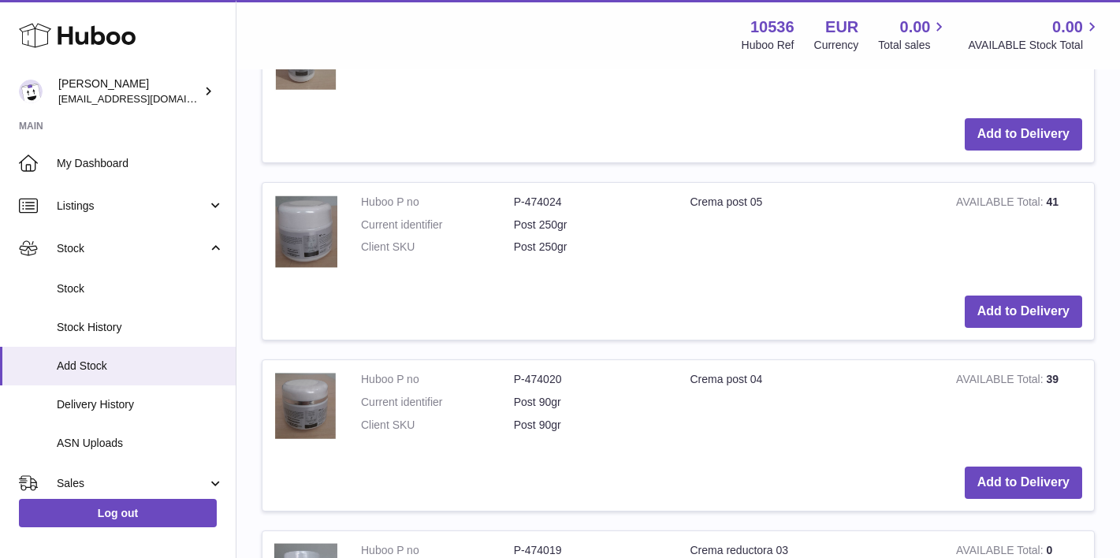
scroll to position [1622, 0]
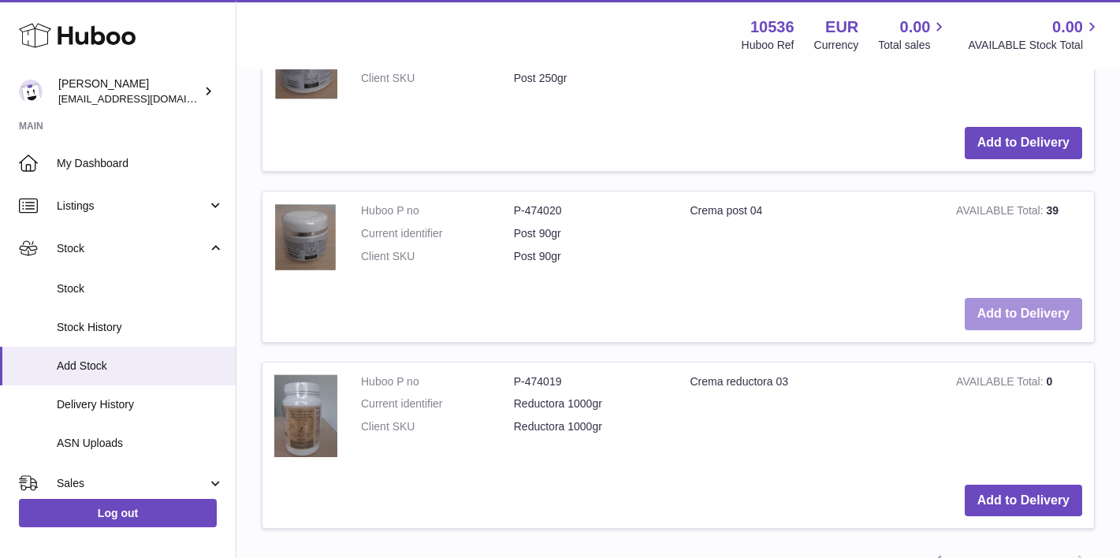
click at [1031, 298] on button "Add to Delivery" at bounding box center [1023, 314] width 117 height 32
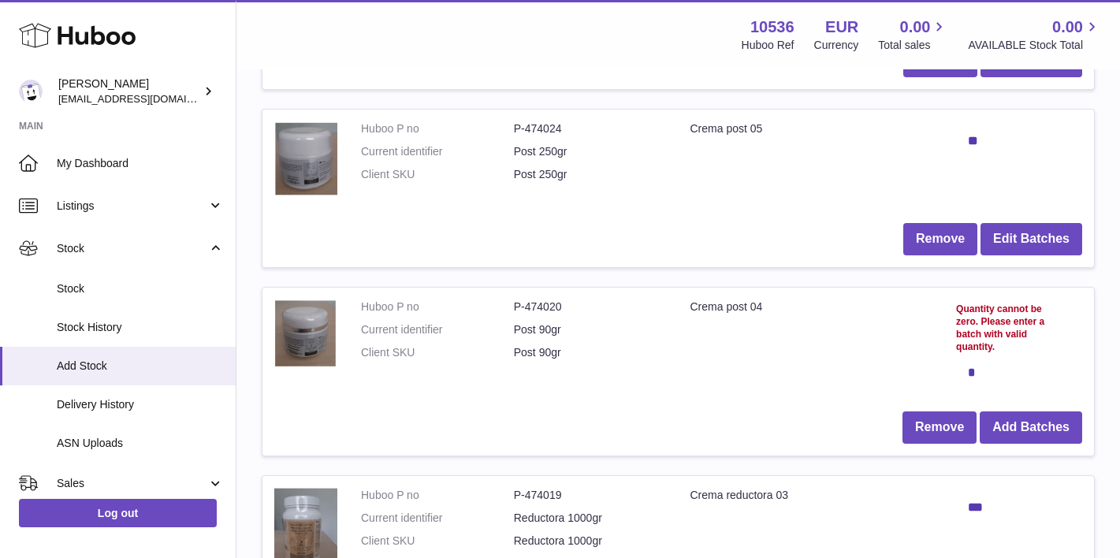
scroll to position [749, 0]
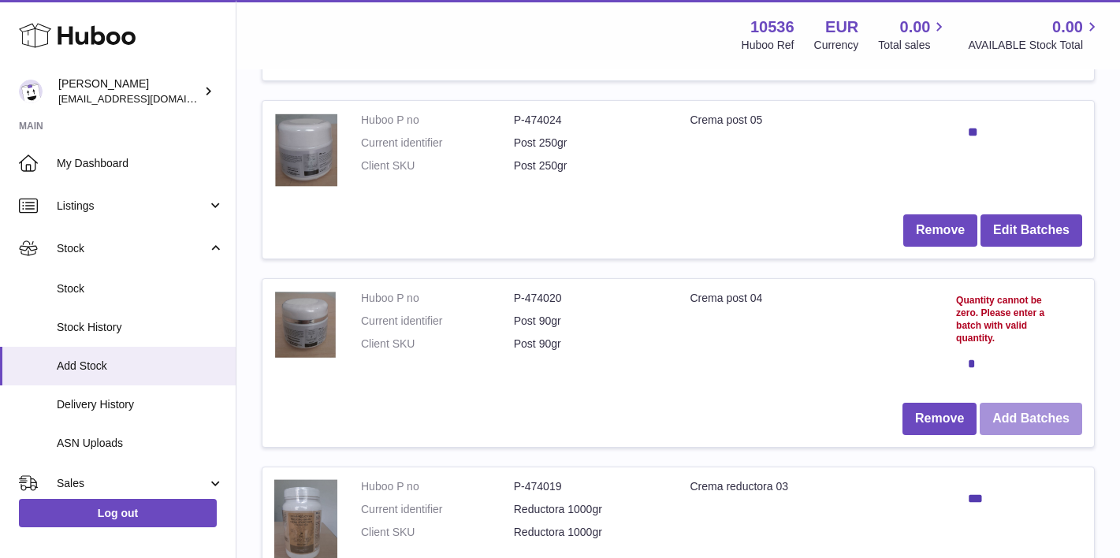
click at [1056, 412] on button "Add Batches" at bounding box center [1031, 419] width 103 height 32
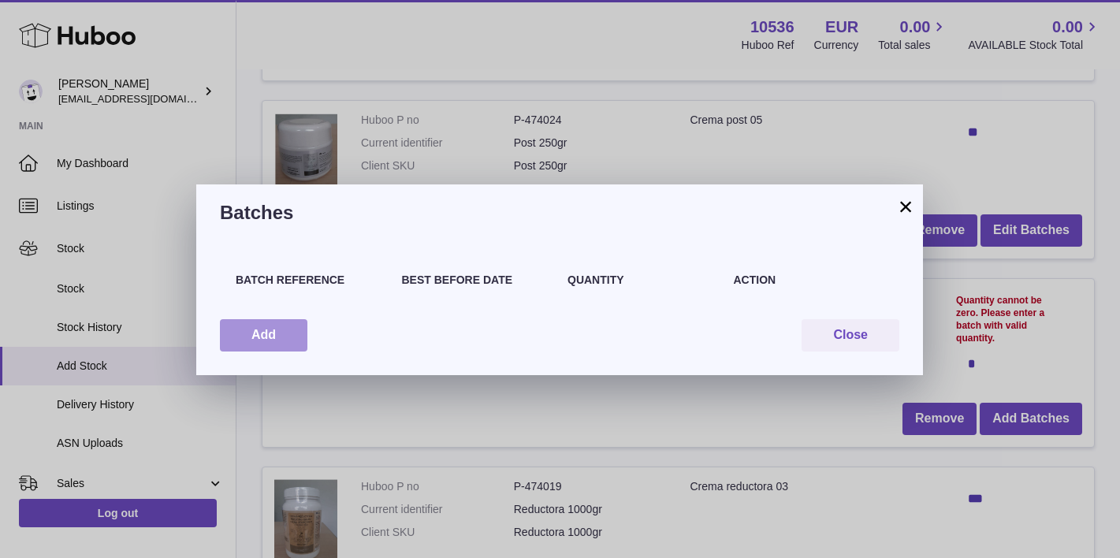
click at [249, 332] on button "Add" at bounding box center [264, 335] width 88 height 32
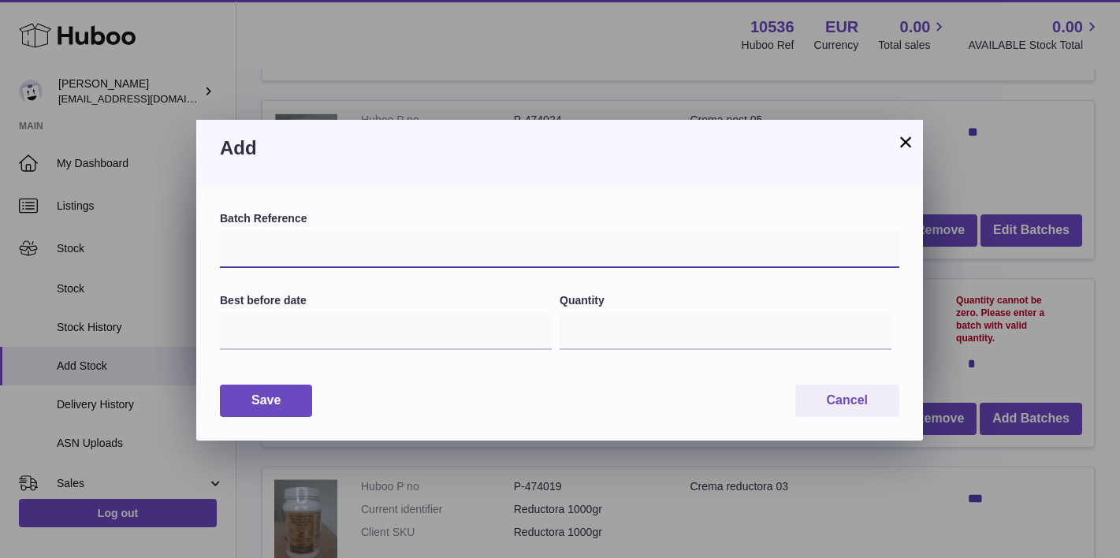
click at [360, 242] on input "text" at bounding box center [560, 249] width 680 height 38
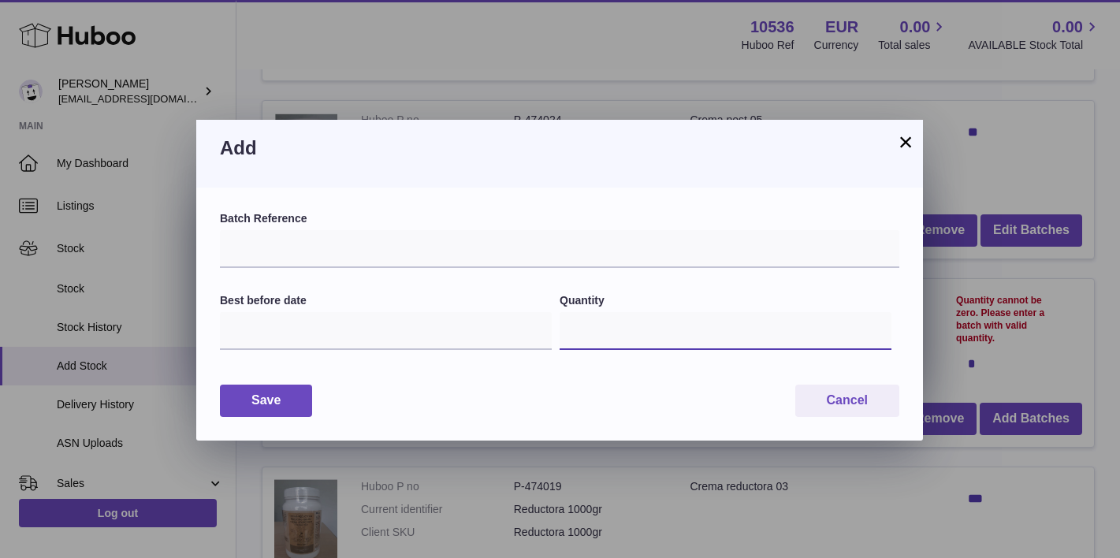
click at [636, 329] on input "*" at bounding box center [726, 331] width 332 height 38
type input "***"
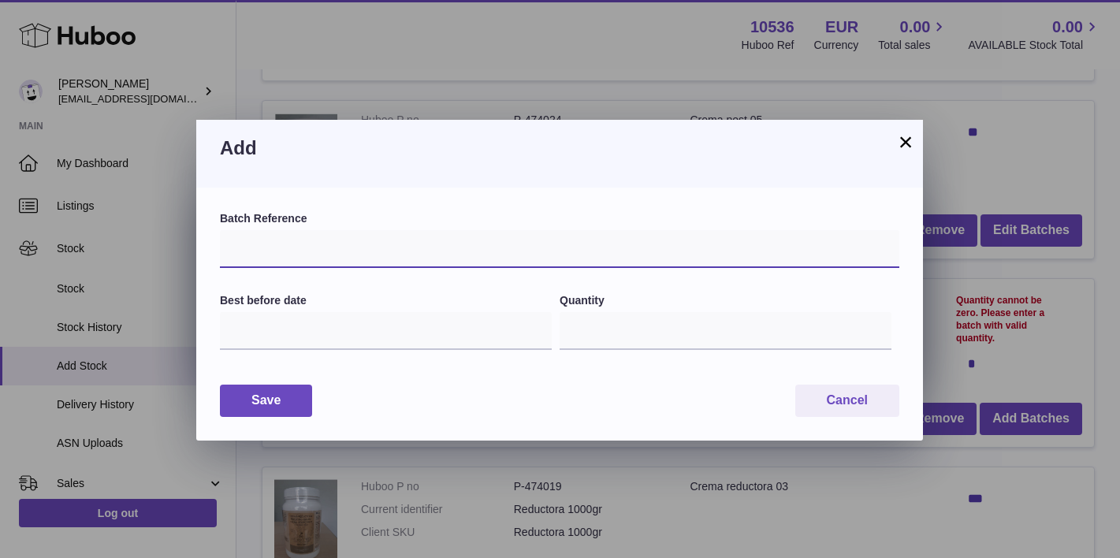
click at [528, 236] on input "text" at bounding box center [560, 249] width 680 height 38
type input "*******"
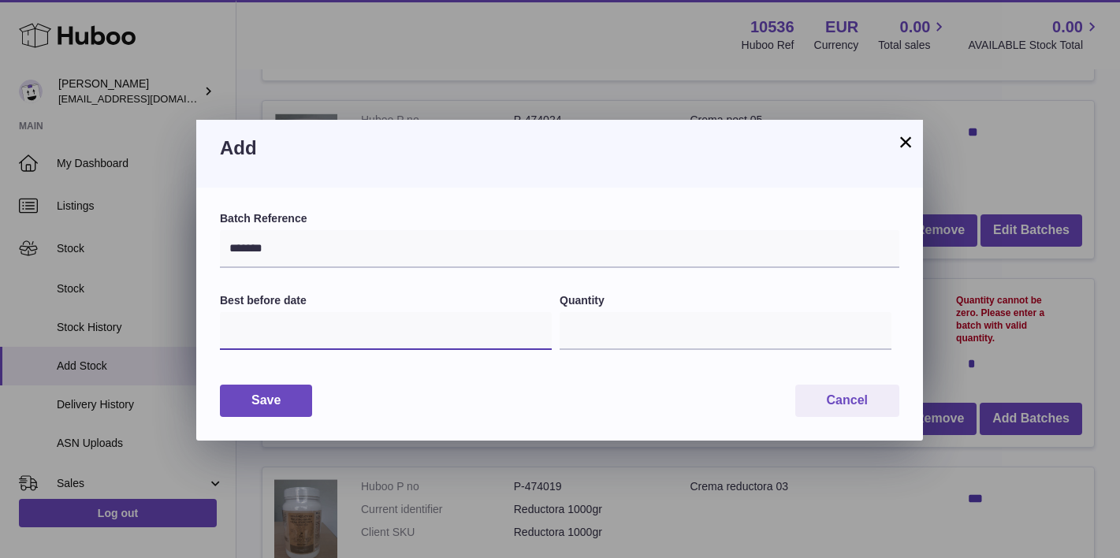
click at [430, 330] on input "text" at bounding box center [386, 331] width 332 height 38
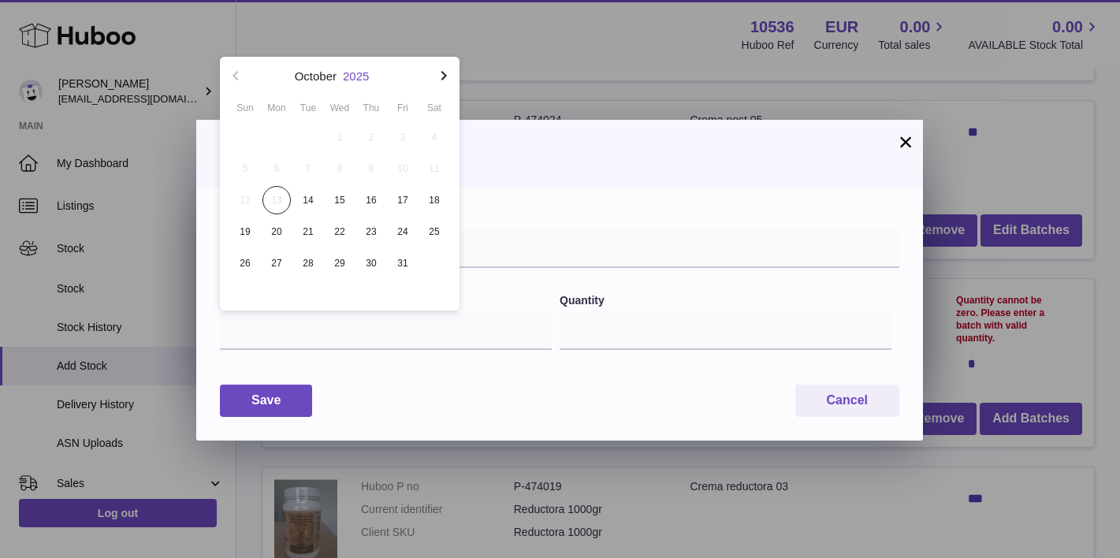
click at [357, 73] on button "2025" at bounding box center [356, 76] width 26 height 12
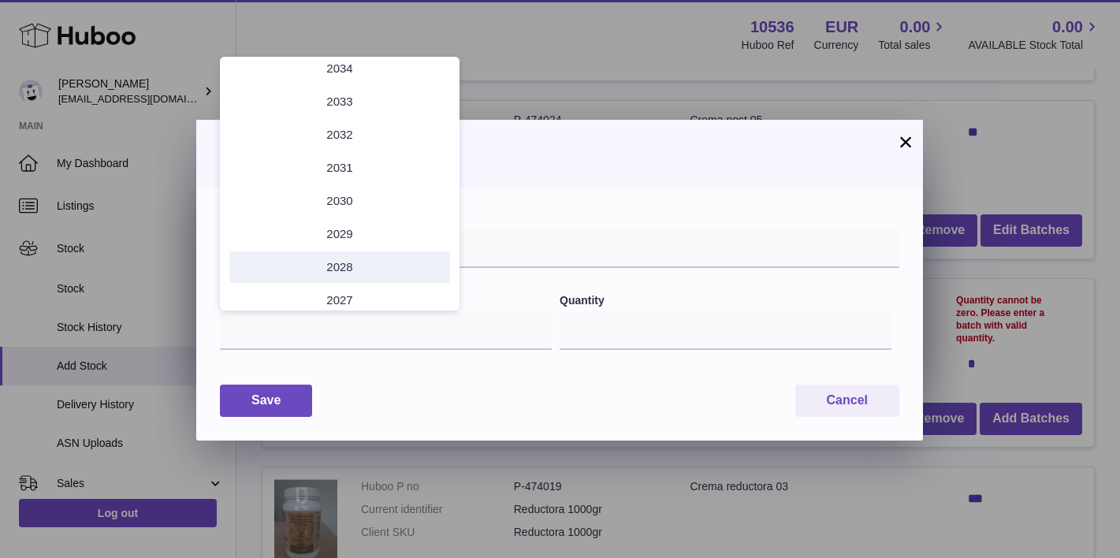
scroll to position [53, 0]
click at [364, 258] on li "2028" at bounding box center [339, 258] width 221 height 32
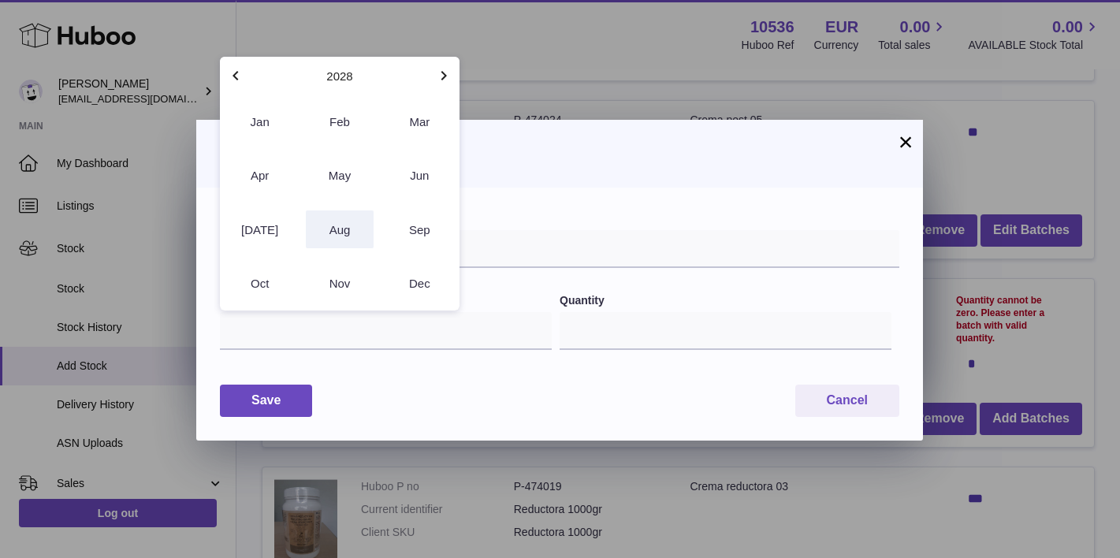
click at [348, 230] on button "Aug" at bounding box center [339, 230] width 67 height 38
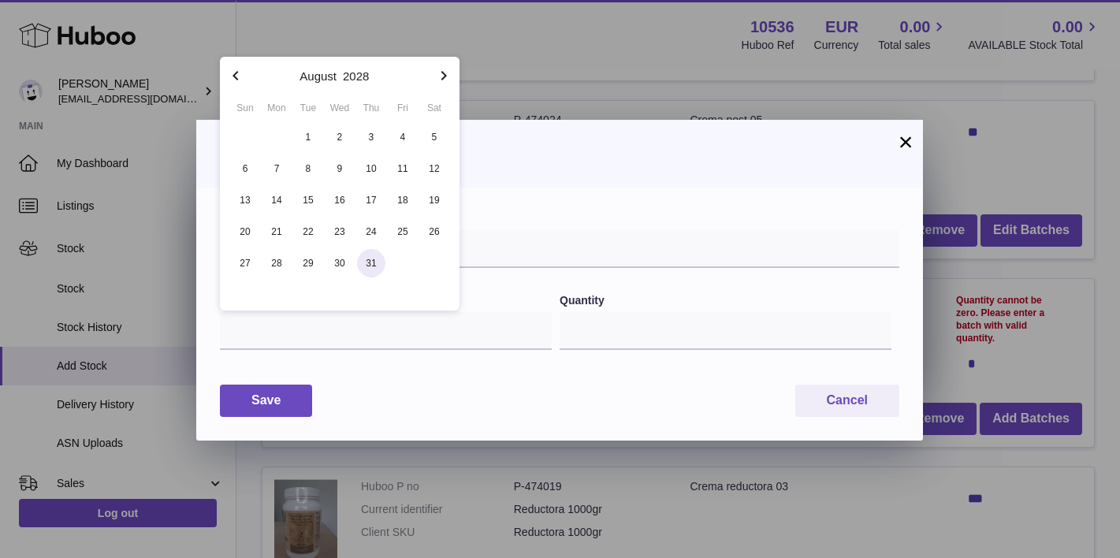
click at [373, 267] on span "31" at bounding box center [371, 263] width 28 height 28
type input "**********"
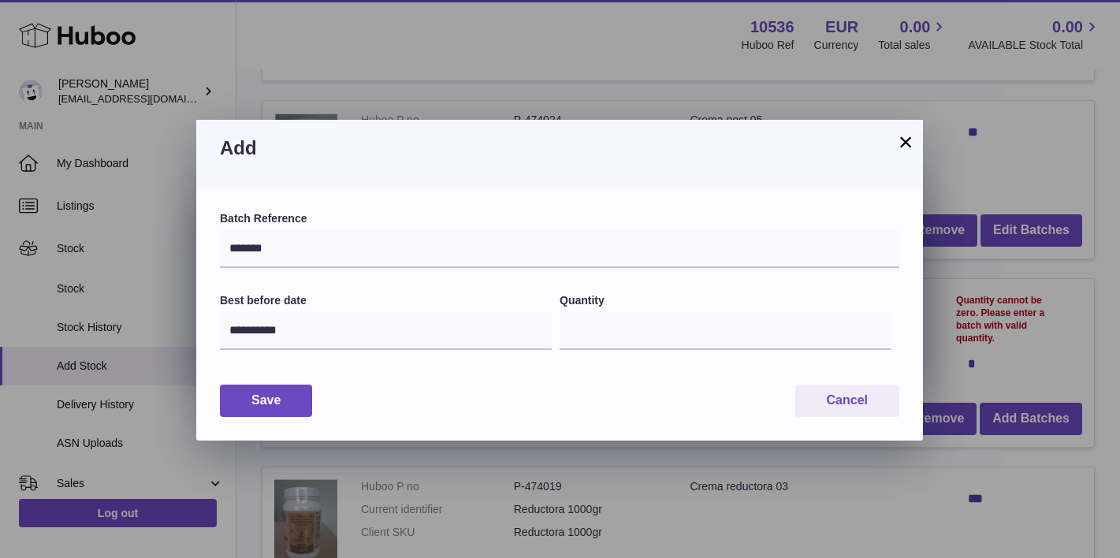
click at [419, 374] on div "**********" at bounding box center [559, 314] width 727 height 253
click at [281, 396] on button "Save" at bounding box center [266, 401] width 92 height 32
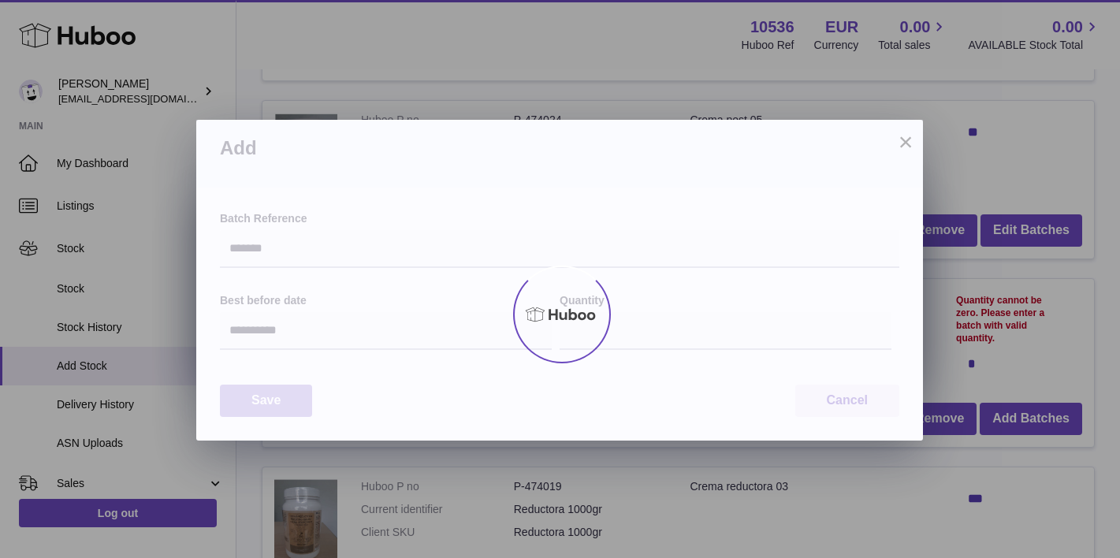
type input "***"
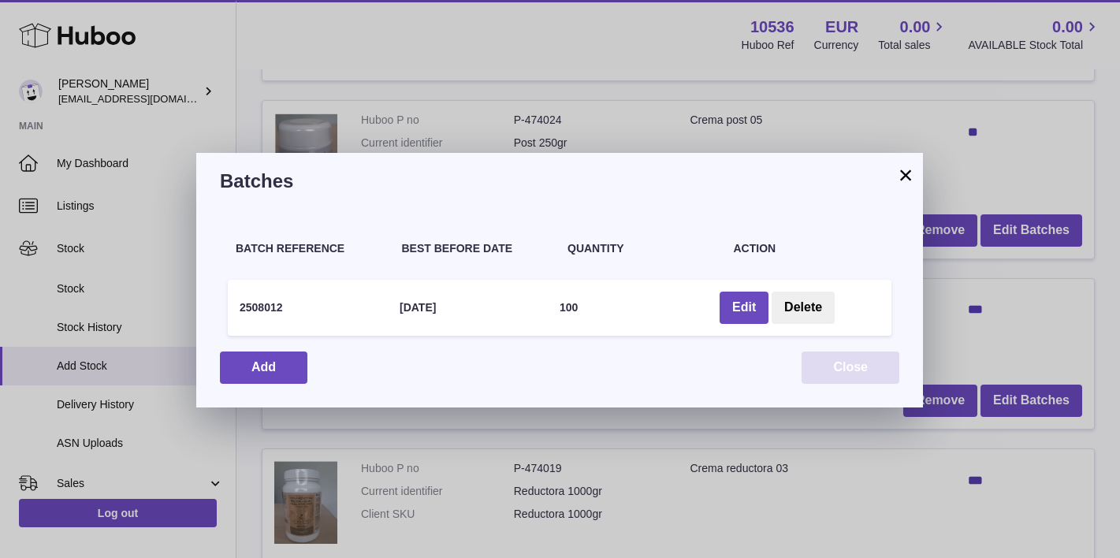
click at [869, 362] on button "Close" at bounding box center [851, 368] width 98 height 32
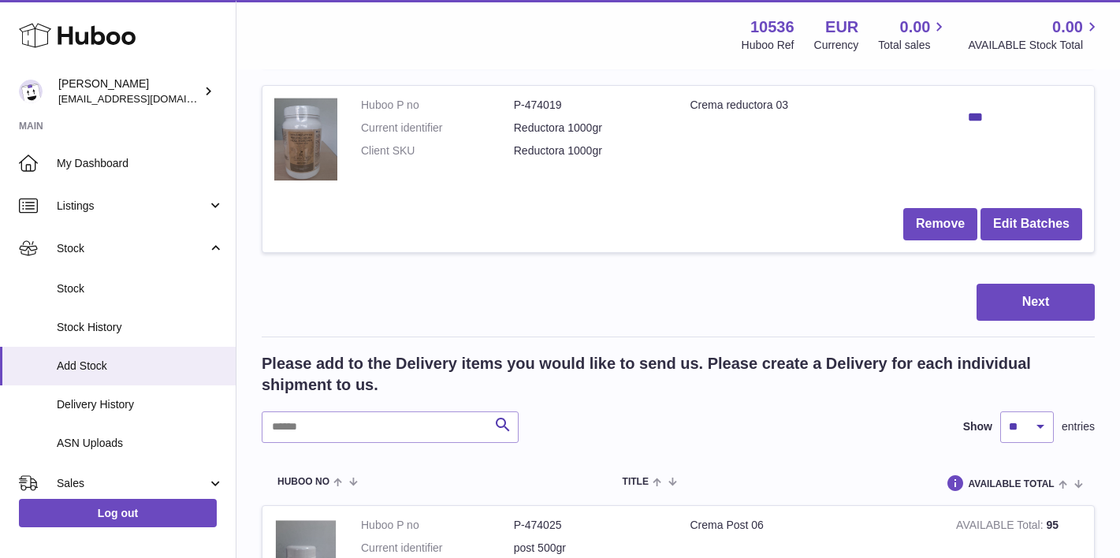
scroll to position [1129, 0]
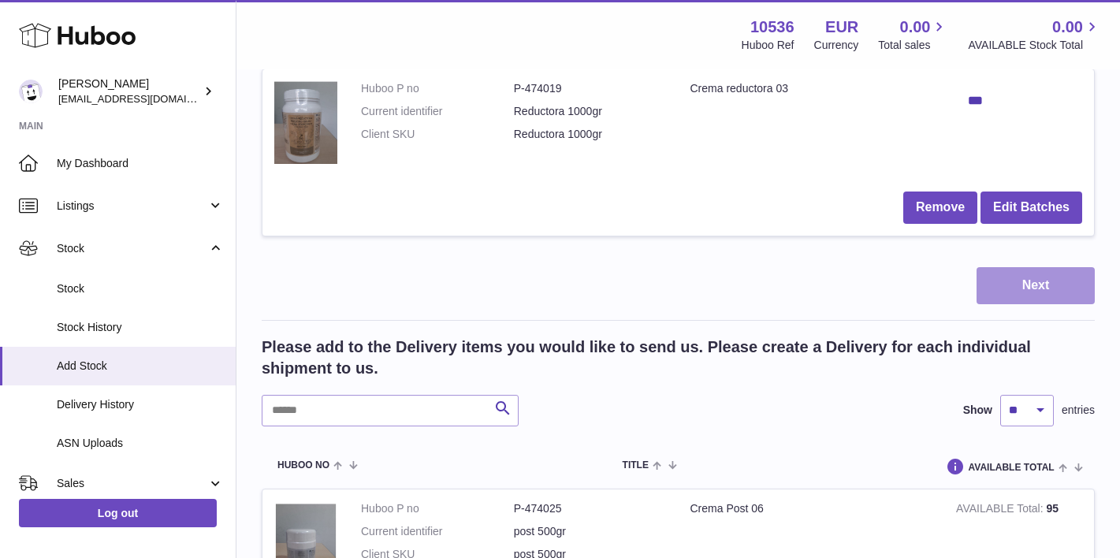
click at [1026, 286] on button "Next" at bounding box center [1036, 285] width 118 height 37
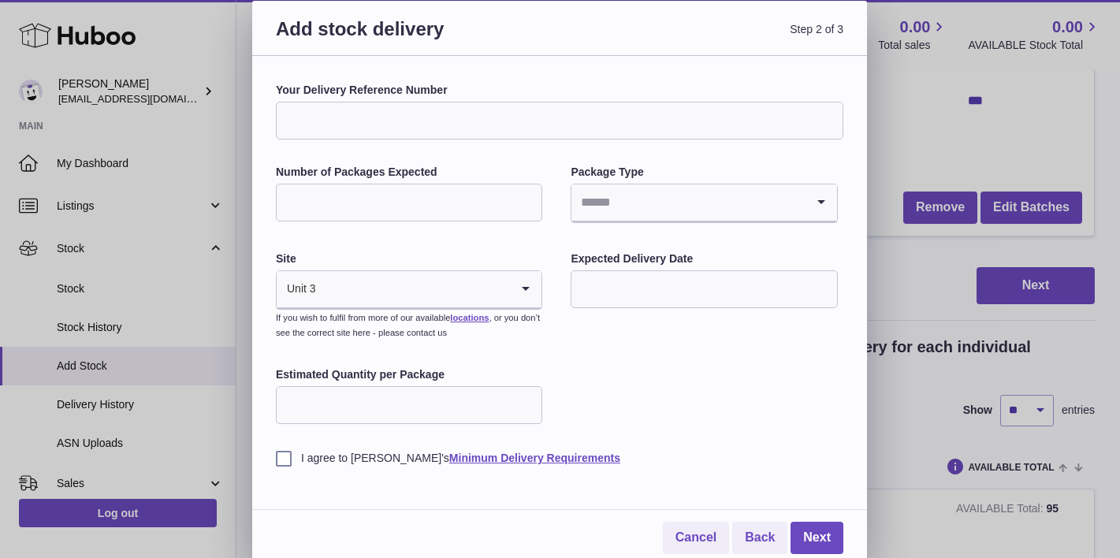
click at [505, 110] on input "Your Delivery Reference Number" at bounding box center [560, 121] width 568 height 38
click at [327, 121] on input "**********" at bounding box center [560, 121] width 568 height 38
type input "**********"
click at [487, 154] on div "**********" at bounding box center [560, 274] width 568 height 383
click at [460, 209] on input "Number of Packages Expected" at bounding box center [409, 203] width 267 height 38
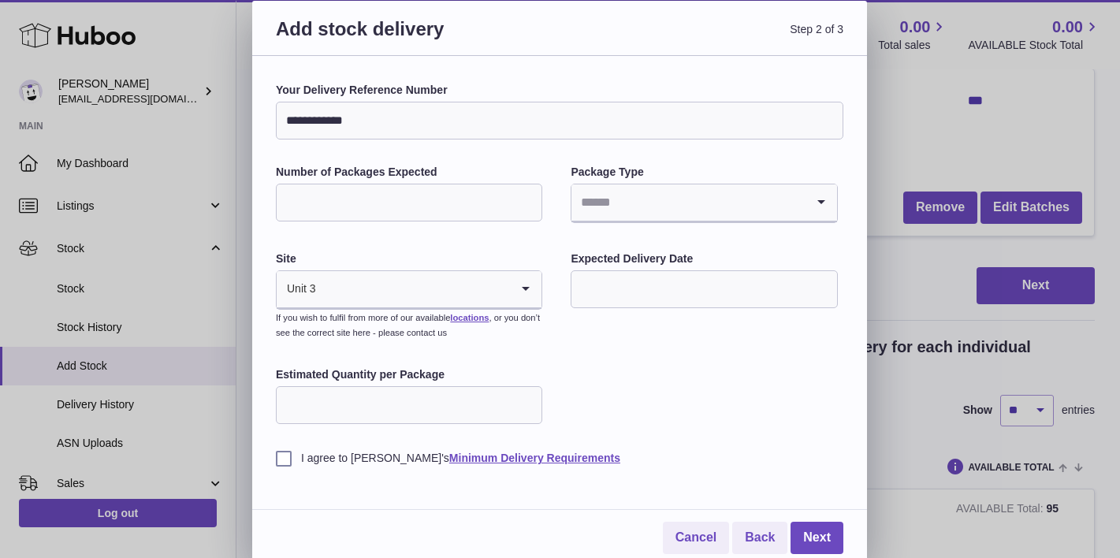
type input "*"
click at [688, 212] on input "Search for option" at bounding box center [688, 203] width 233 height 36
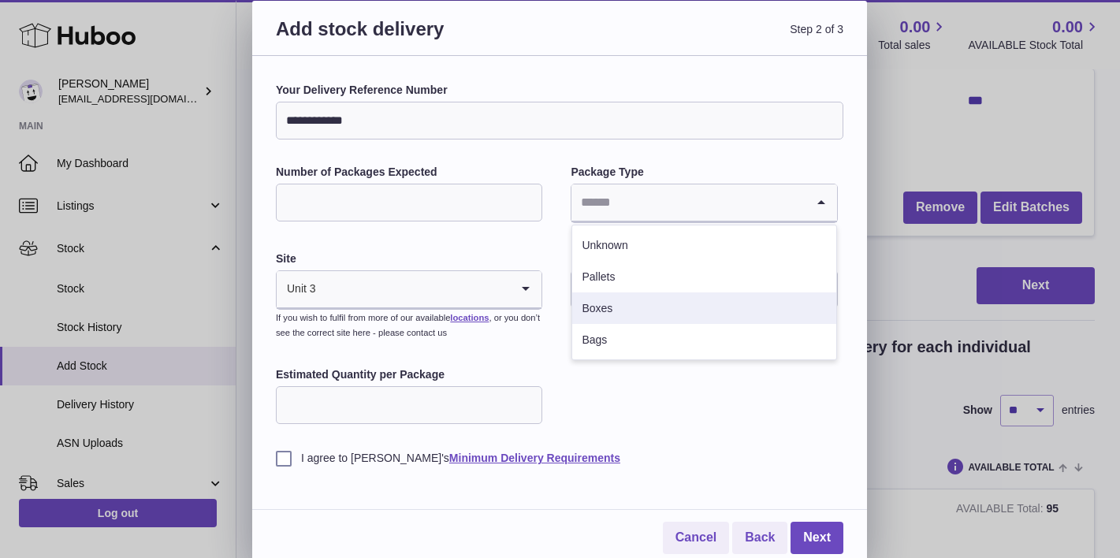
click at [626, 302] on li "Boxes" at bounding box center [703, 309] width 263 height 32
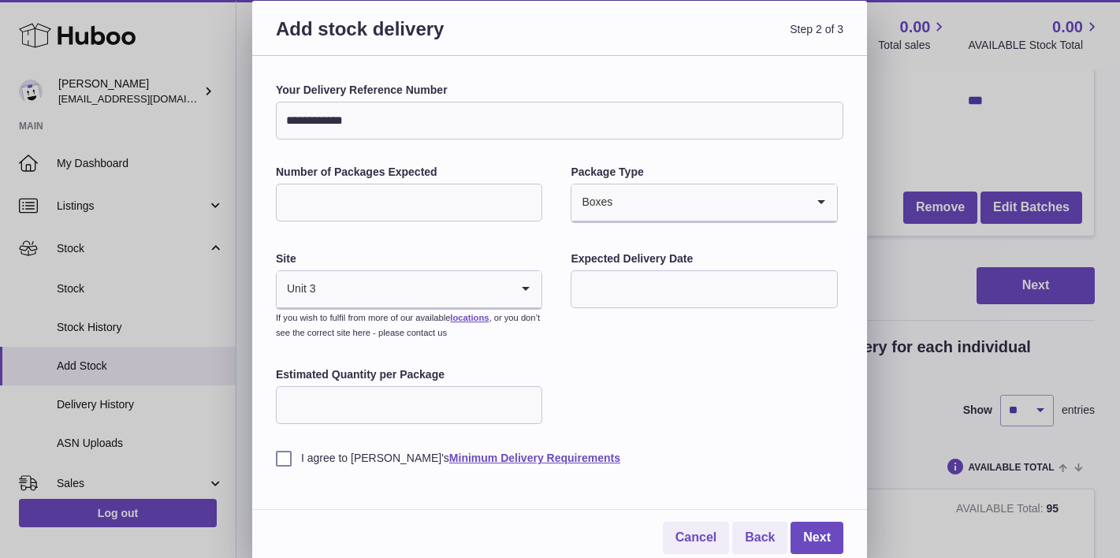
click at [613, 297] on input "text" at bounding box center [704, 289] width 267 height 38
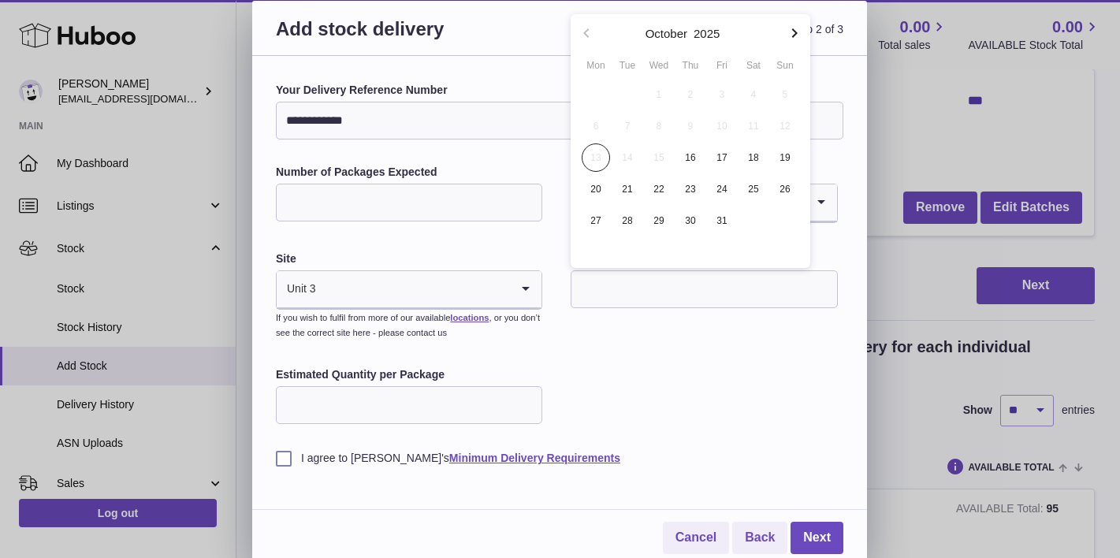
click at [660, 155] on span "15" at bounding box center [659, 158] width 28 height 28
click at [681, 154] on span "16" at bounding box center [691, 158] width 28 height 28
type input "**********"
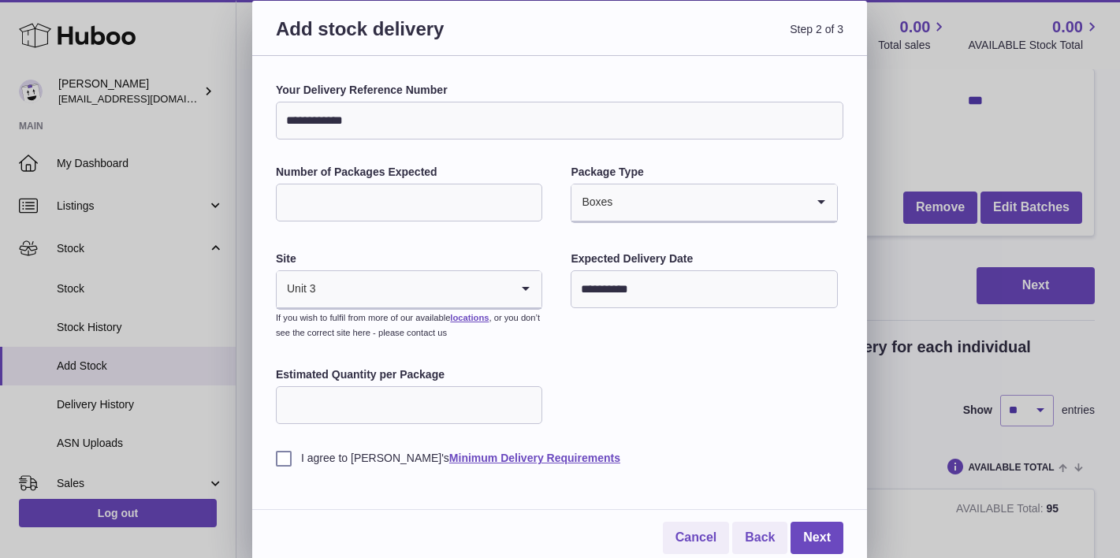
click at [632, 336] on div "**********" at bounding box center [560, 274] width 568 height 383
click at [505, 282] on input "Search for option" at bounding box center [393, 289] width 233 height 36
click at [606, 329] on div "**********" at bounding box center [560, 274] width 568 height 383
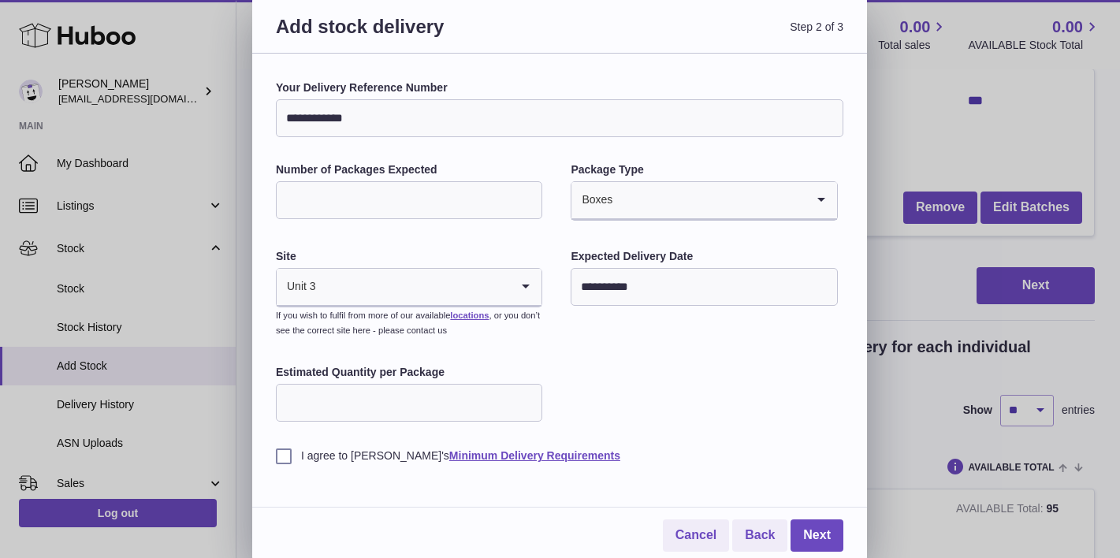
scroll to position [2, 0]
click at [390, 396] on input "Estimated Quantity per Package" at bounding box center [409, 404] width 267 height 38
click at [612, 426] on div "I agree to Huboo's Minimum Delivery Requirements" at bounding box center [560, 445] width 568 height 39
click at [292, 457] on label "I agree to Huboo's Minimum Delivery Requirements" at bounding box center [560, 456] width 568 height 15
click at [629, 391] on div "**********" at bounding box center [560, 272] width 568 height 383
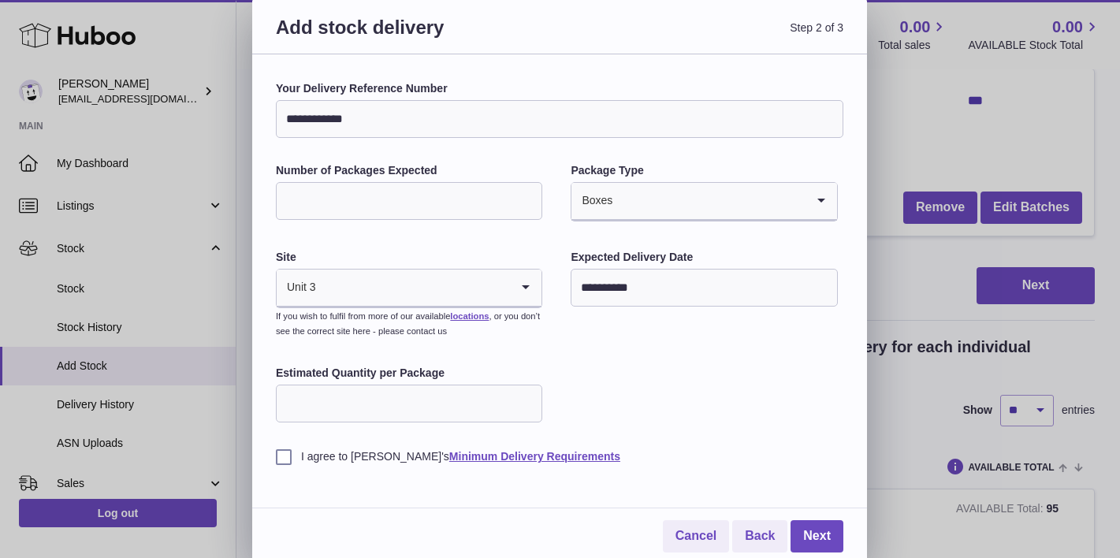
click at [386, 404] on input "***" at bounding box center [409, 404] width 267 height 38
type input "***"
click at [663, 406] on div "**********" at bounding box center [560, 272] width 568 height 383
click at [810, 529] on link "Next" at bounding box center [817, 536] width 53 height 32
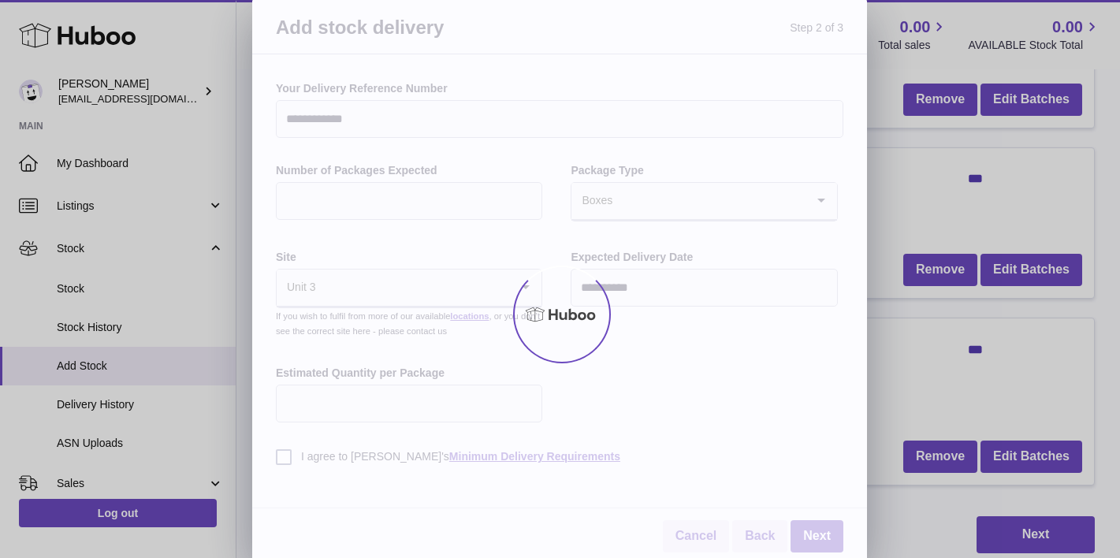
scroll to position [0, 0]
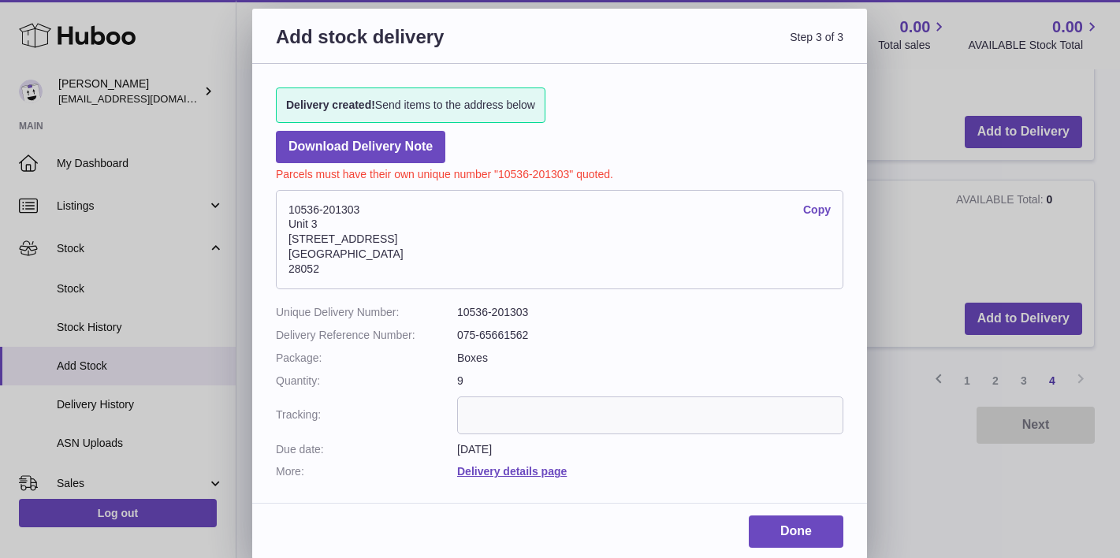
click at [619, 318] on dl "Unique Delivery Number: 10536-201303 Delivery Reference Number: 075-65661562 Pa…" at bounding box center [560, 392] width 568 height 174
click at [695, 397] on input "text" at bounding box center [650, 416] width 386 height 38
drag, startPoint x: 534, startPoint y: 329, endPoint x: 437, endPoint y: 326, distance: 97.0
click at [436, 326] on dl "Unique Delivery Number: 10536-201303 Delivery Reference Number: 075-65661562 Pa…" at bounding box center [560, 392] width 568 height 174
copy dl "075-65661562"
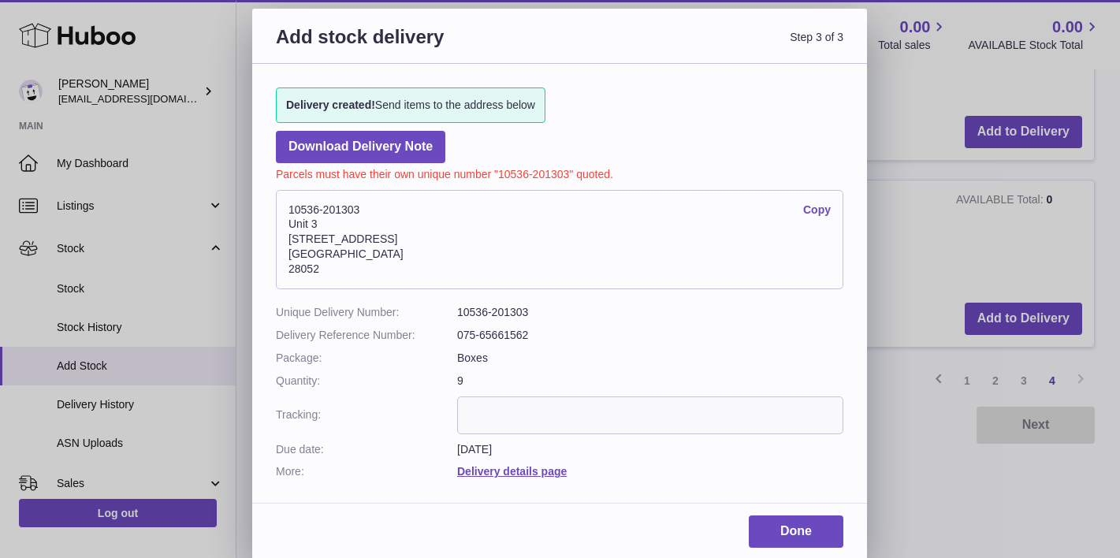
click at [558, 397] on input "text" at bounding box center [650, 416] width 386 height 38
type input "*"
paste input "**********"
type input "**********"
click at [644, 464] on dd "Delivery details page" at bounding box center [650, 471] width 386 height 15
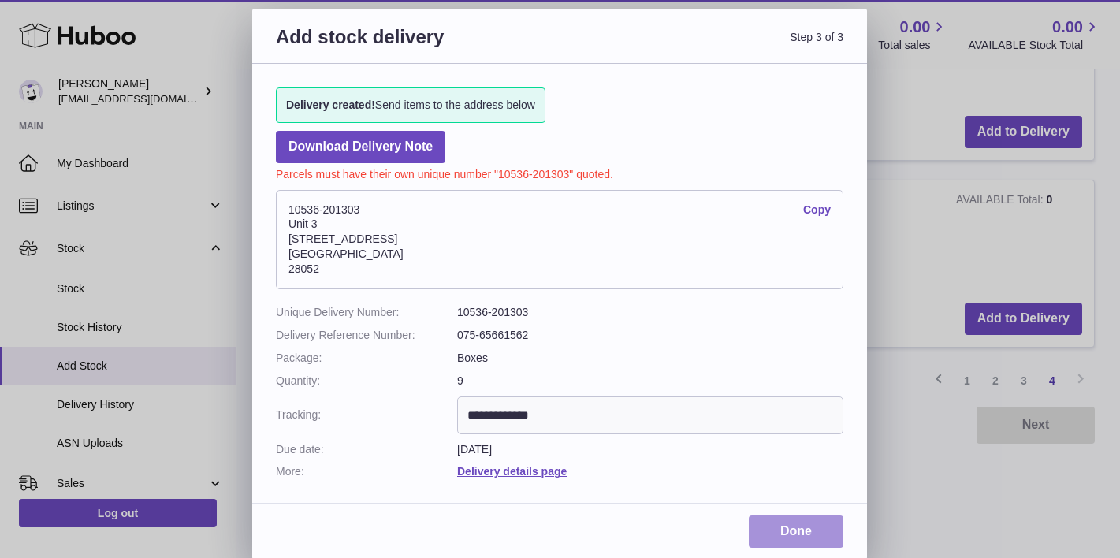
click at [802, 524] on link "Done" at bounding box center [796, 532] width 95 height 32
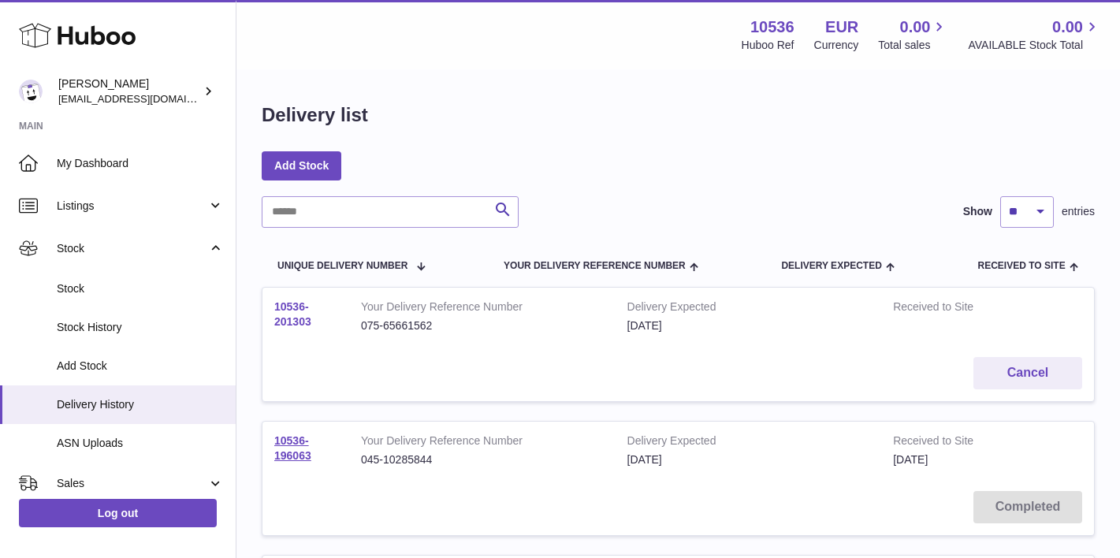
click at [289, 314] on link "10536-201303" at bounding box center [292, 314] width 37 height 28
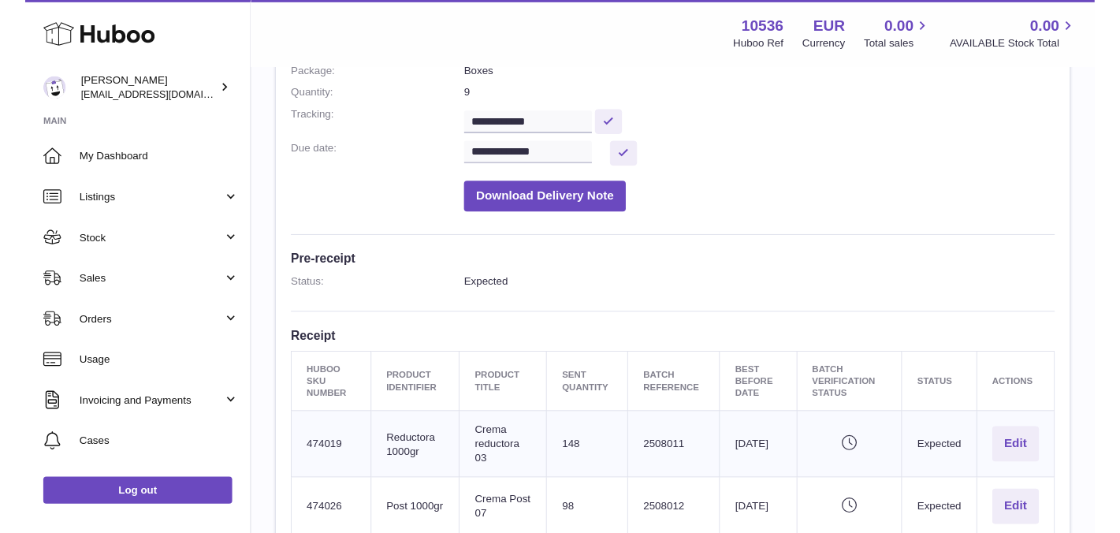
scroll to position [271, 0]
